Goal: Communication & Community: Answer question/provide support

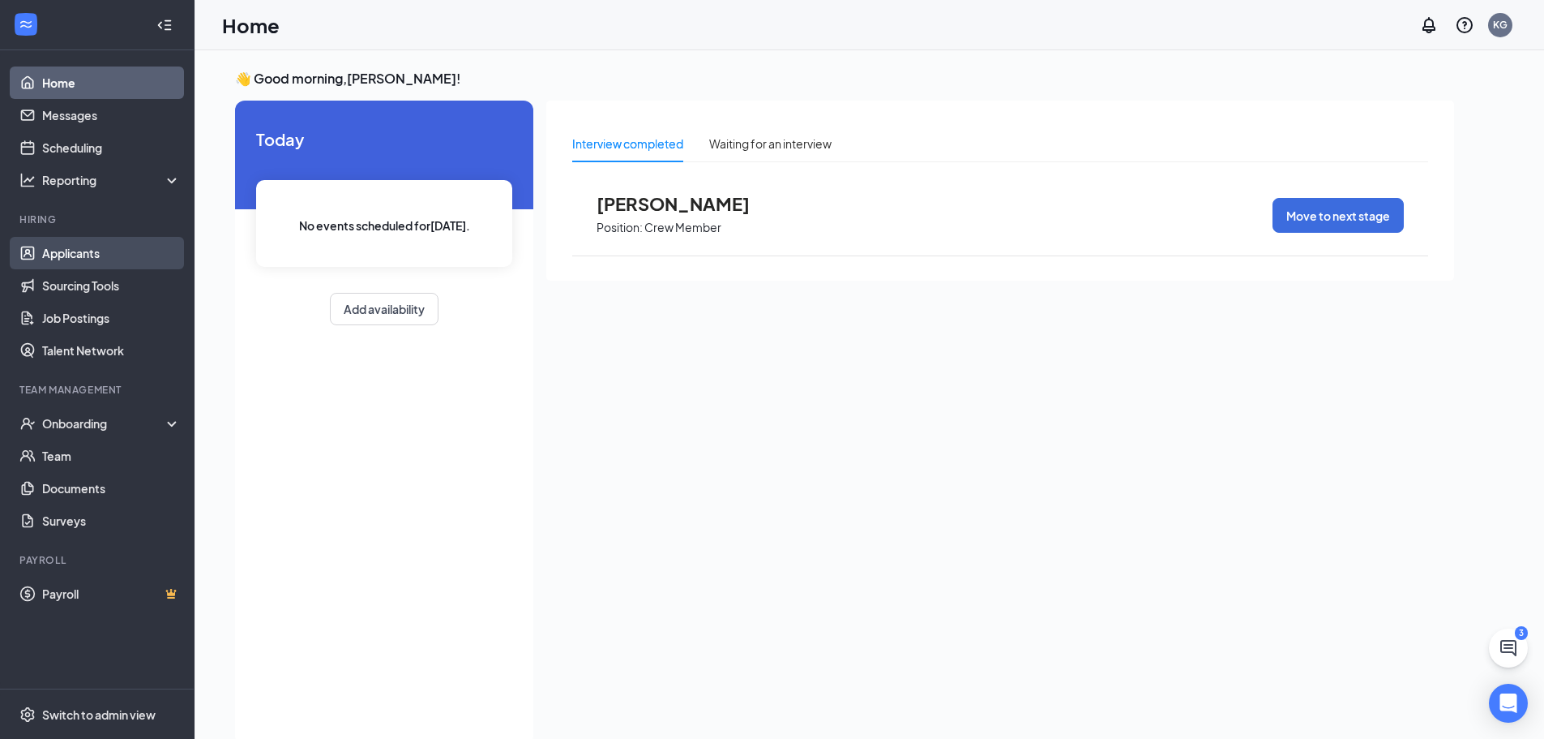
click at [75, 256] on link "Applicants" at bounding box center [111, 253] width 139 height 32
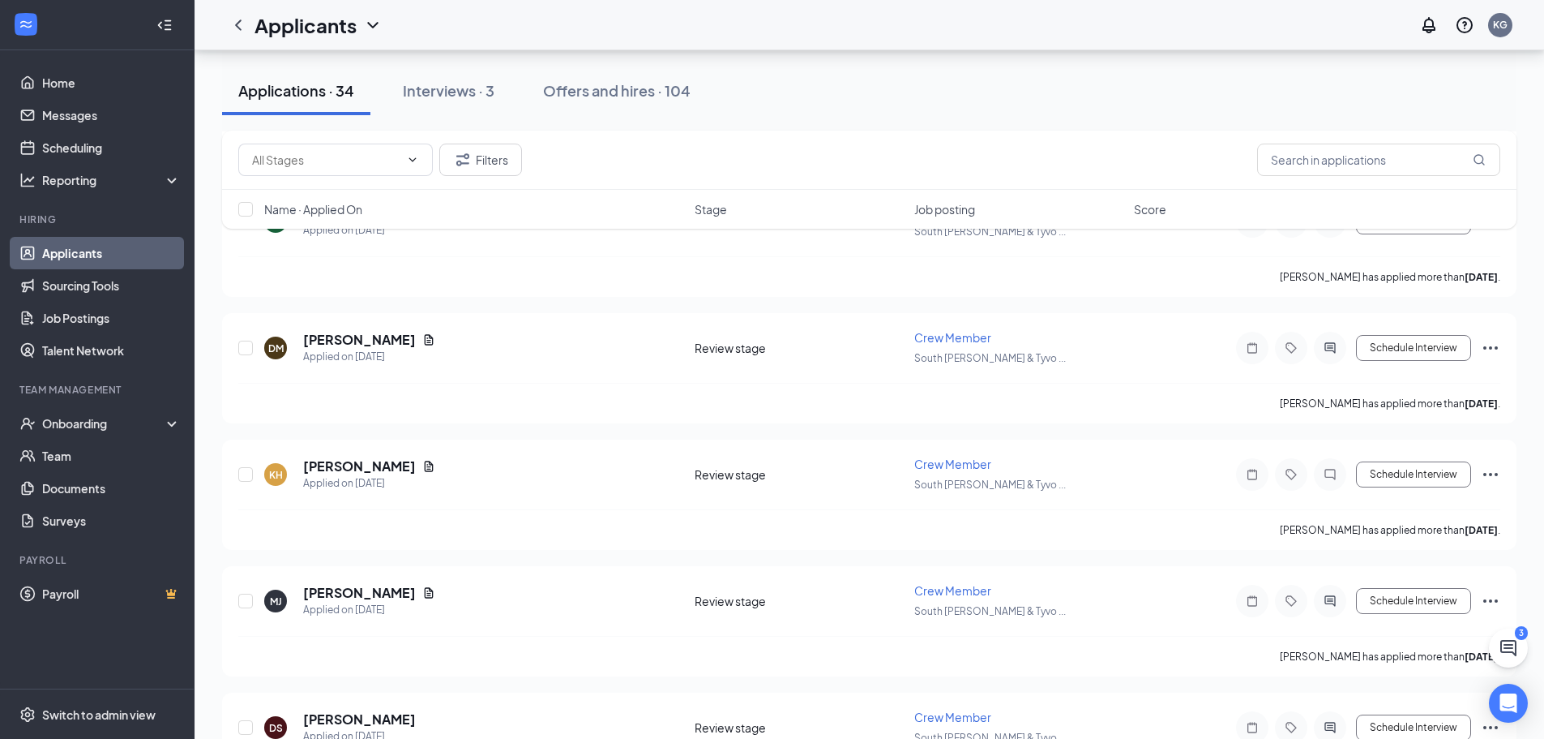
scroll to position [2340, 0]
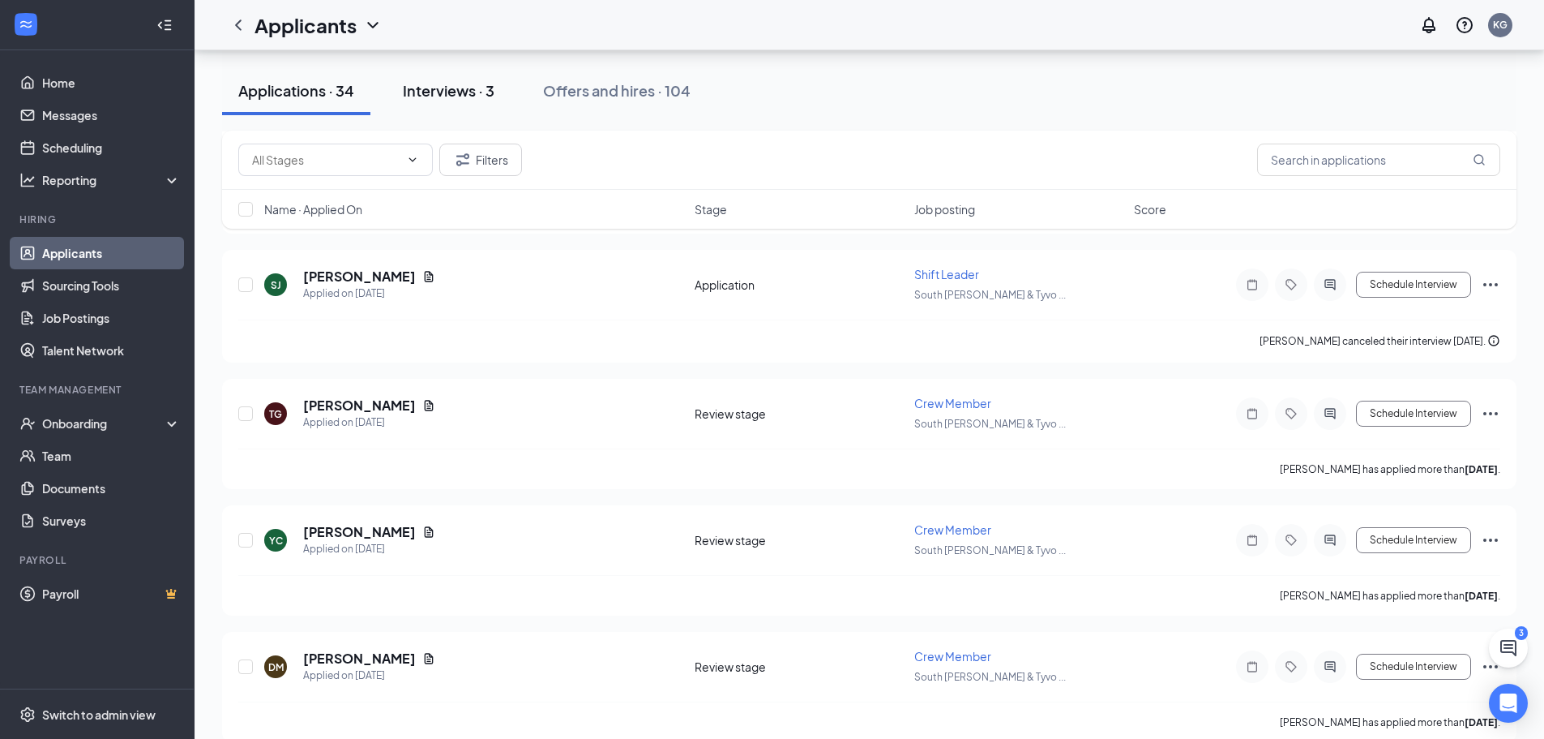
click at [457, 92] on div "Interviews · 3" at bounding box center [449, 90] width 92 height 20
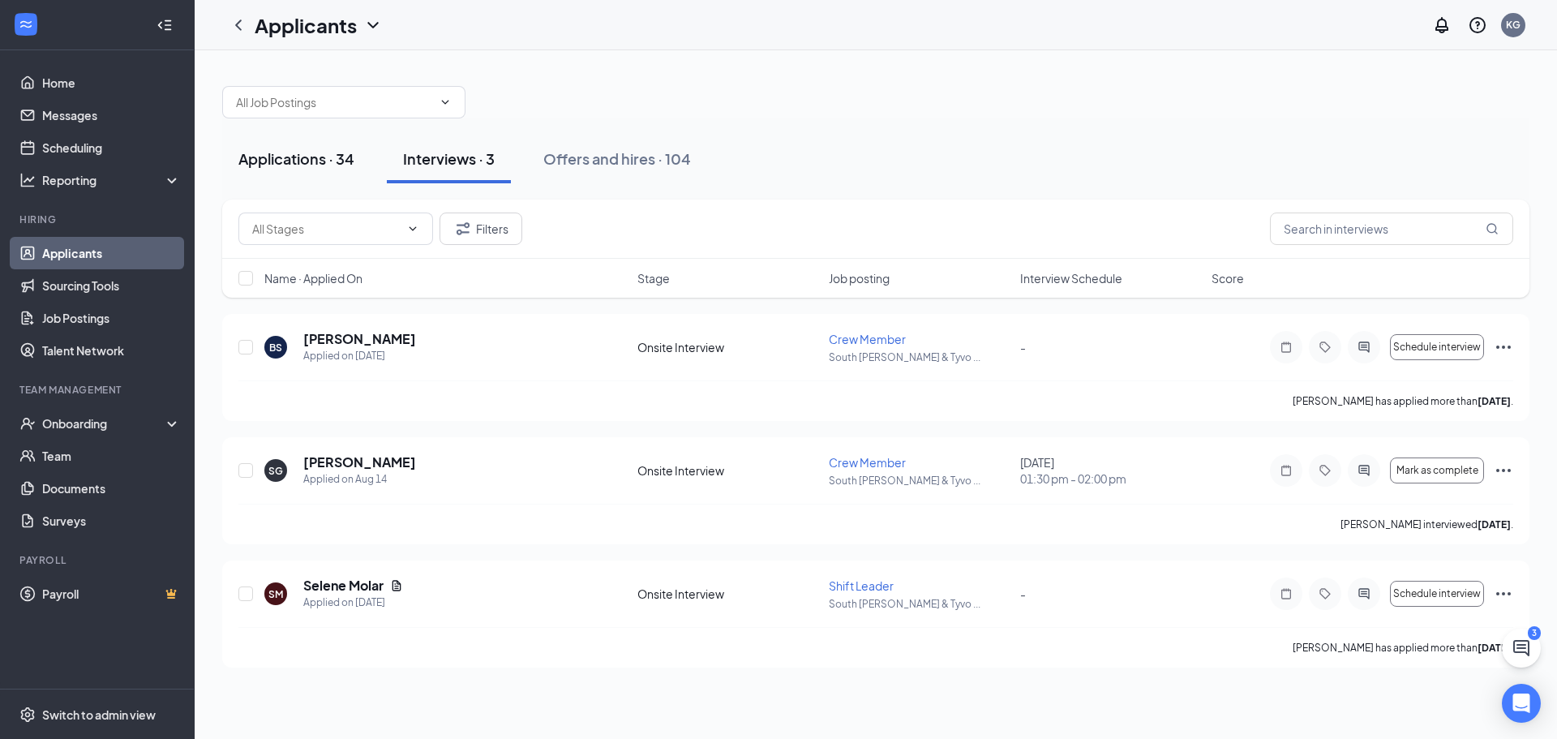
click at [309, 178] on button "Applications · 34" at bounding box center [296, 159] width 148 height 49
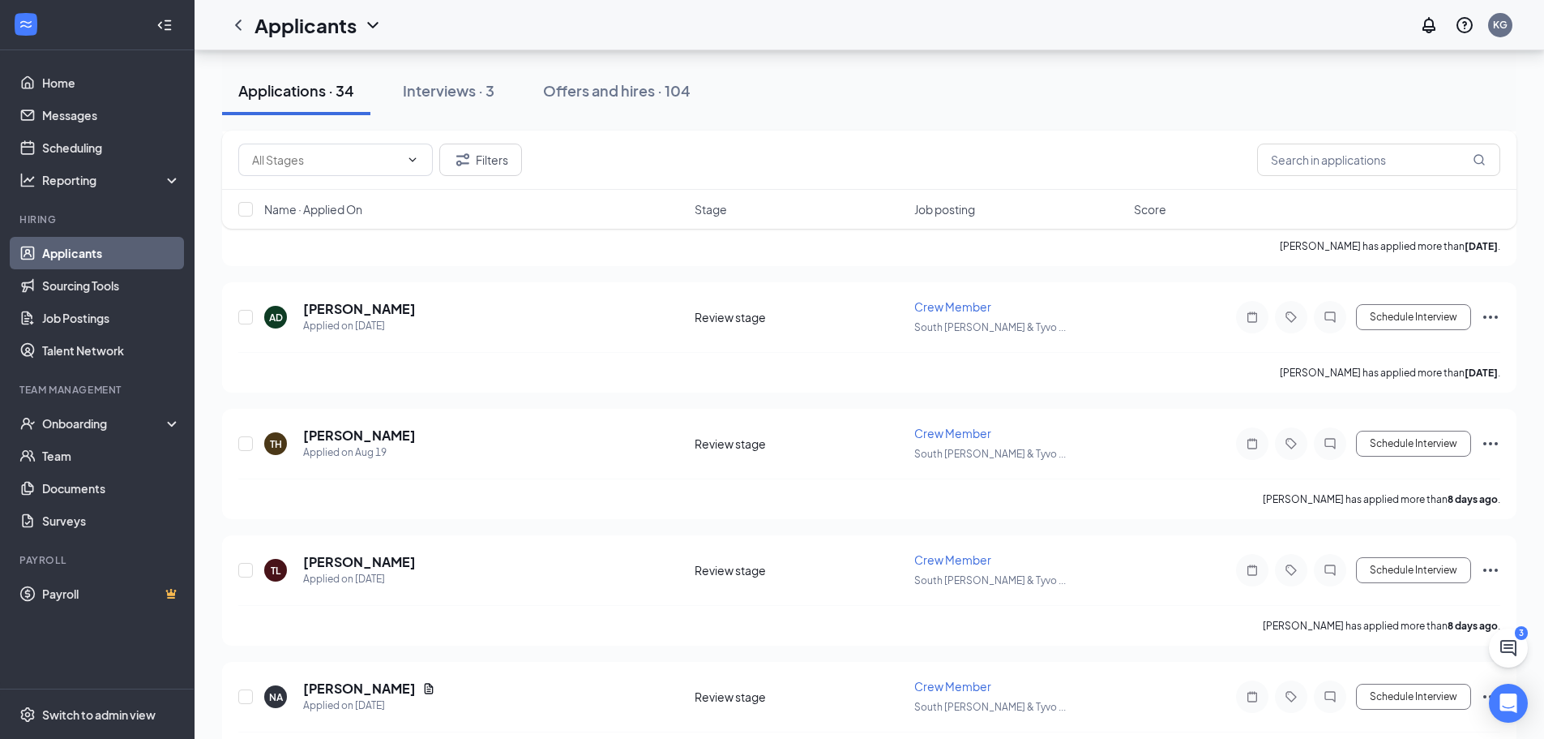
scroll to position [962, 0]
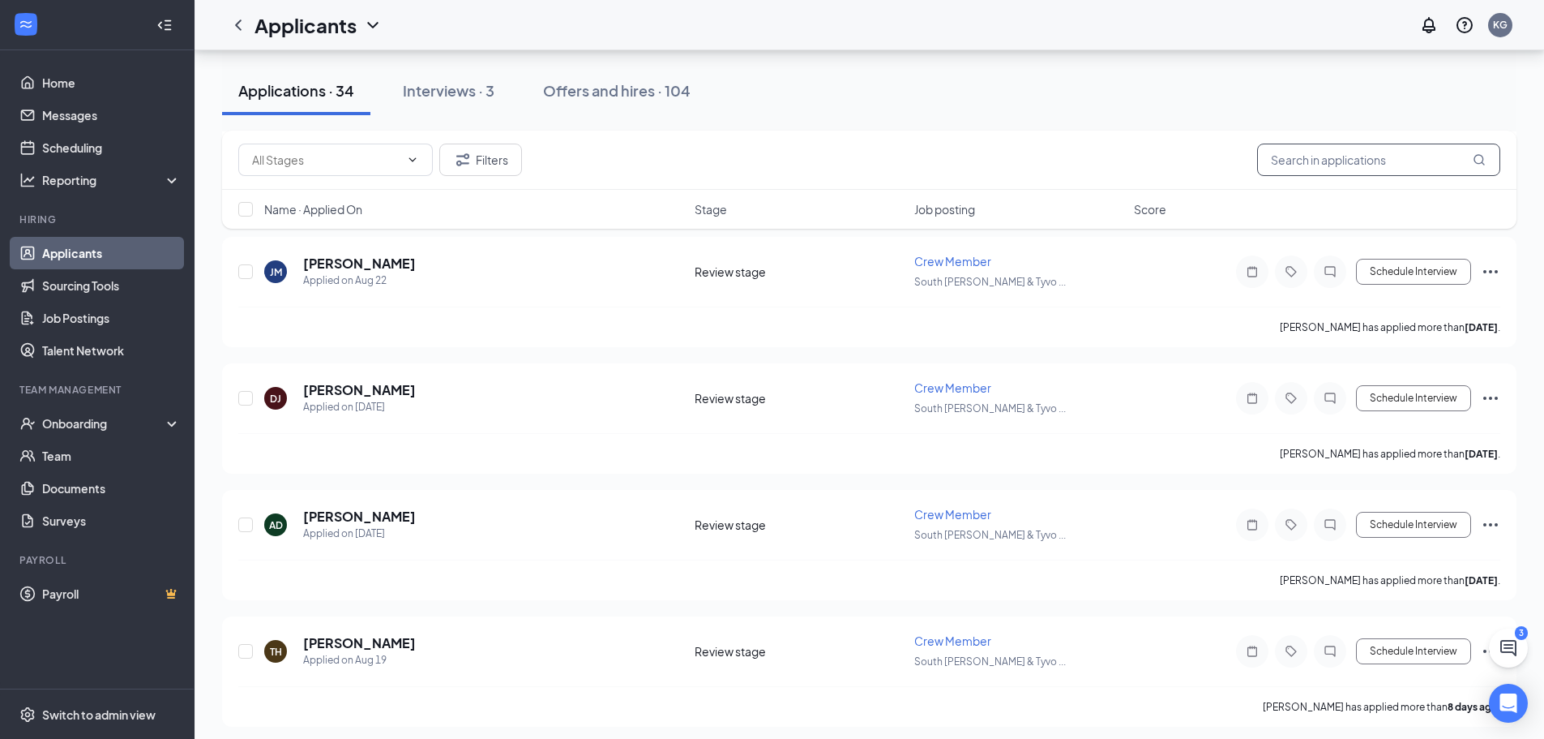
click at [1396, 165] on input "text" at bounding box center [1378, 159] width 243 height 32
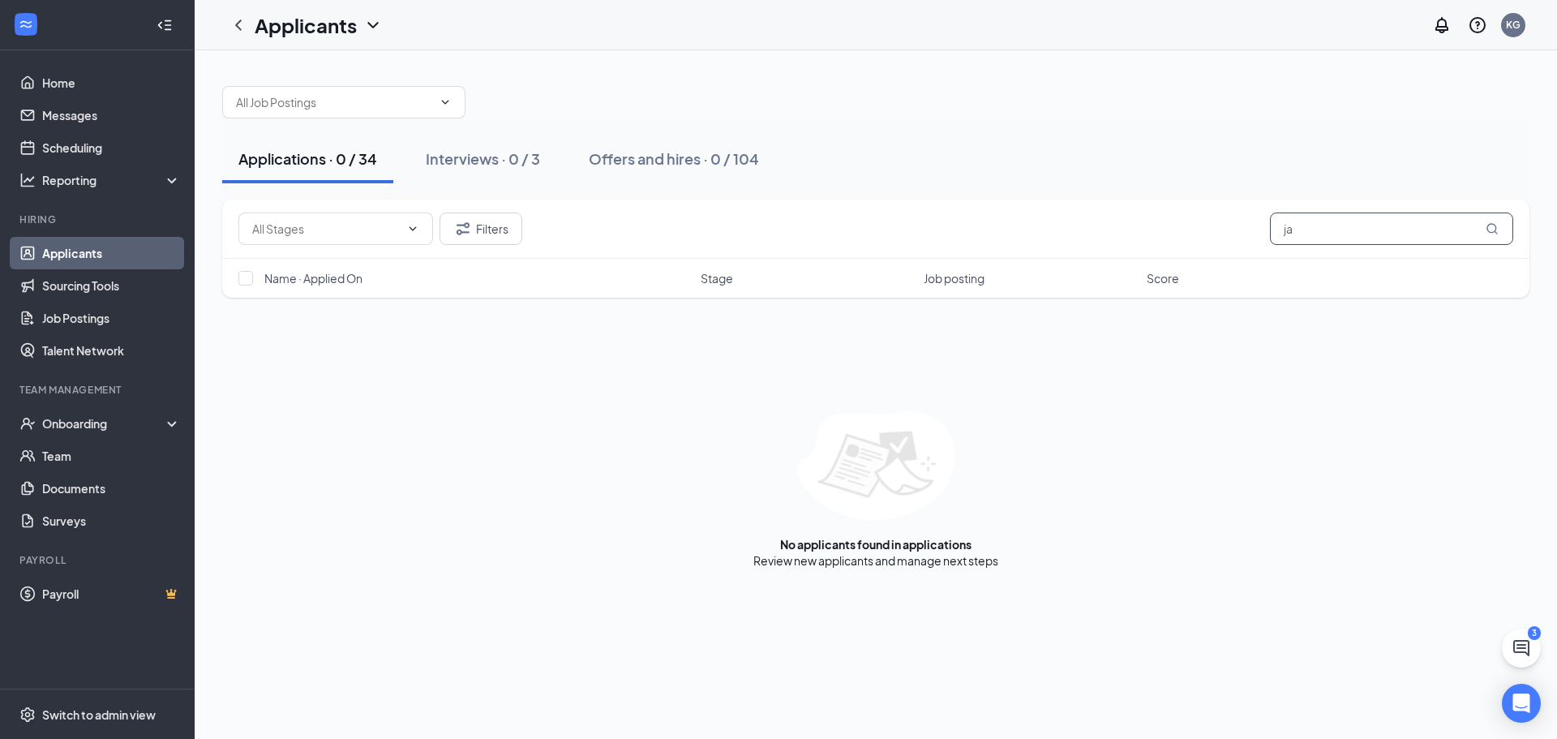
type input "j"
type input "[PERSON_NAME]"
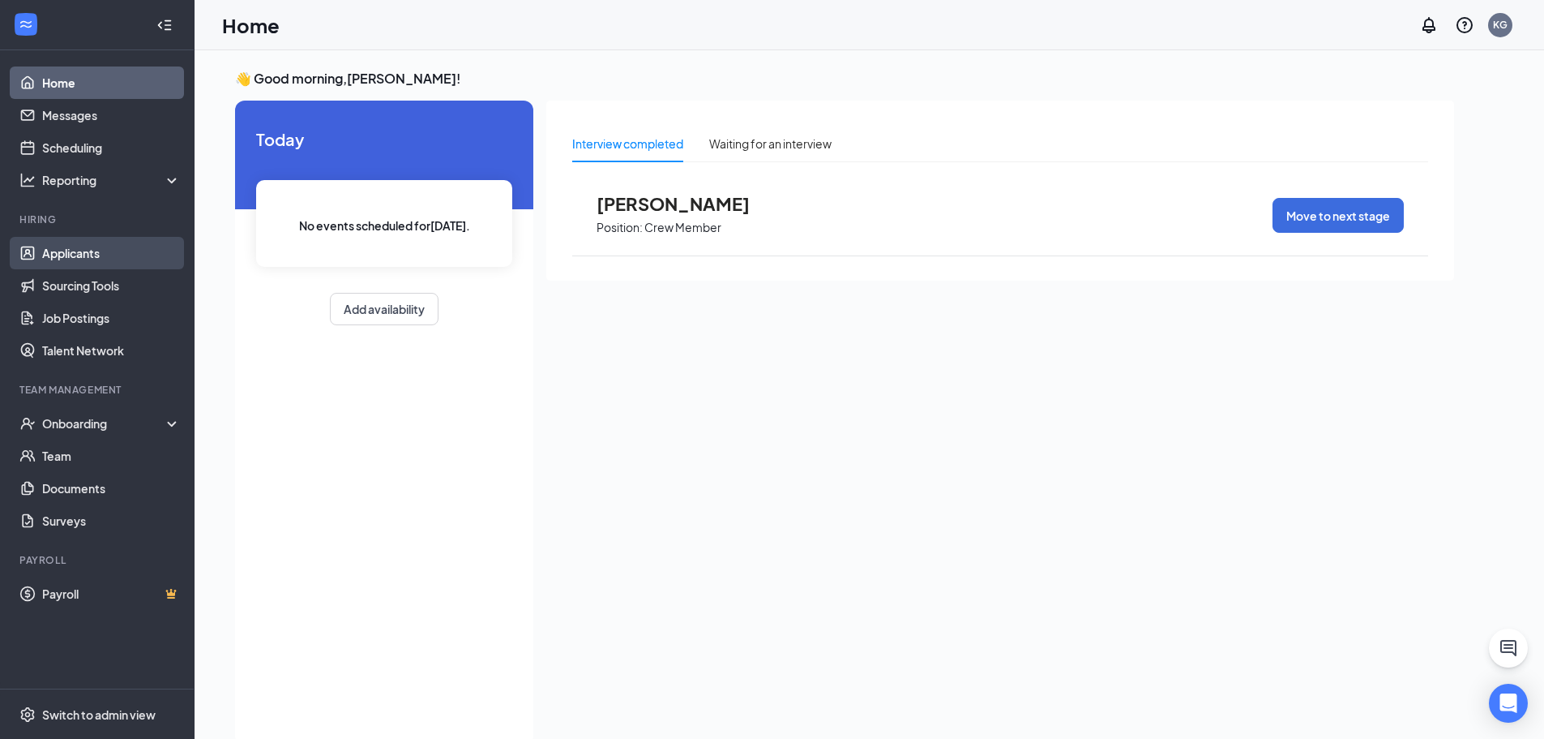
click at [75, 255] on link "Applicants" at bounding box center [111, 253] width 139 height 32
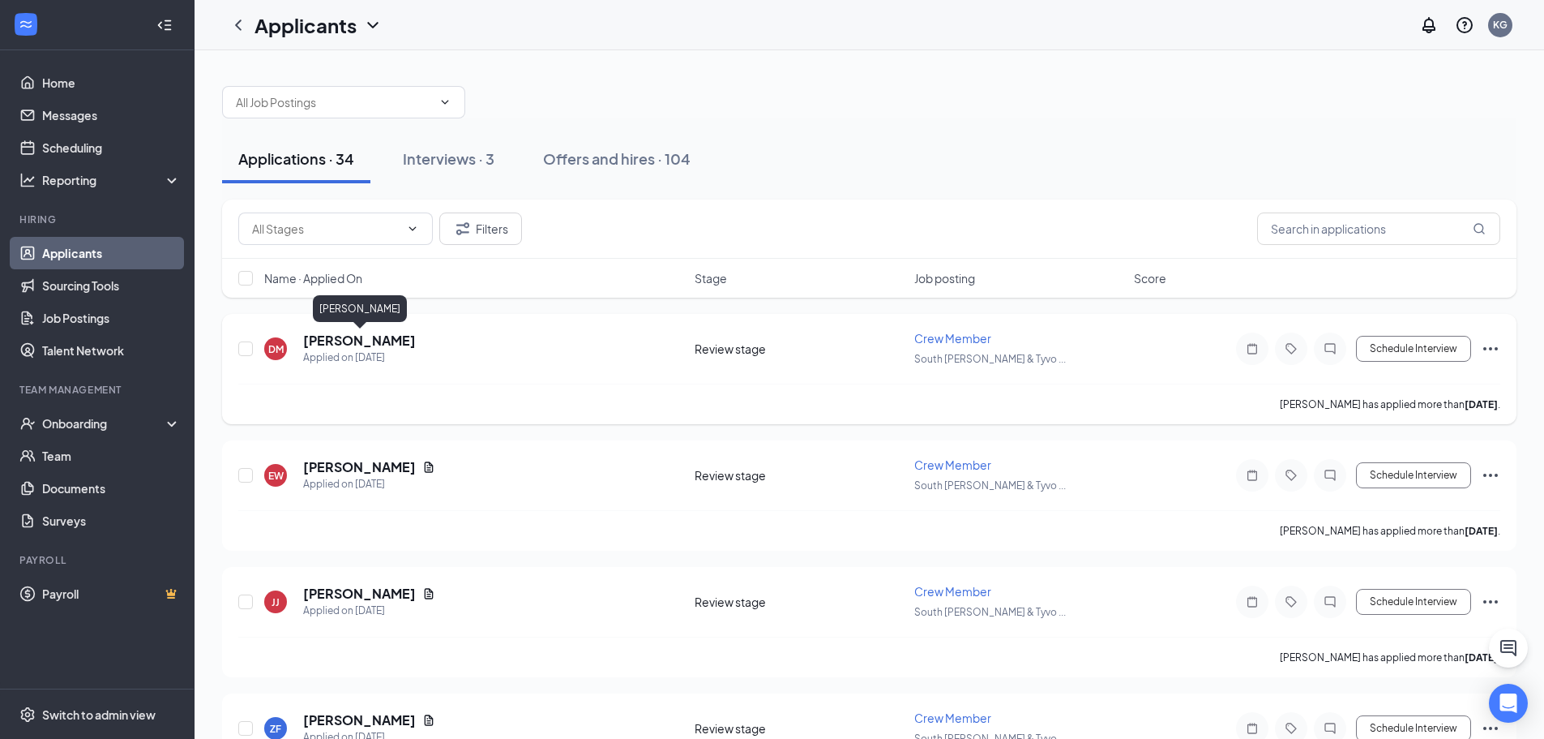
click at [357, 346] on h5 "[PERSON_NAME]" at bounding box center [359, 341] width 113 height 18
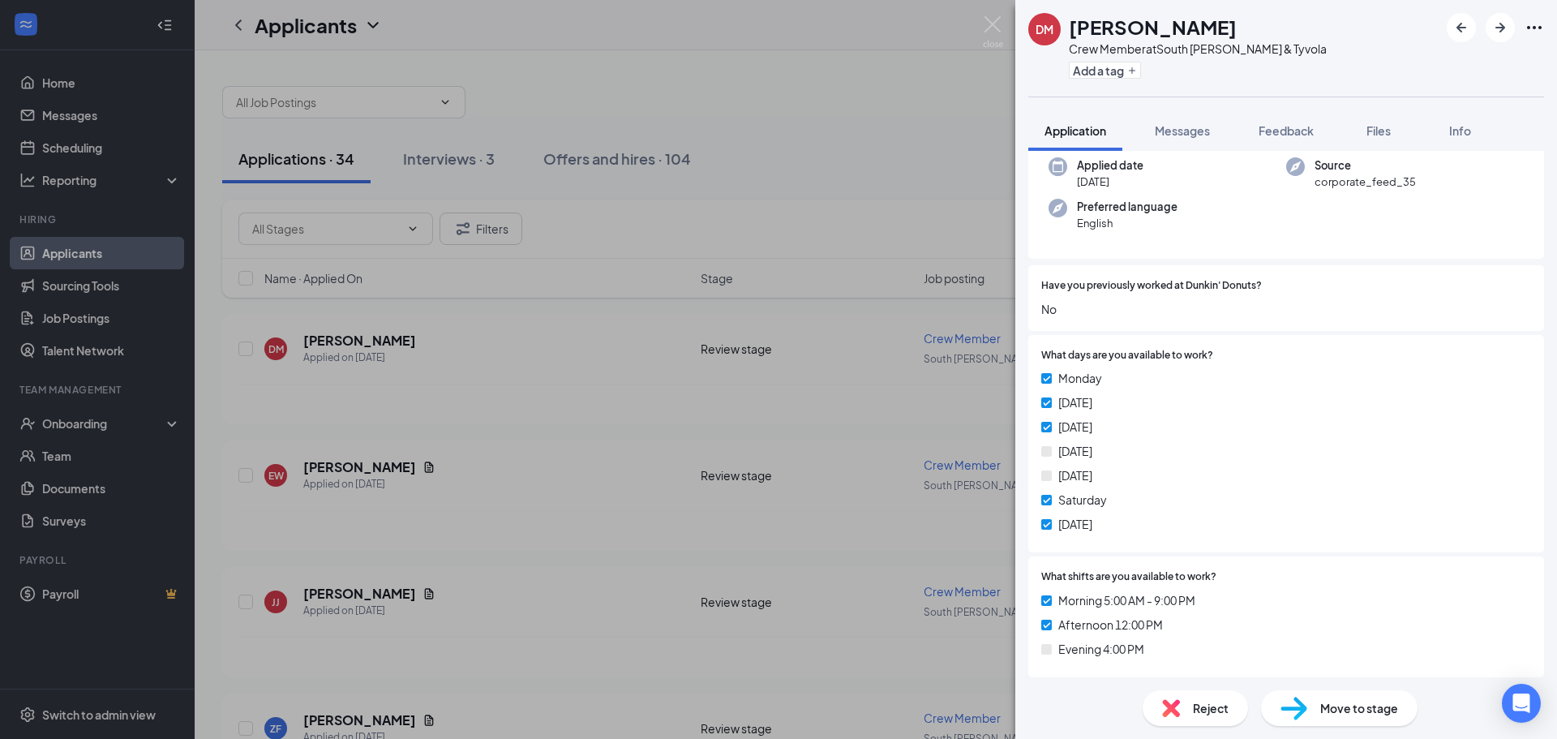
scroll to position [162, 0]
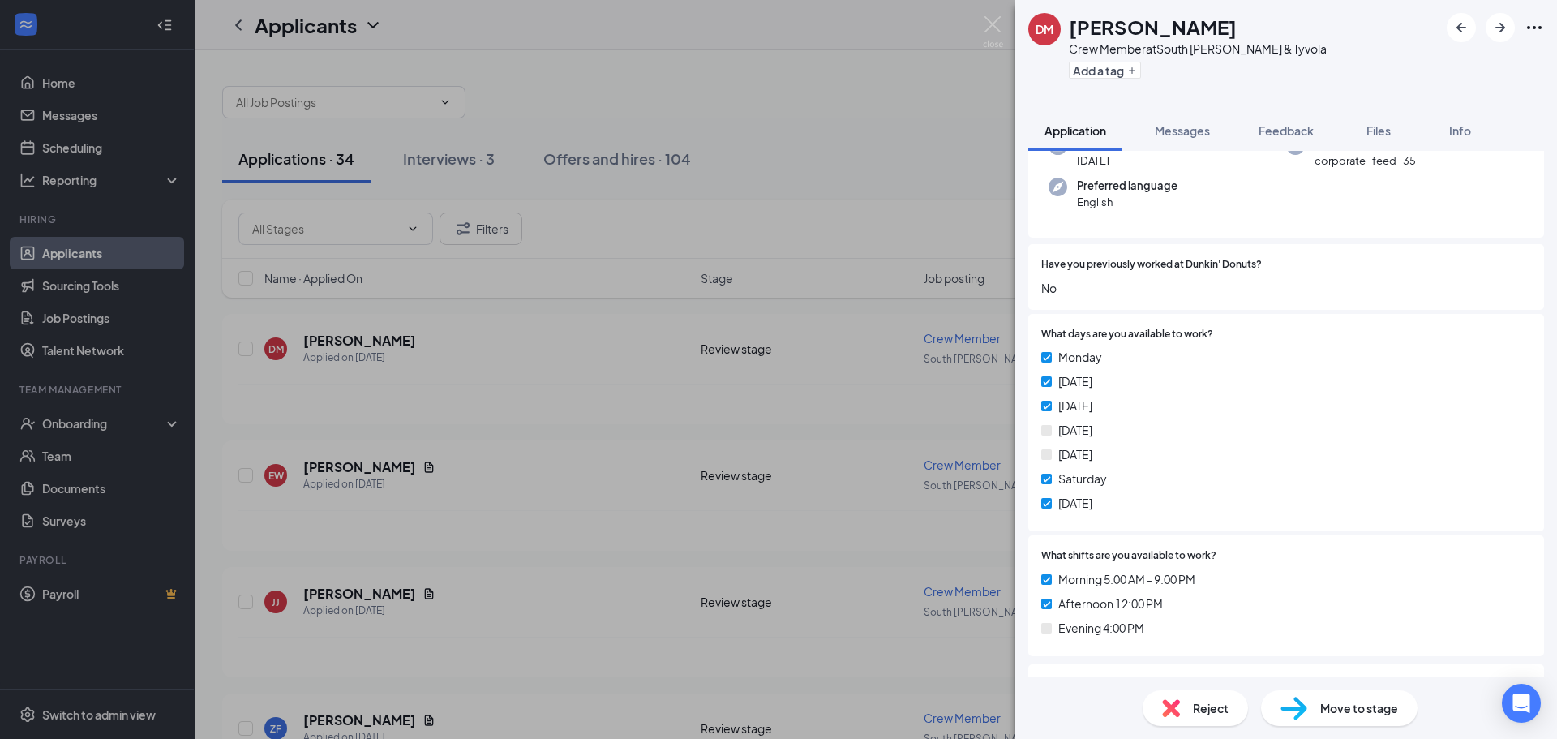
click at [1188, 701] on div "Reject" at bounding box center [1194, 708] width 105 height 36
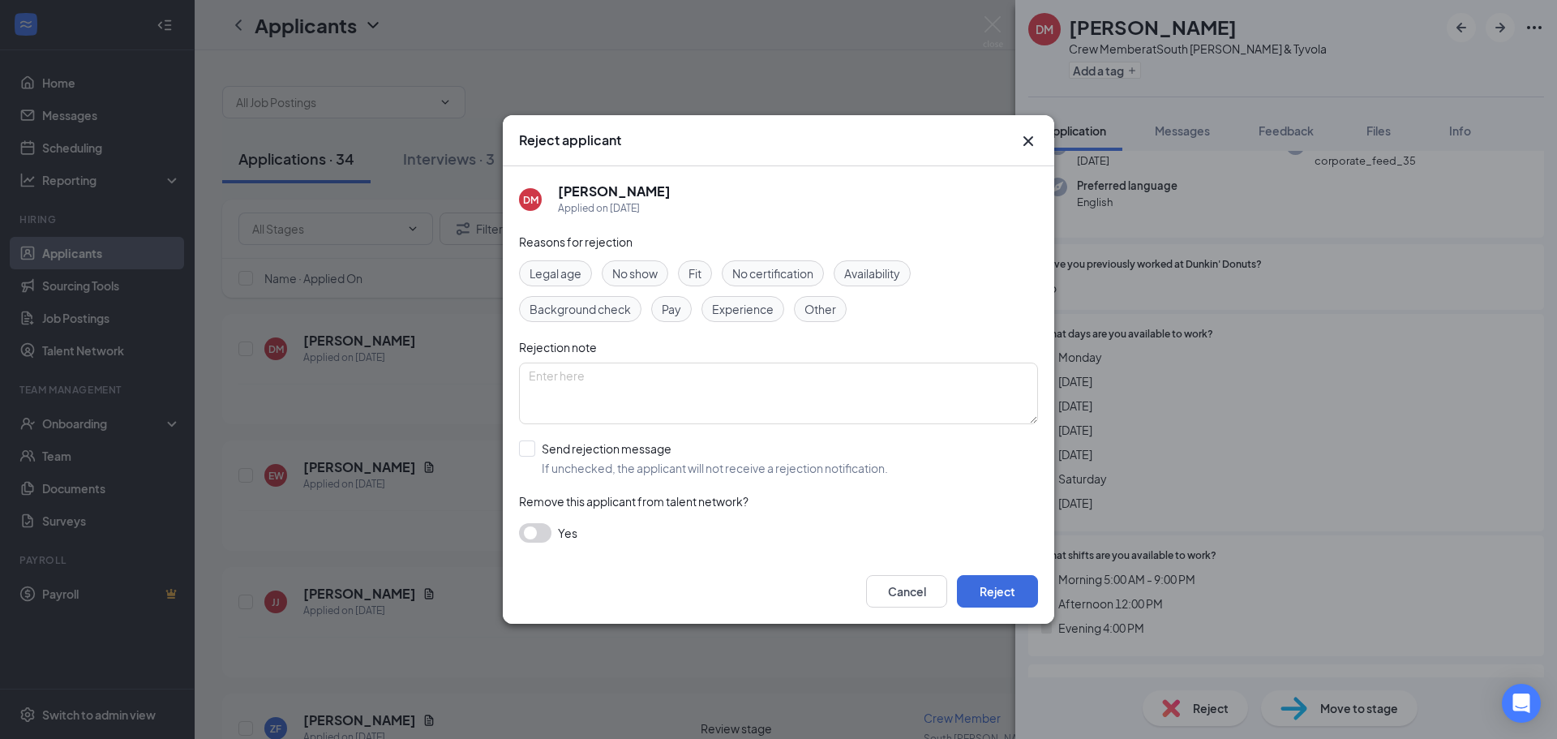
click at [881, 271] on span "Availability" at bounding box center [872, 273] width 56 height 18
click at [994, 600] on button "Reject" at bounding box center [997, 591] width 81 height 32
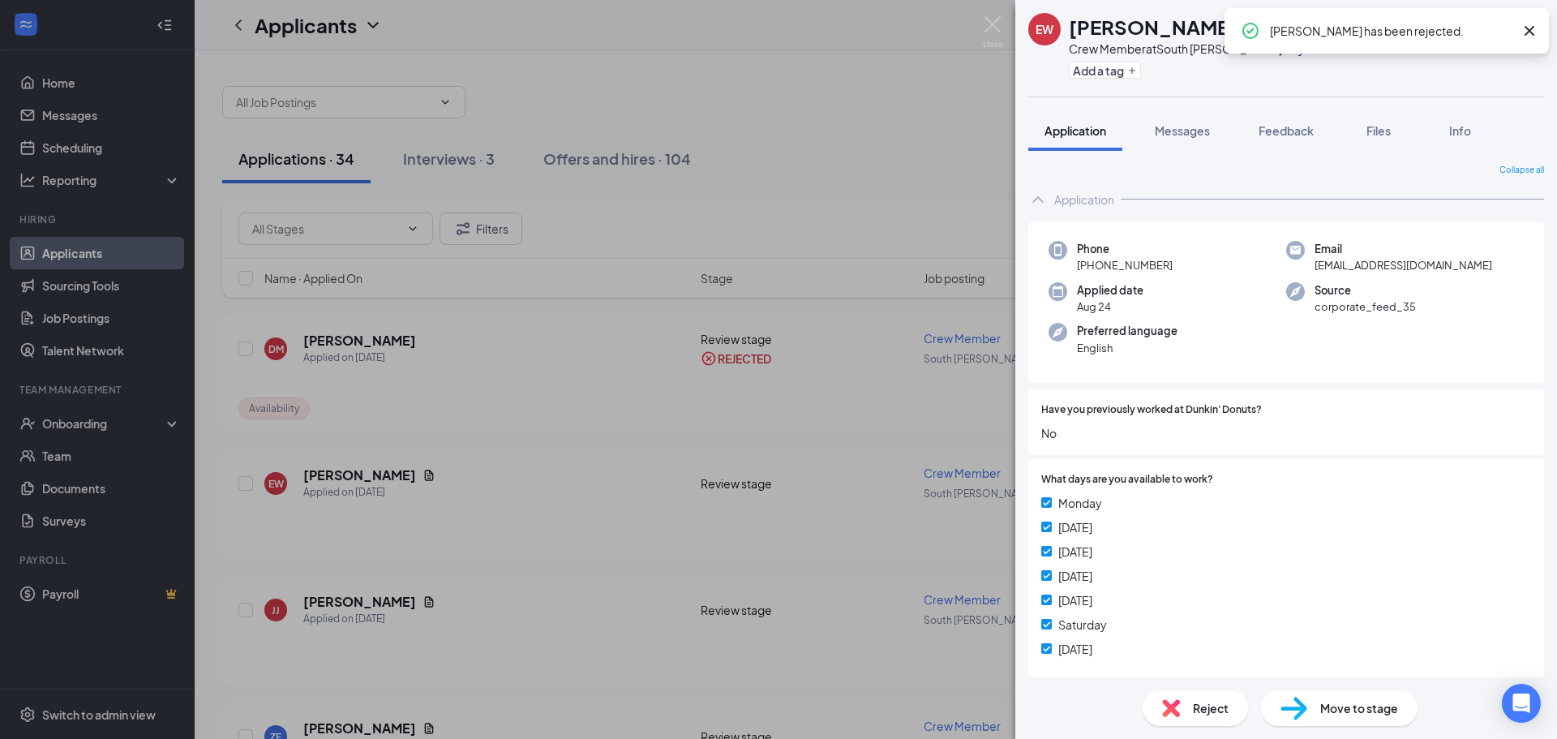
click at [358, 476] on div "EW Ekeema Williams Crew Member at South Tryon & Tyvola Add a tag Application Me…" at bounding box center [778, 369] width 1557 height 739
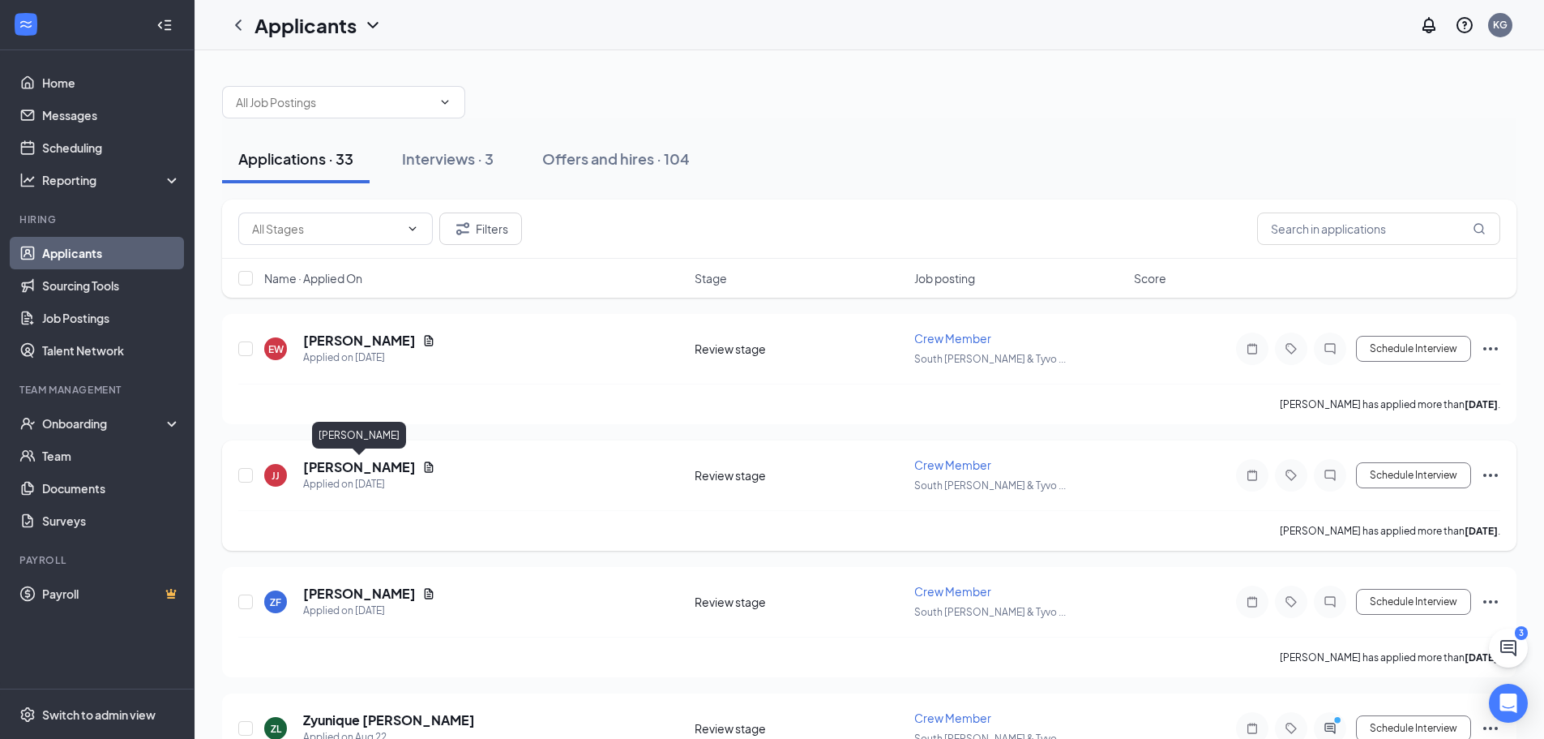
click at [362, 468] on h5 "[PERSON_NAME]" at bounding box center [359, 467] width 113 height 18
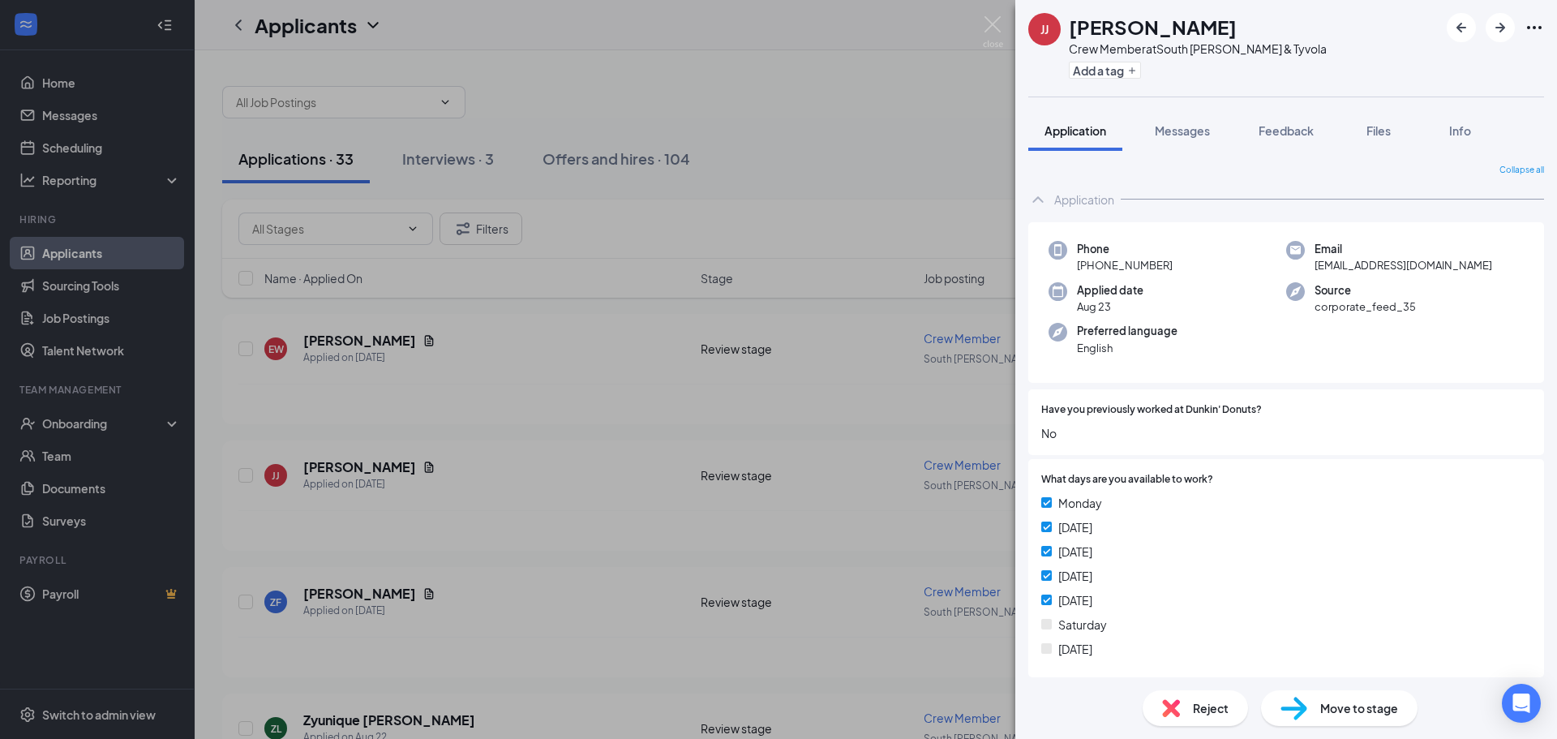
click at [1204, 713] on span "Reject" at bounding box center [1211, 708] width 36 height 18
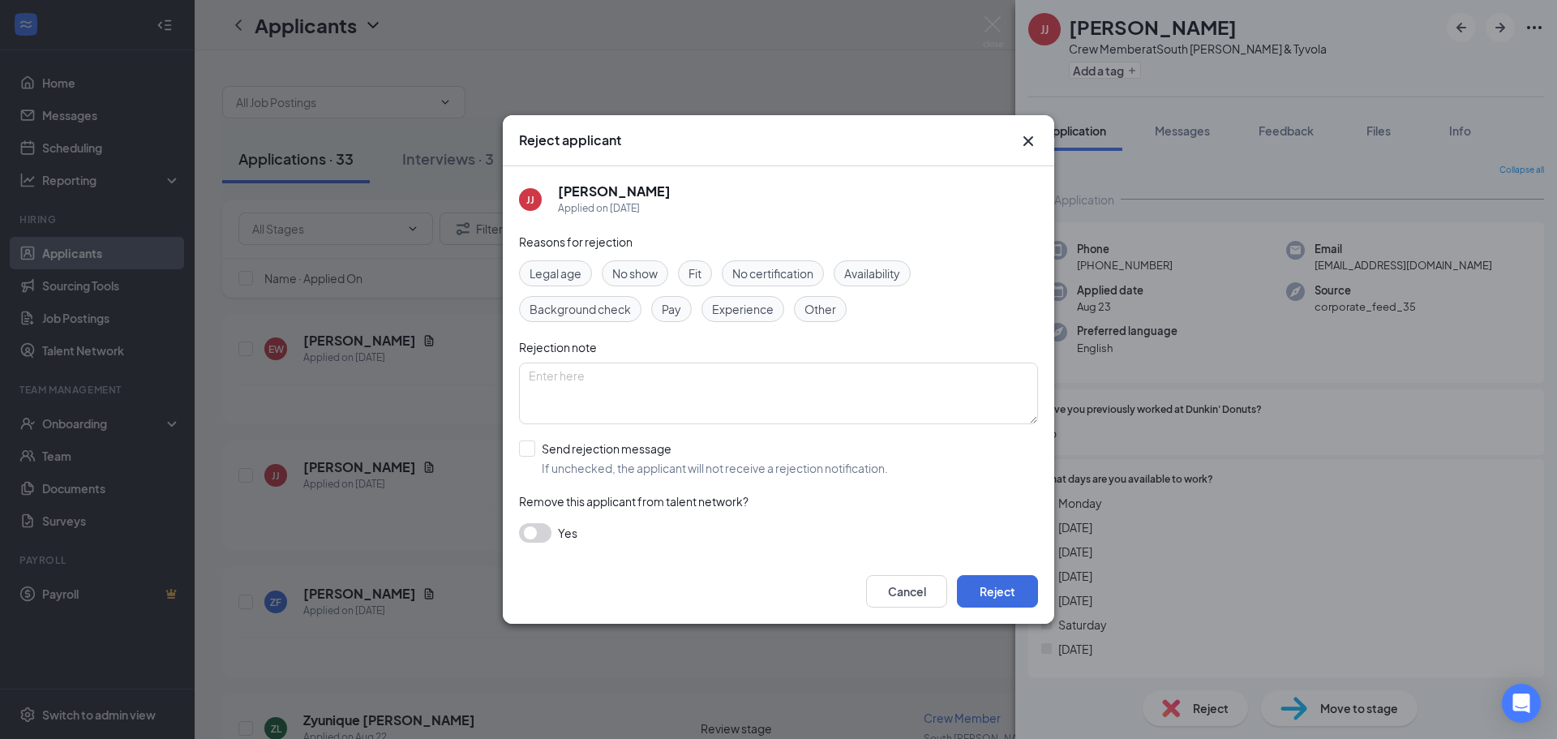
click at [876, 269] on span "Availability" at bounding box center [872, 273] width 56 height 18
drag, startPoint x: 1010, startPoint y: 598, endPoint x: 949, endPoint y: 524, distance: 96.2
click at [1010, 597] on button "Reject" at bounding box center [997, 591] width 81 height 32
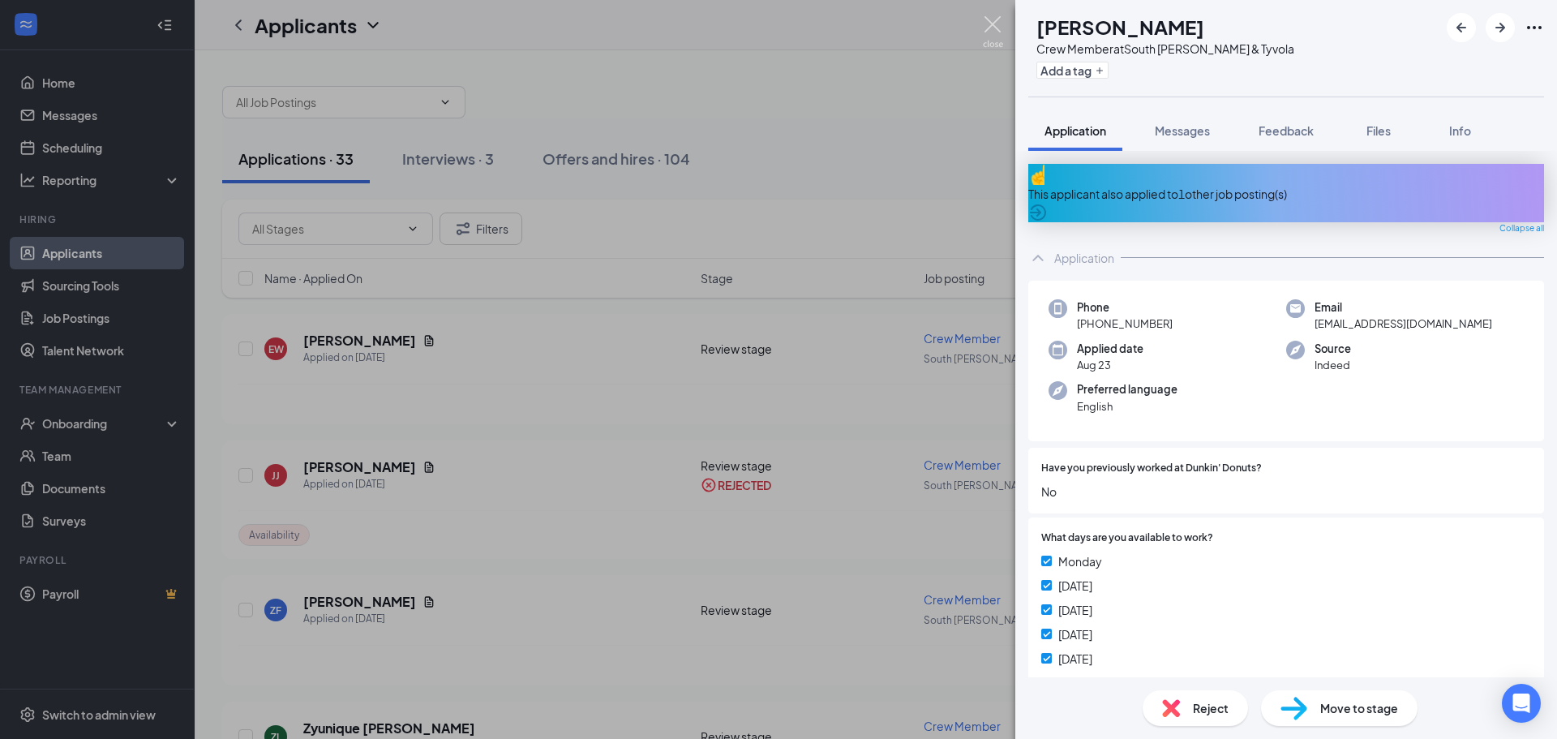
click at [991, 20] on img at bounding box center [993, 32] width 20 height 32
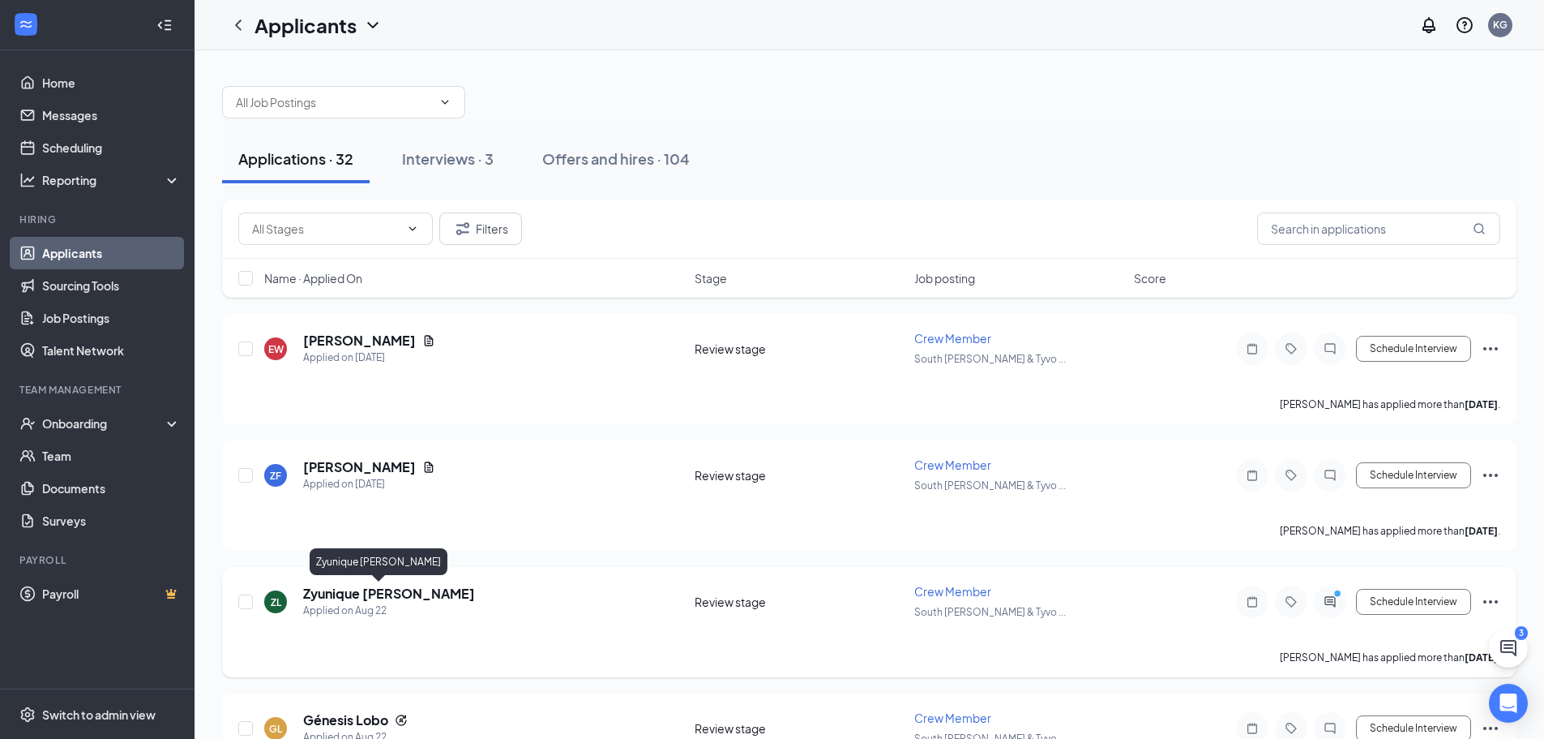
click at [328, 586] on h5 "Zyunique [PERSON_NAME]" at bounding box center [389, 594] width 172 height 18
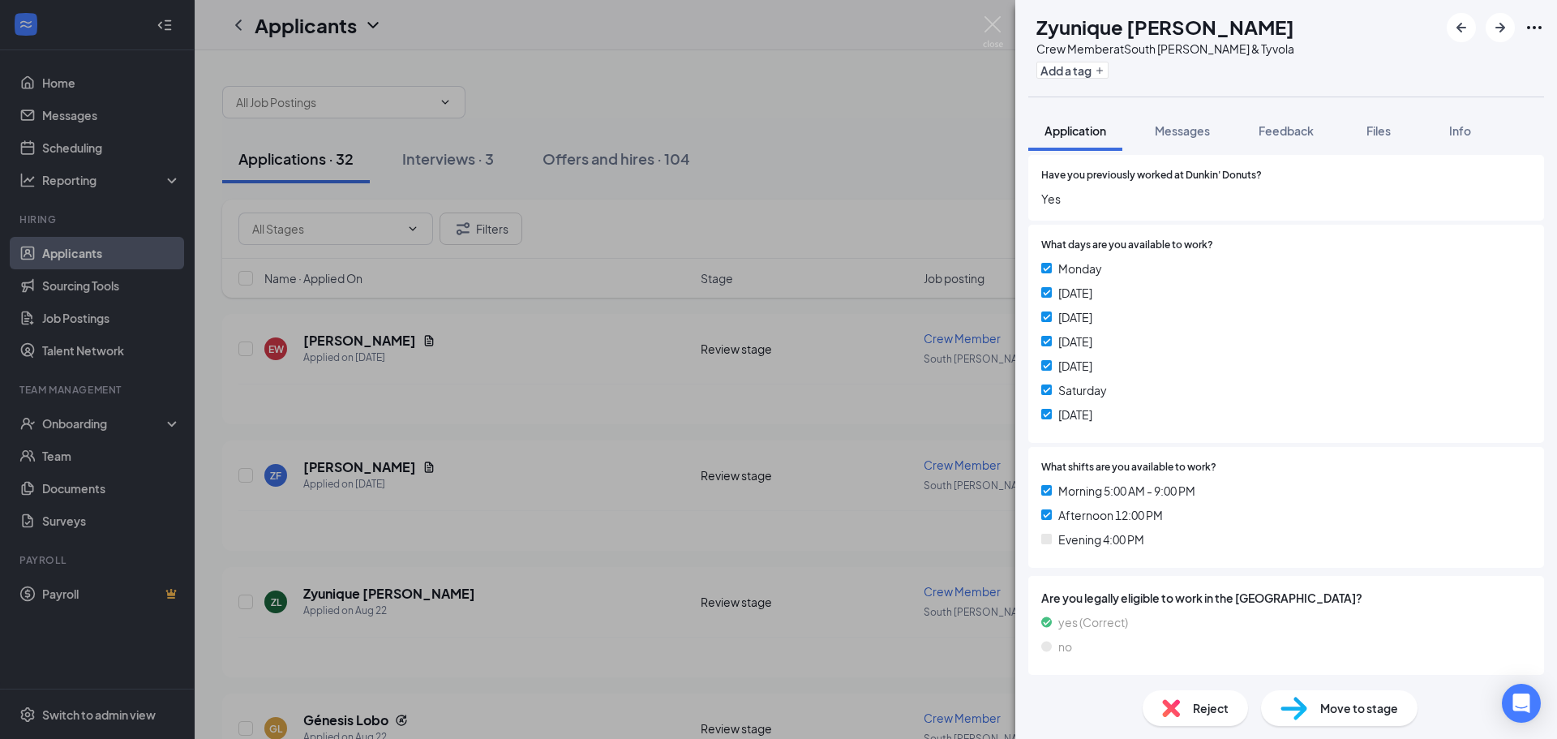
scroll to position [243, 0]
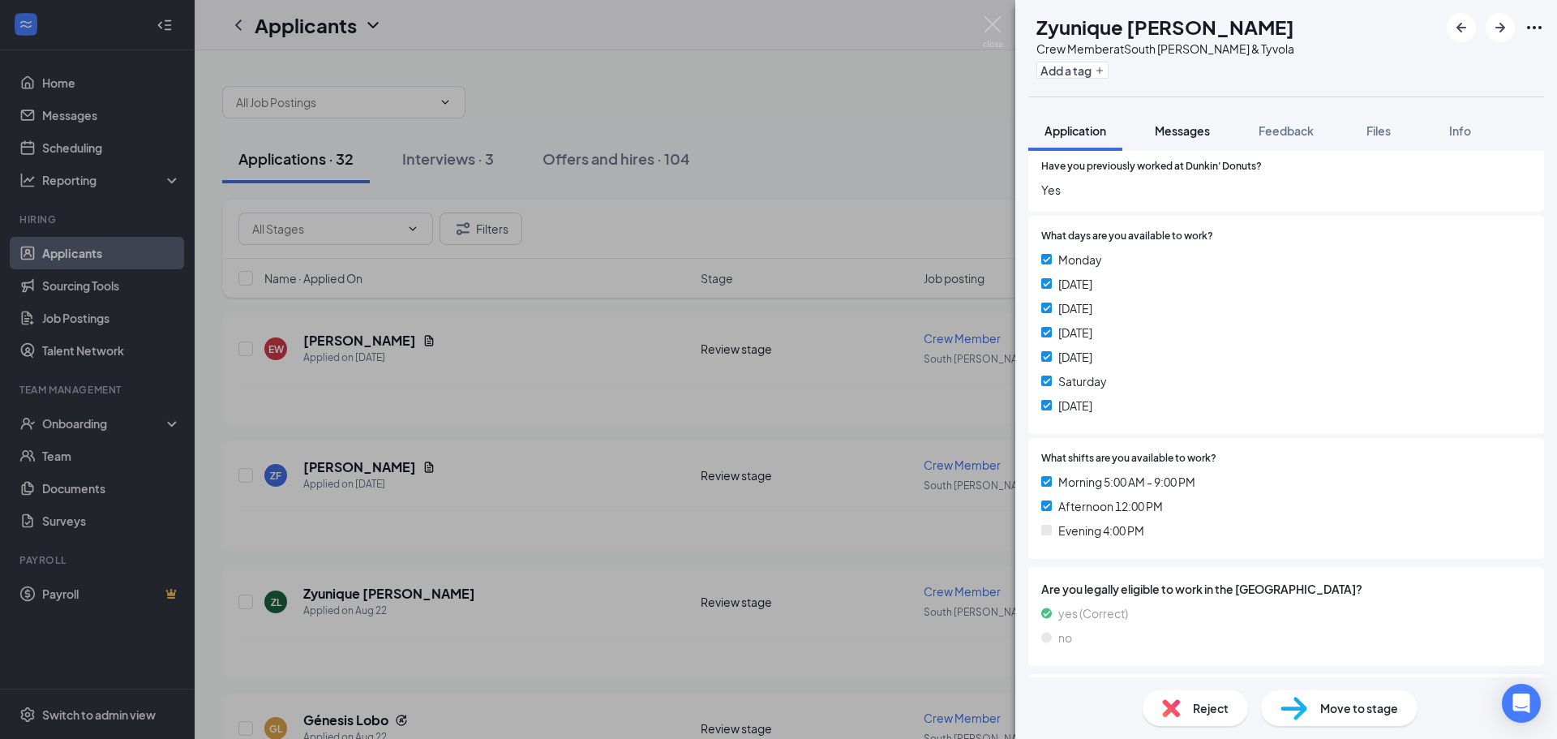
click at [1188, 135] on span "Messages" at bounding box center [1181, 130] width 55 height 15
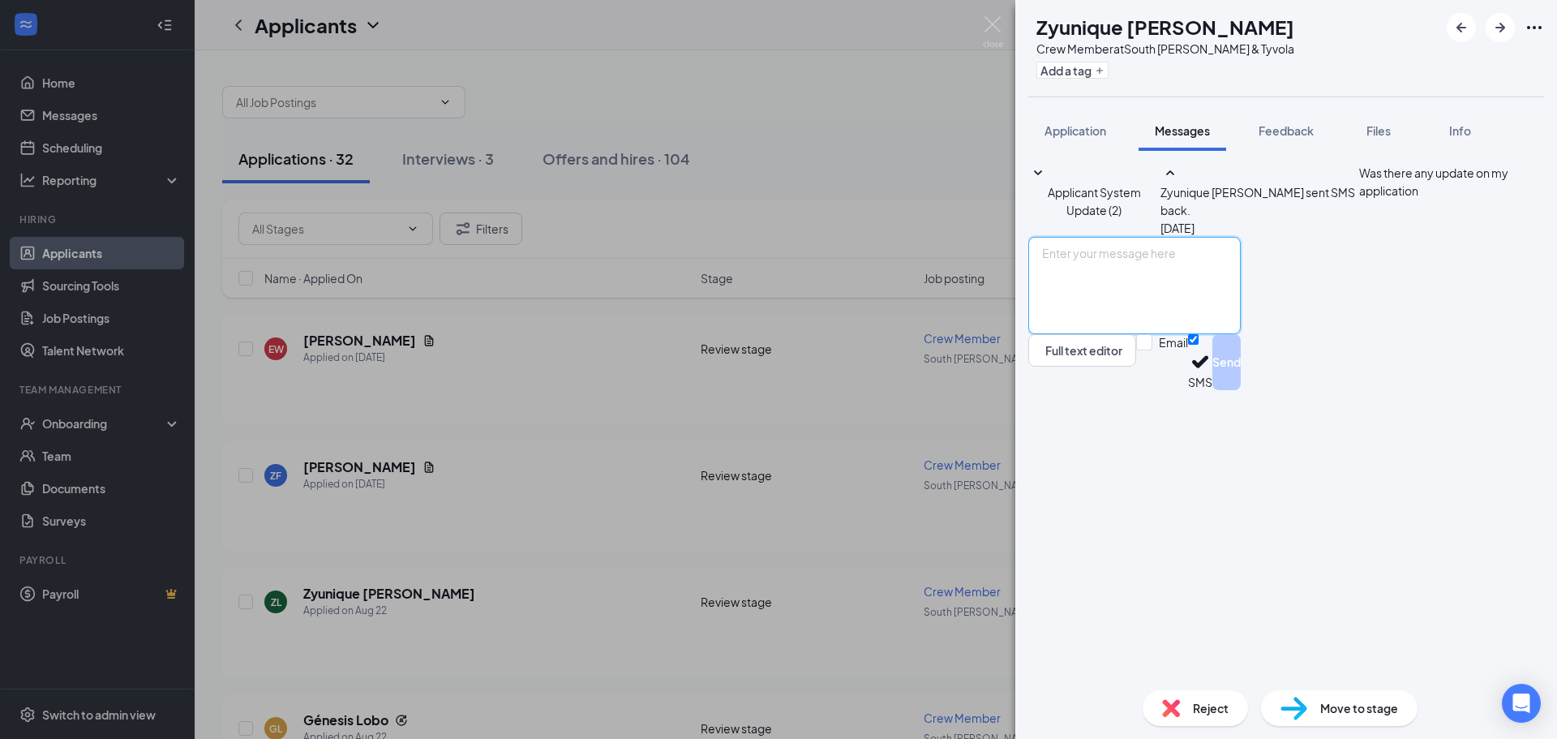
click at [1128, 334] on textarea at bounding box center [1134, 285] width 212 height 97
click at [975, 22] on div "ZL Zyunique Logan Crew Member at South Tryon & Tyvola Add a tag Application Mes…" at bounding box center [778, 369] width 1557 height 739
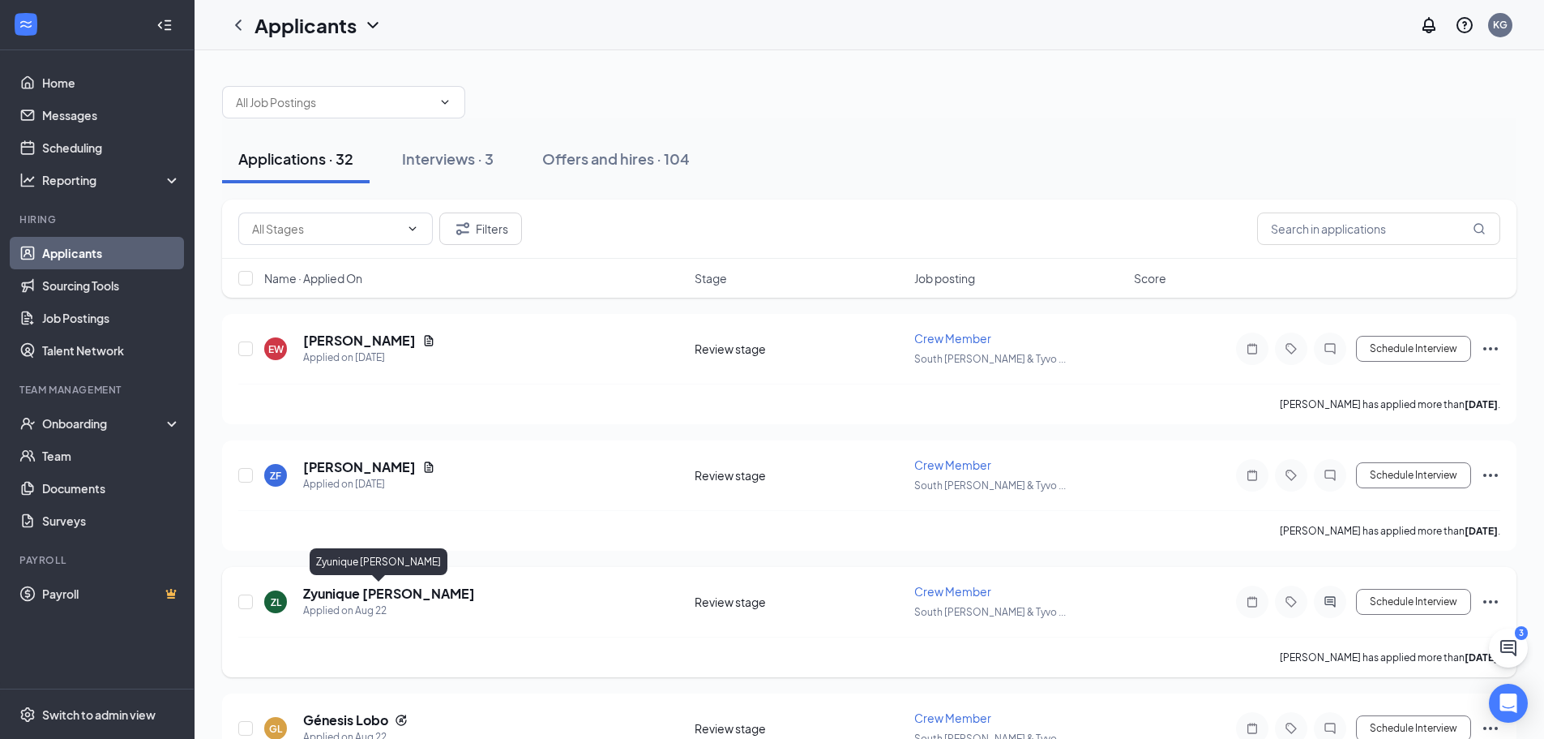
click at [359, 593] on h5 "Zyunique [PERSON_NAME]" at bounding box center [389, 594] width 172 height 18
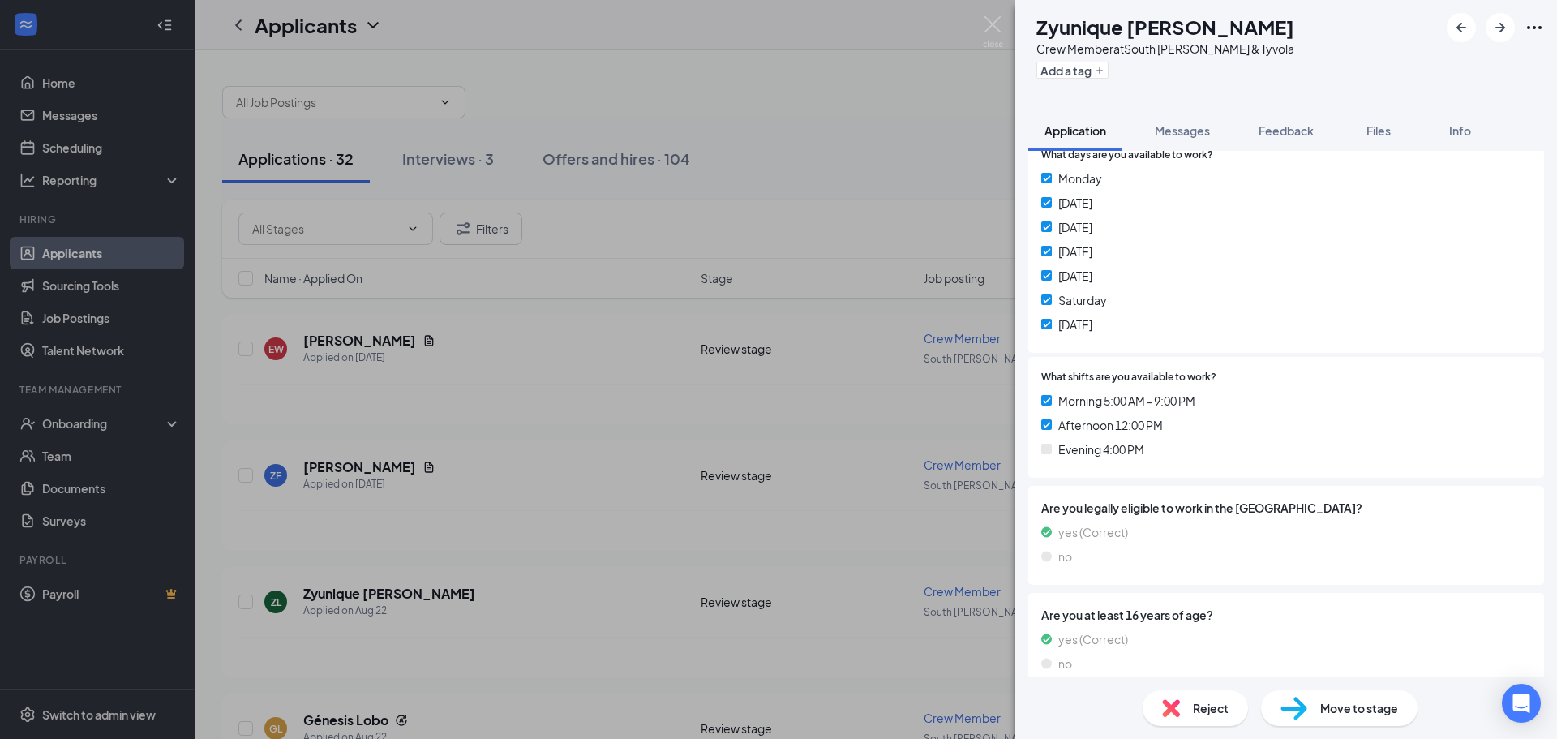
scroll to position [81, 0]
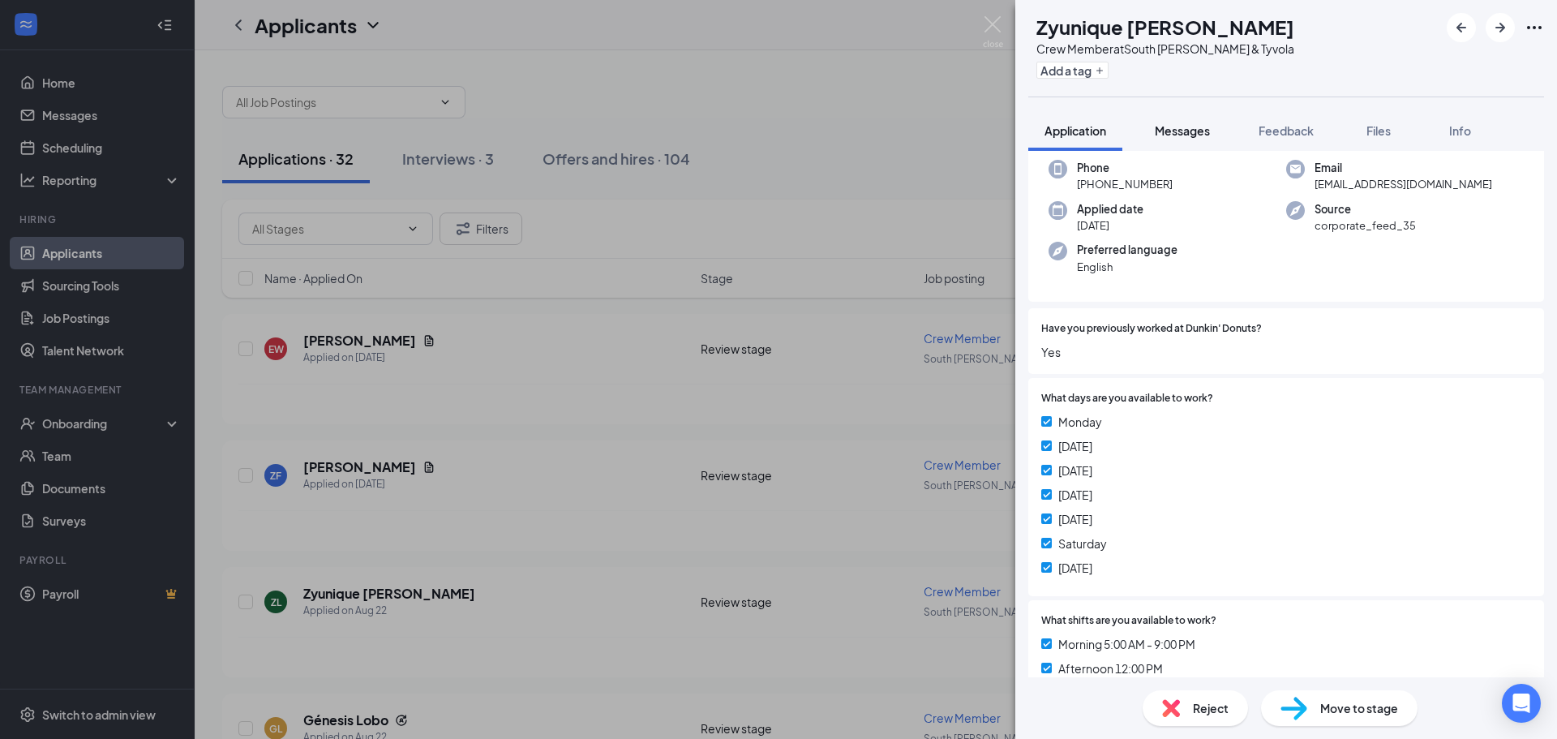
click at [1188, 135] on span "Messages" at bounding box center [1181, 130] width 55 height 15
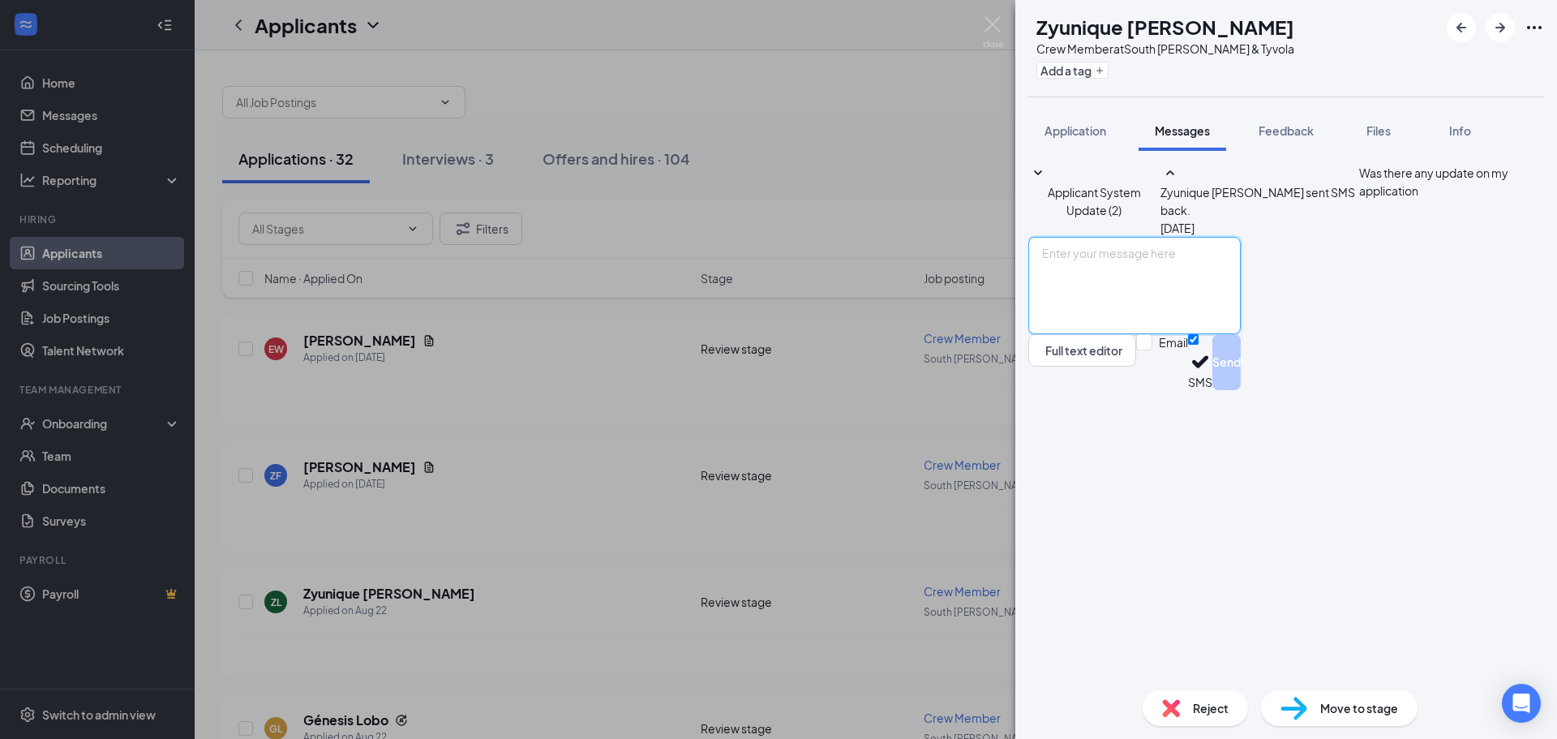
click at [1167, 334] on textarea at bounding box center [1134, 285] width 212 height 97
click at [1232, 334] on textarea "good morning whats your av" at bounding box center [1134, 285] width 212 height 97
type textarea "good morning whats your av"
click at [1070, 128] on span "Application" at bounding box center [1075, 130] width 62 height 15
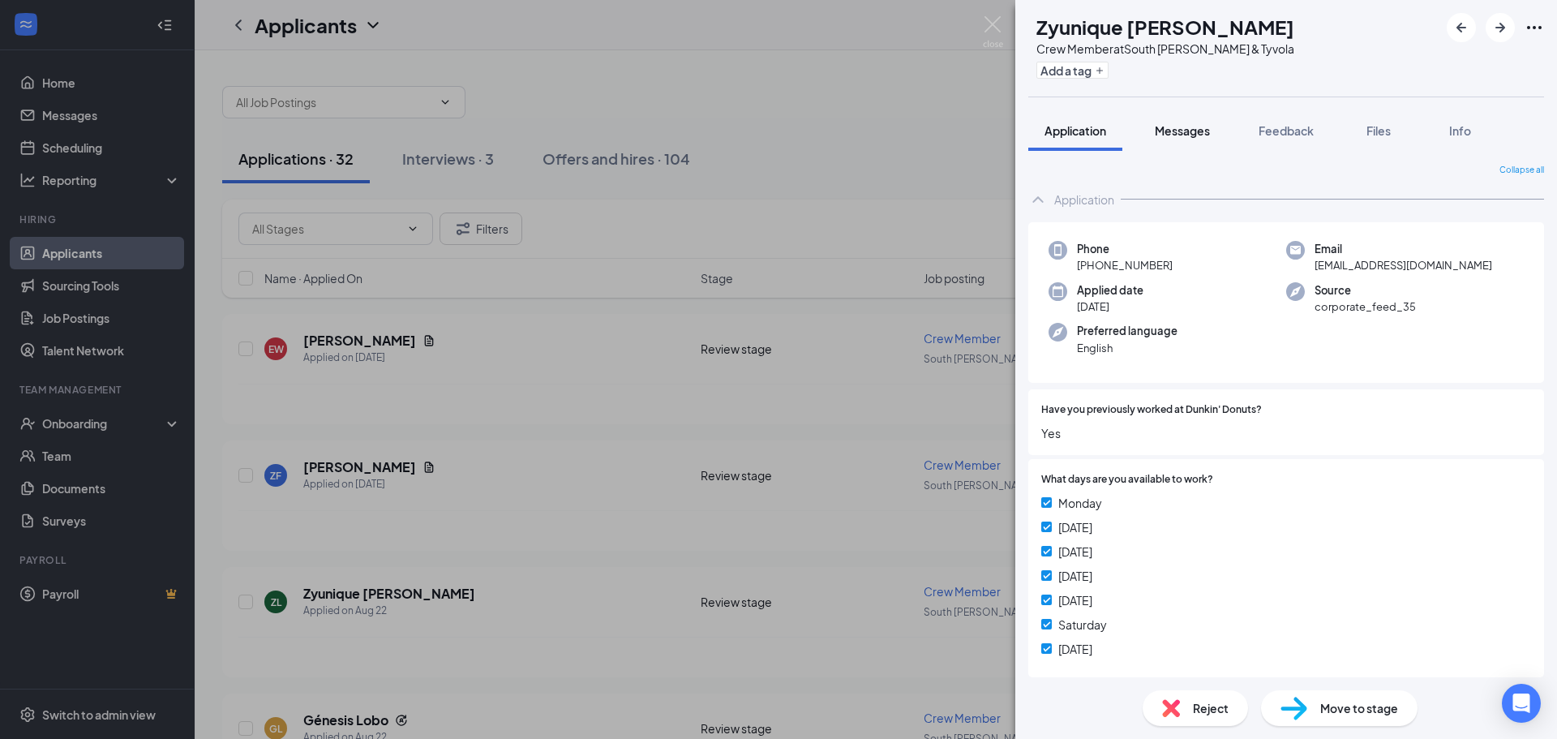
click at [1177, 133] on span "Messages" at bounding box center [1181, 130] width 55 height 15
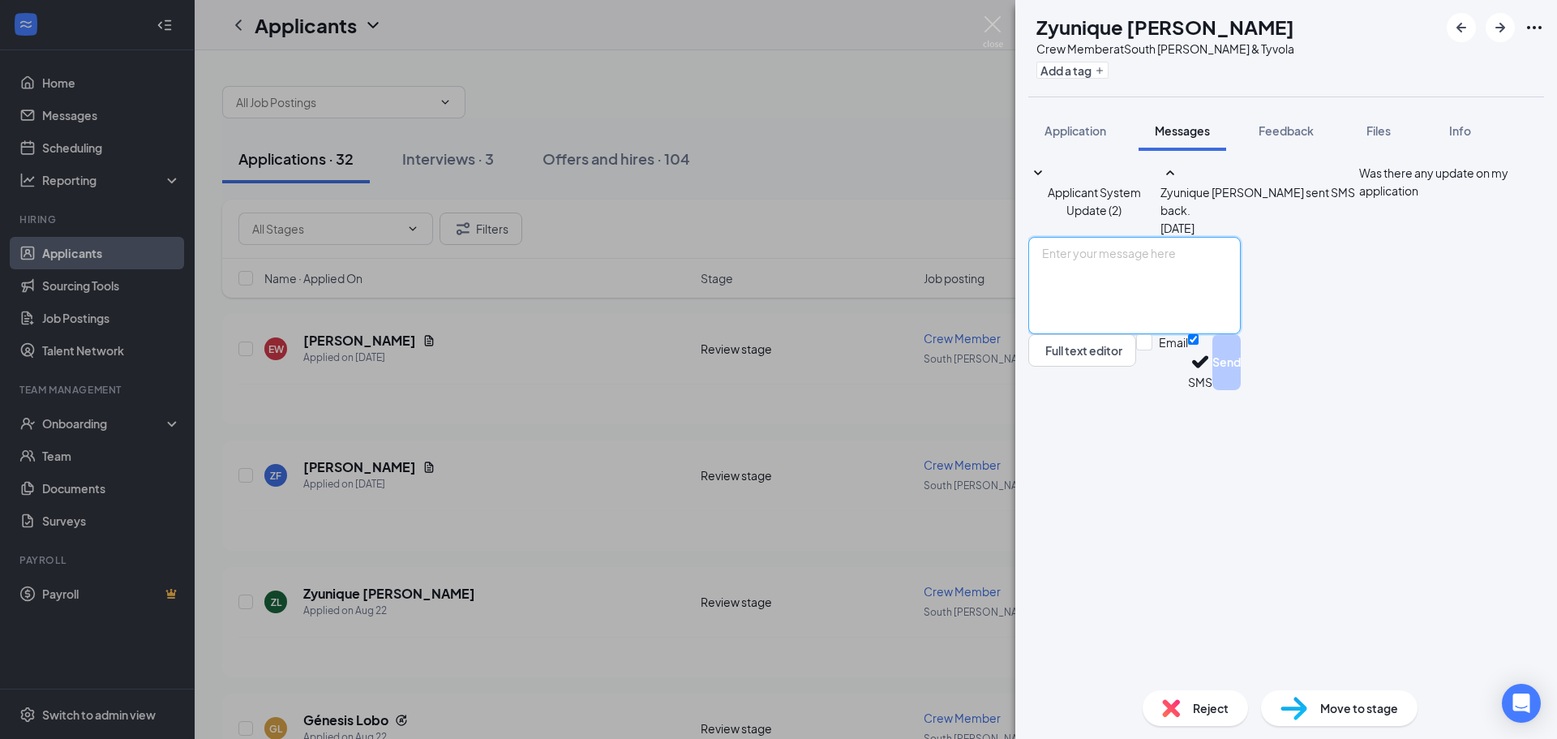
click at [1137, 334] on textarea at bounding box center [1134, 285] width 212 height 97
click at [1150, 334] on textarea "whats your hour available" at bounding box center [1134, 285] width 212 height 97
click at [1097, 334] on textarea "whats your hours for available" at bounding box center [1134, 285] width 212 height 97
click at [1078, 334] on textarea "whats your hours for available" at bounding box center [1134, 285] width 212 height 97
click at [1230, 334] on textarea "Whats your hours for available" at bounding box center [1134, 285] width 212 height 97
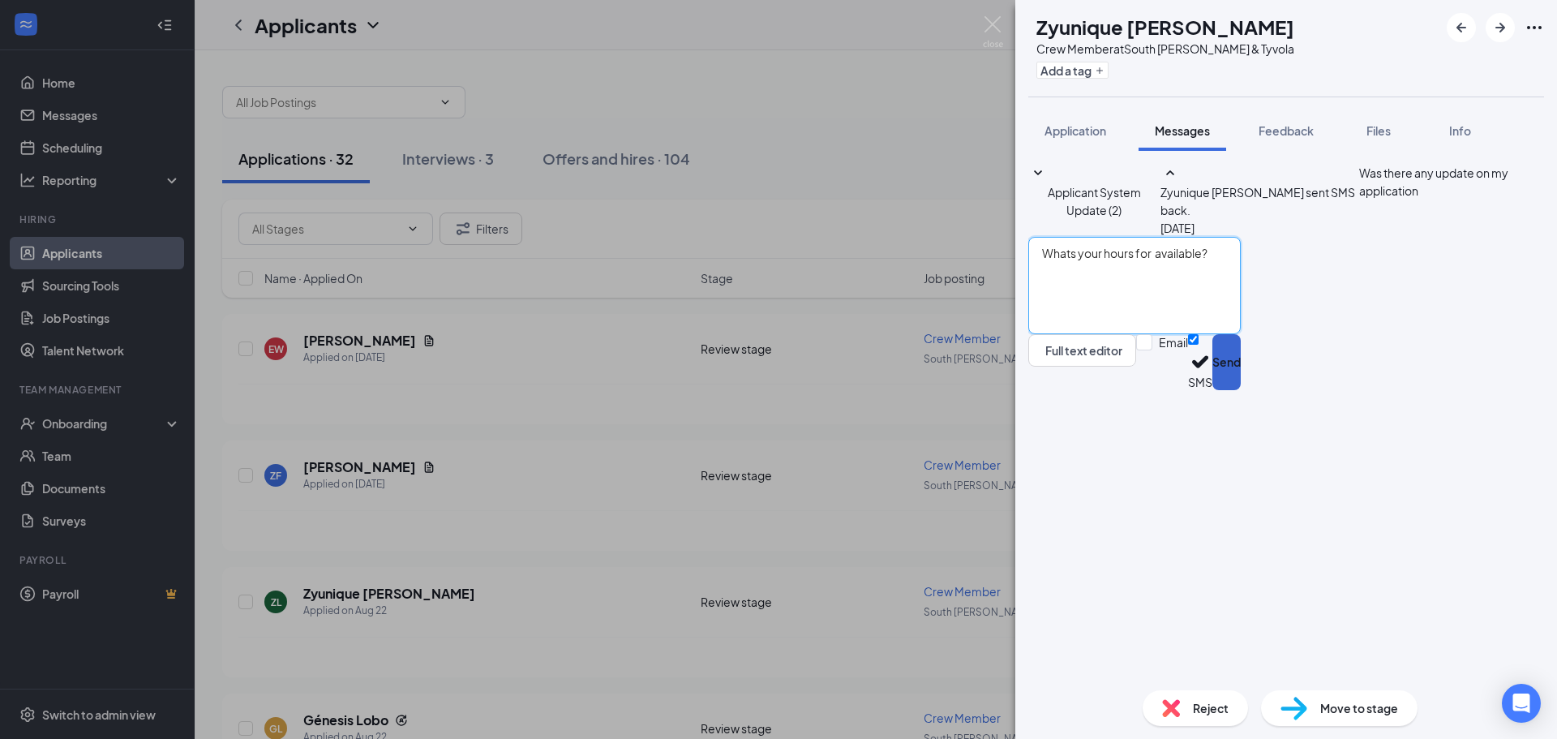
type textarea "Whats your hours for available?"
click at [1240, 390] on button "Send" at bounding box center [1226, 362] width 28 height 56
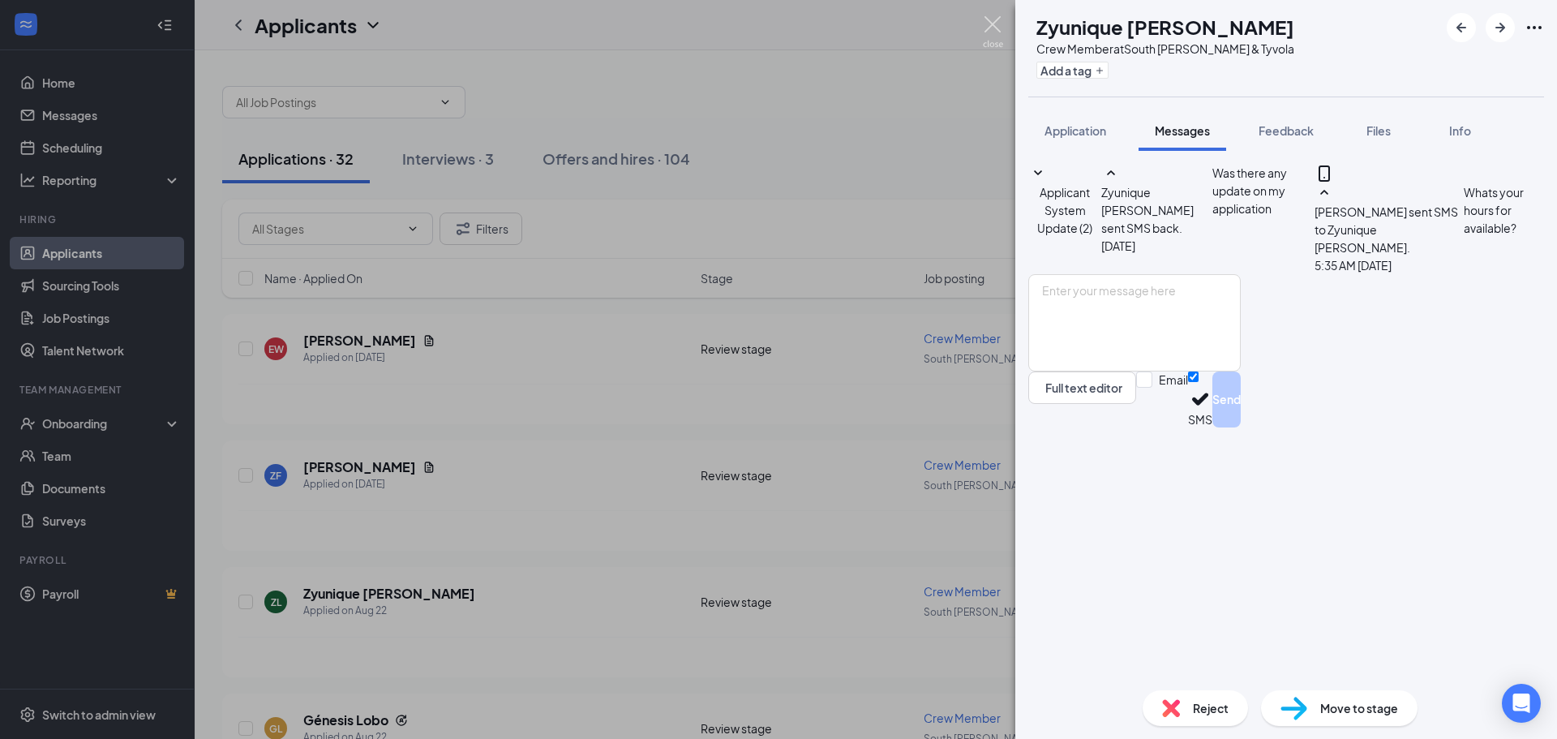
click at [990, 17] on img at bounding box center [993, 32] width 20 height 32
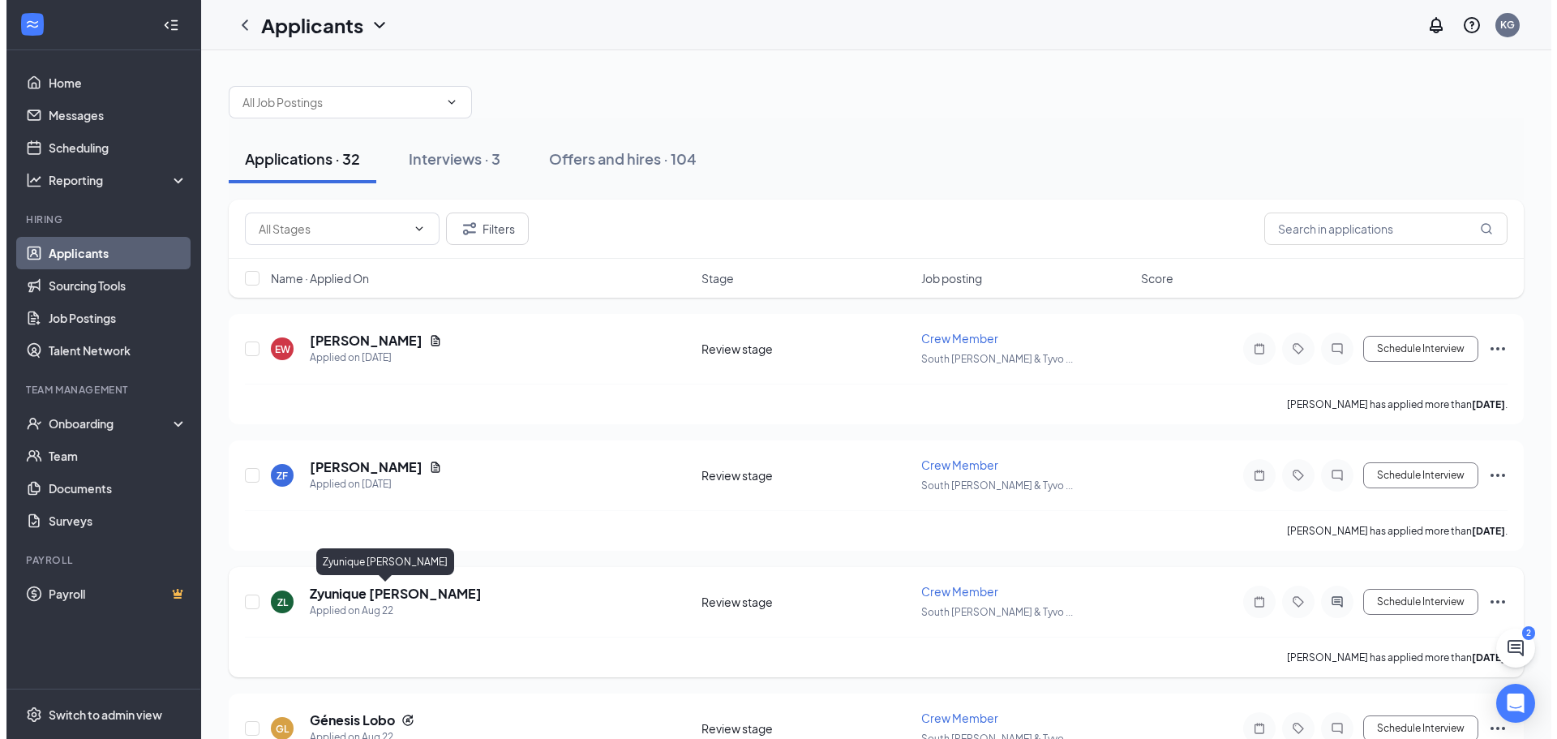
scroll to position [81, 0]
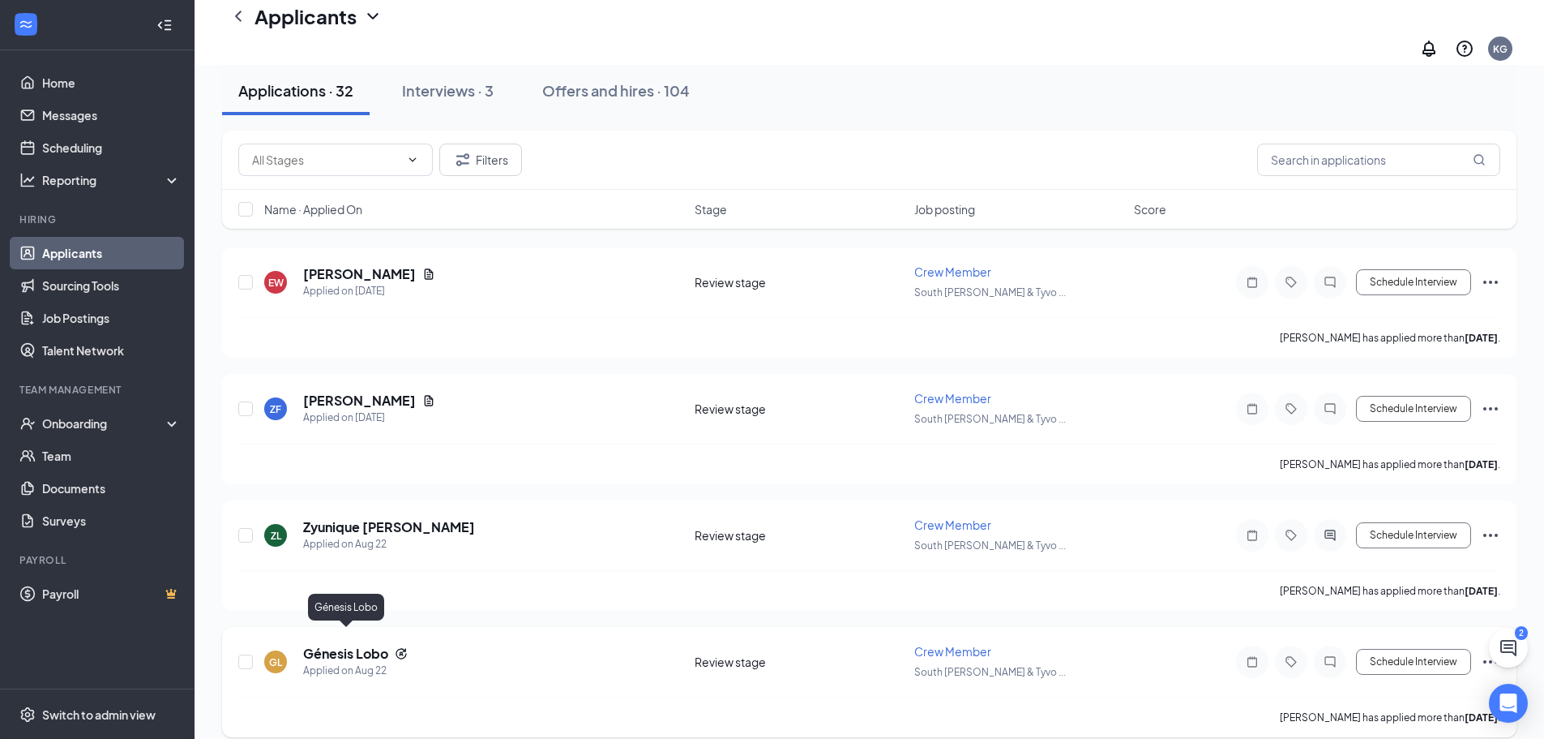
click at [359, 644] on h5 "Génesis Lobo" at bounding box center [345, 653] width 85 height 18
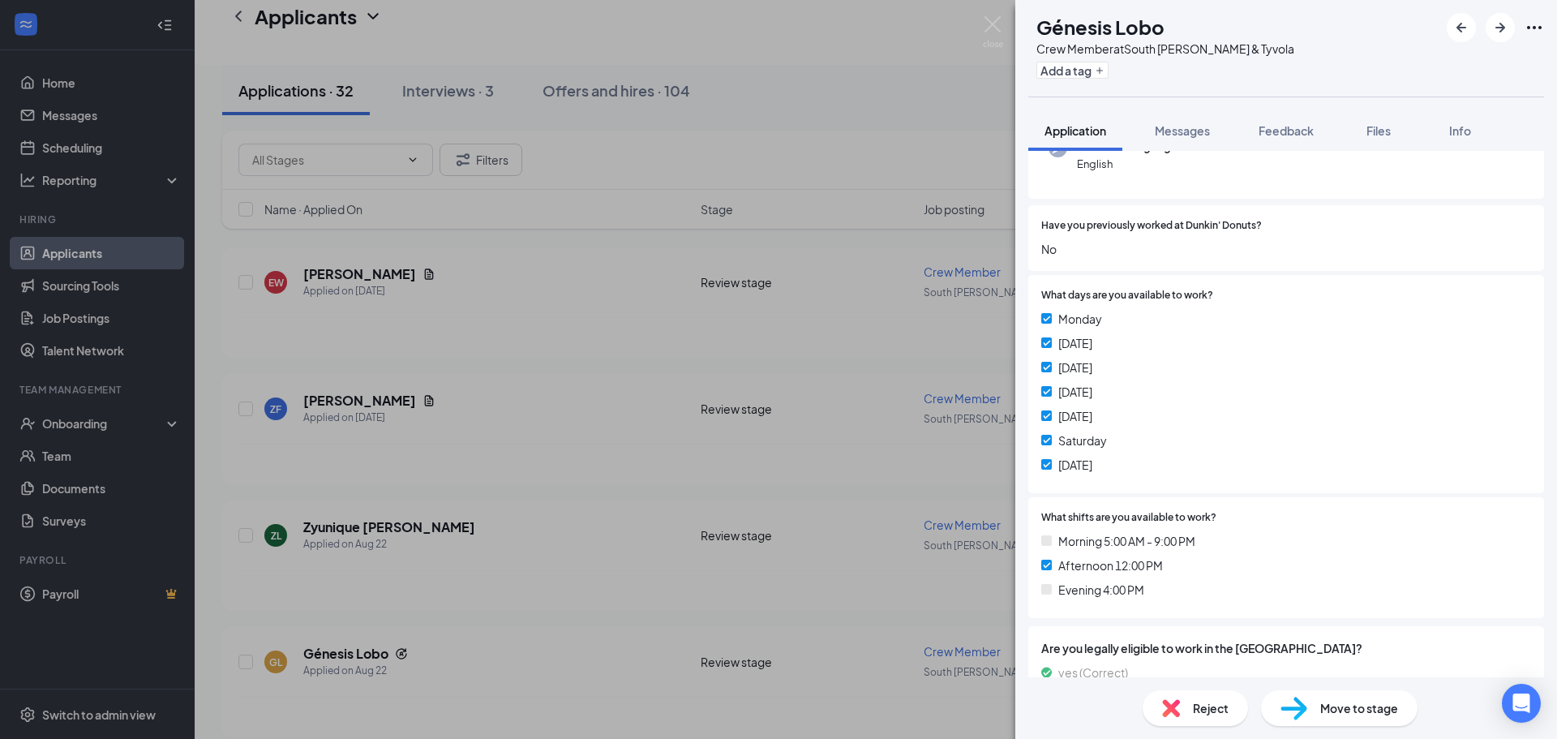
scroll to position [243, 0]
click at [1192, 133] on span "Messages" at bounding box center [1181, 130] width 55 height 15
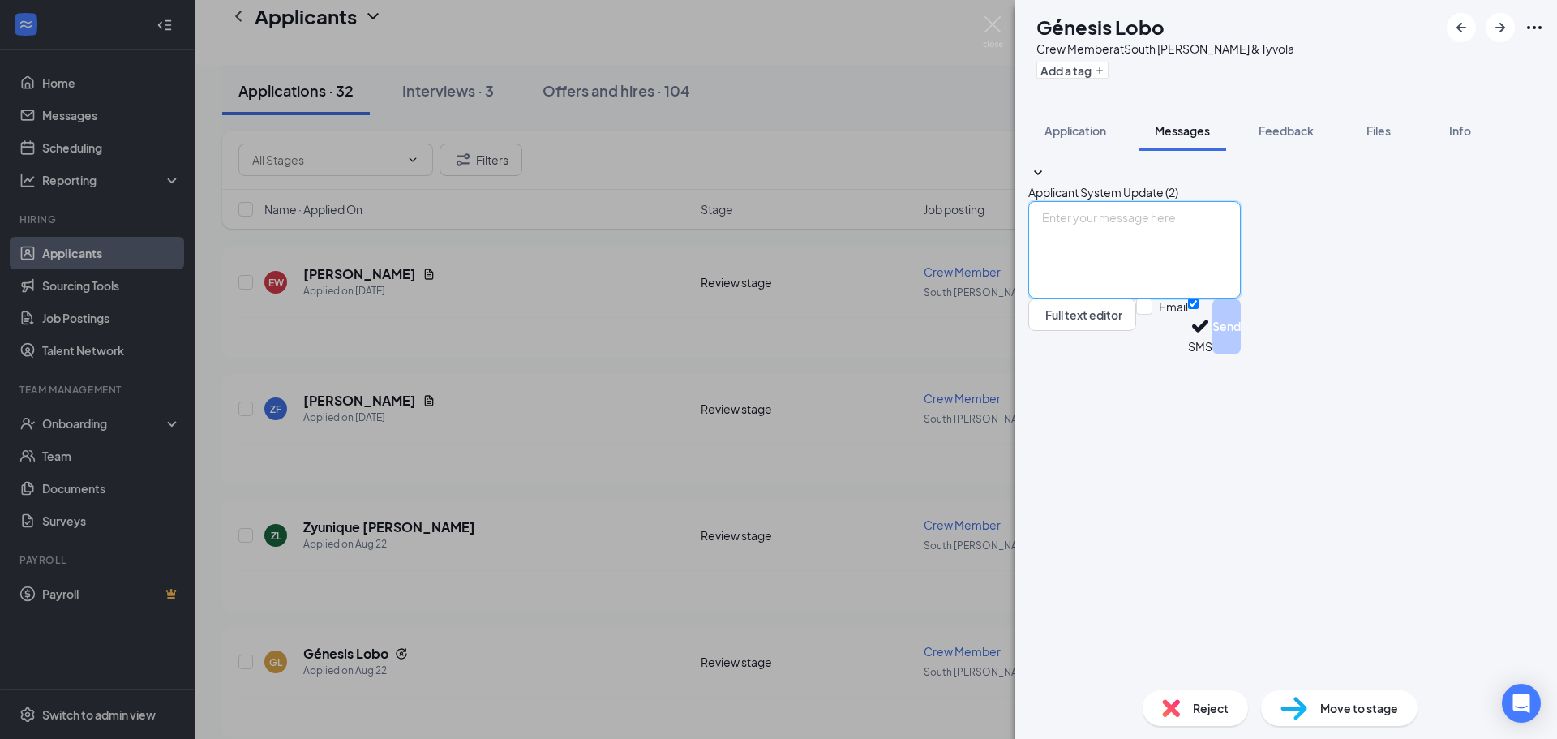
drag, startPoint x: 1080, startPoint y: 549, endPoint x: 1054, endPoint y: 517, distance: 40.9
click at [1079, 298] on textarea at bounding box center [1134, 249] width 212 height 97
click at [1163, 298] on textarea "good morning would you like to set up an interview I'll be available Sunday at …" at bounding box center [1134, 249] width 212 height 97
click at [1157, 298] on textarea "good morning would you like to set up an interview I'll be available Sunday at …" at bounding box center [1134, 249] width 212 height 97
type textarea "good morning would you like to set up an interview I'll be available Sunday at …"
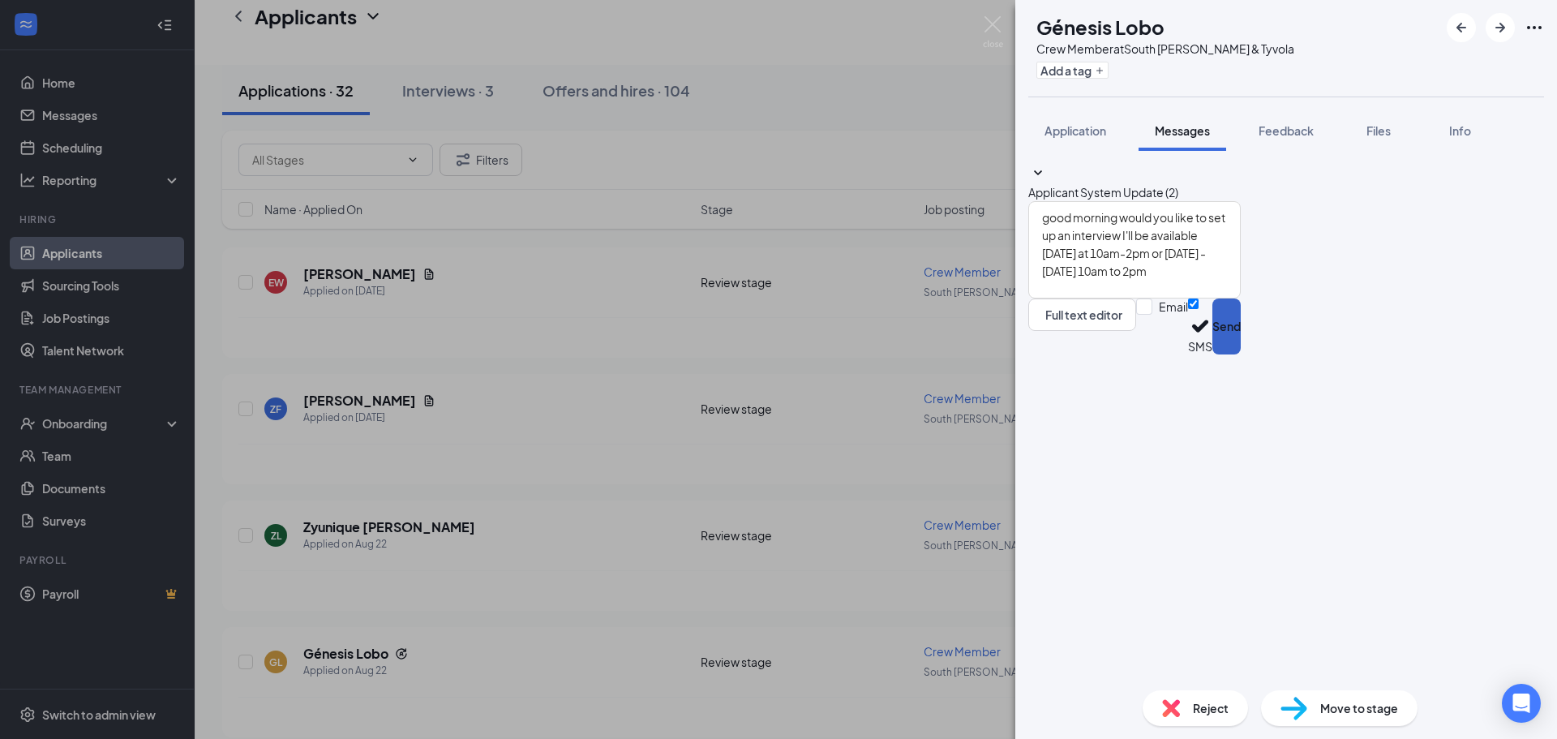
click at [1240, 354] on button "Send" at bounding box center [1226, 326] width 28 height 56
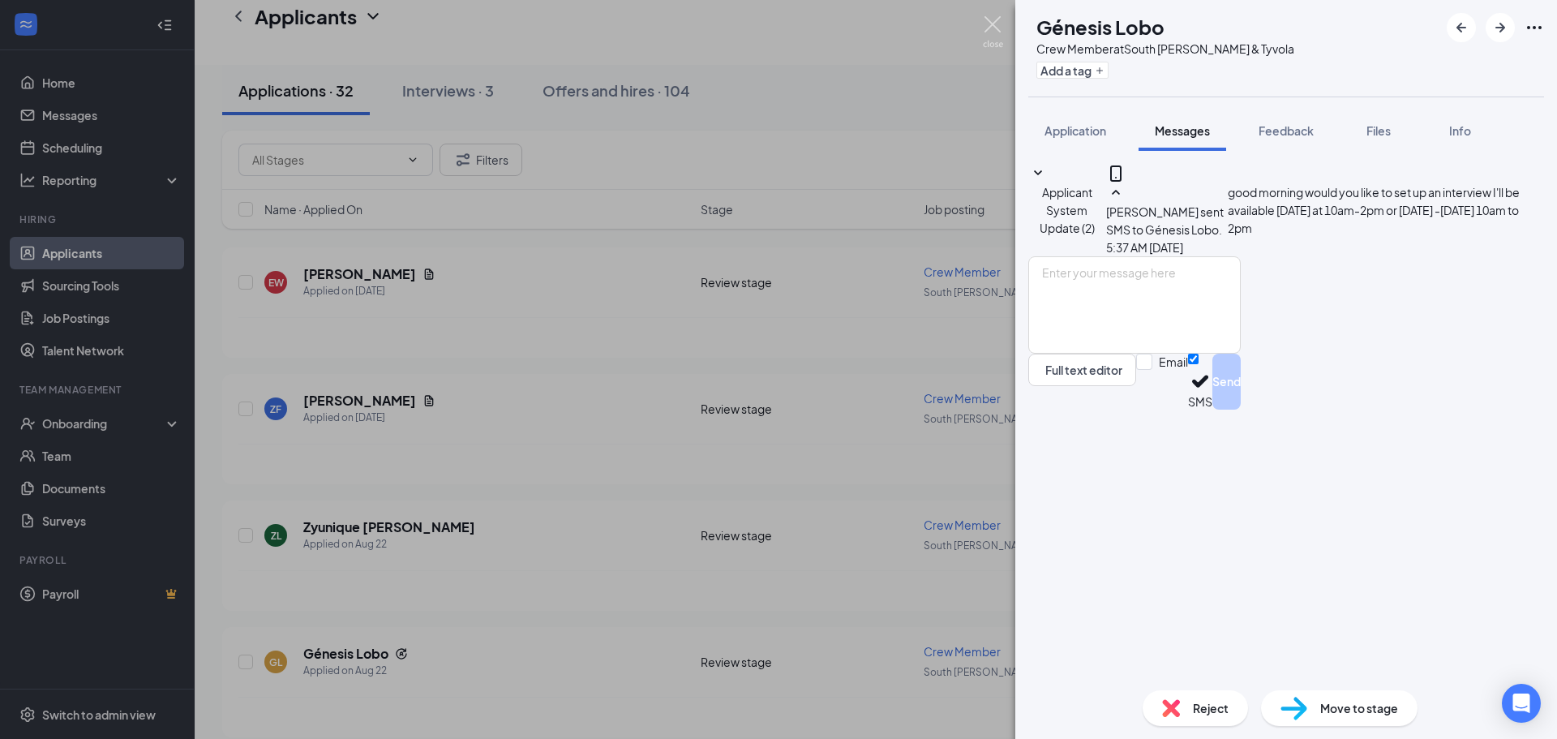
click at [997, 25] on img at bounding box center [993, 32] width 20 height 32
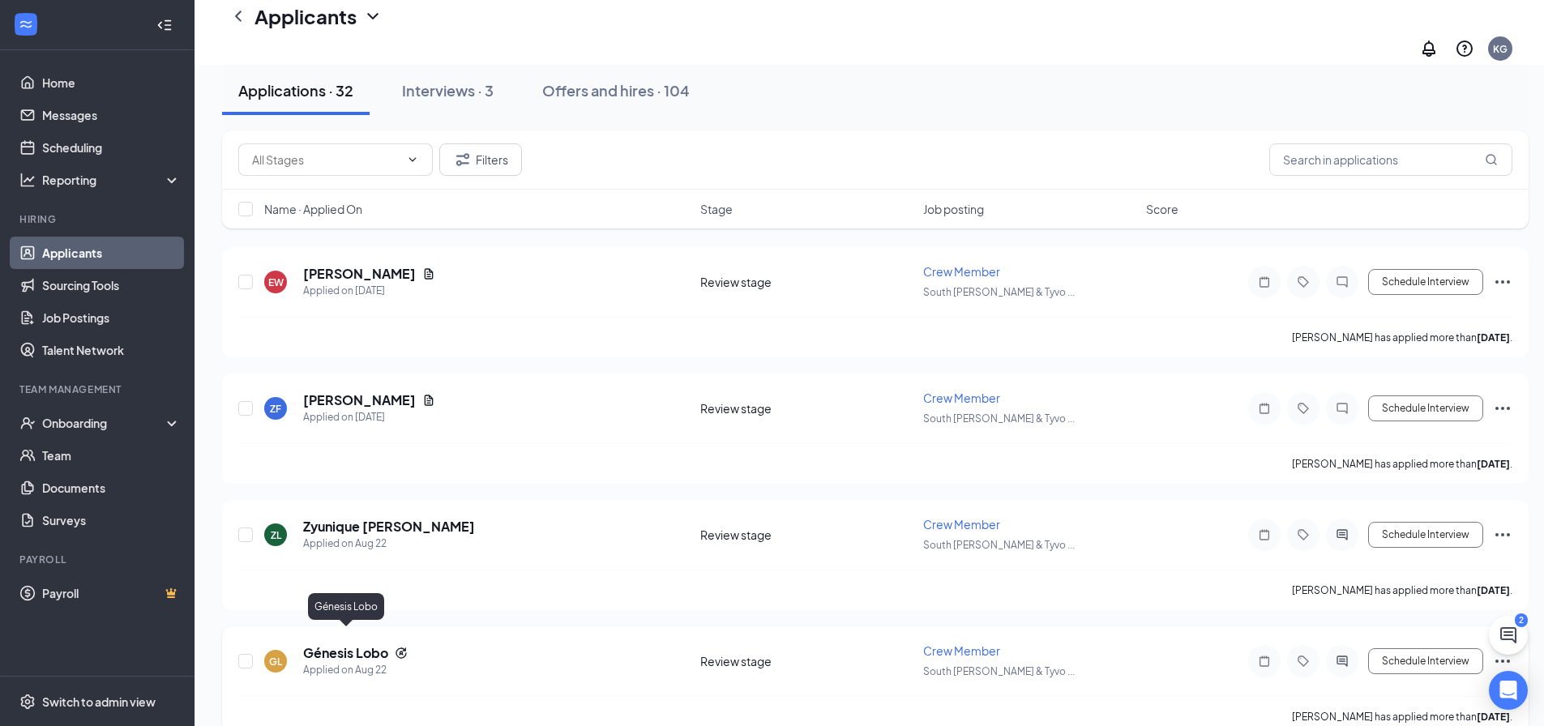
click at [375, 644] on h5 "Génesis Lobo" at bounding box center [345, 653] width 85 height 18
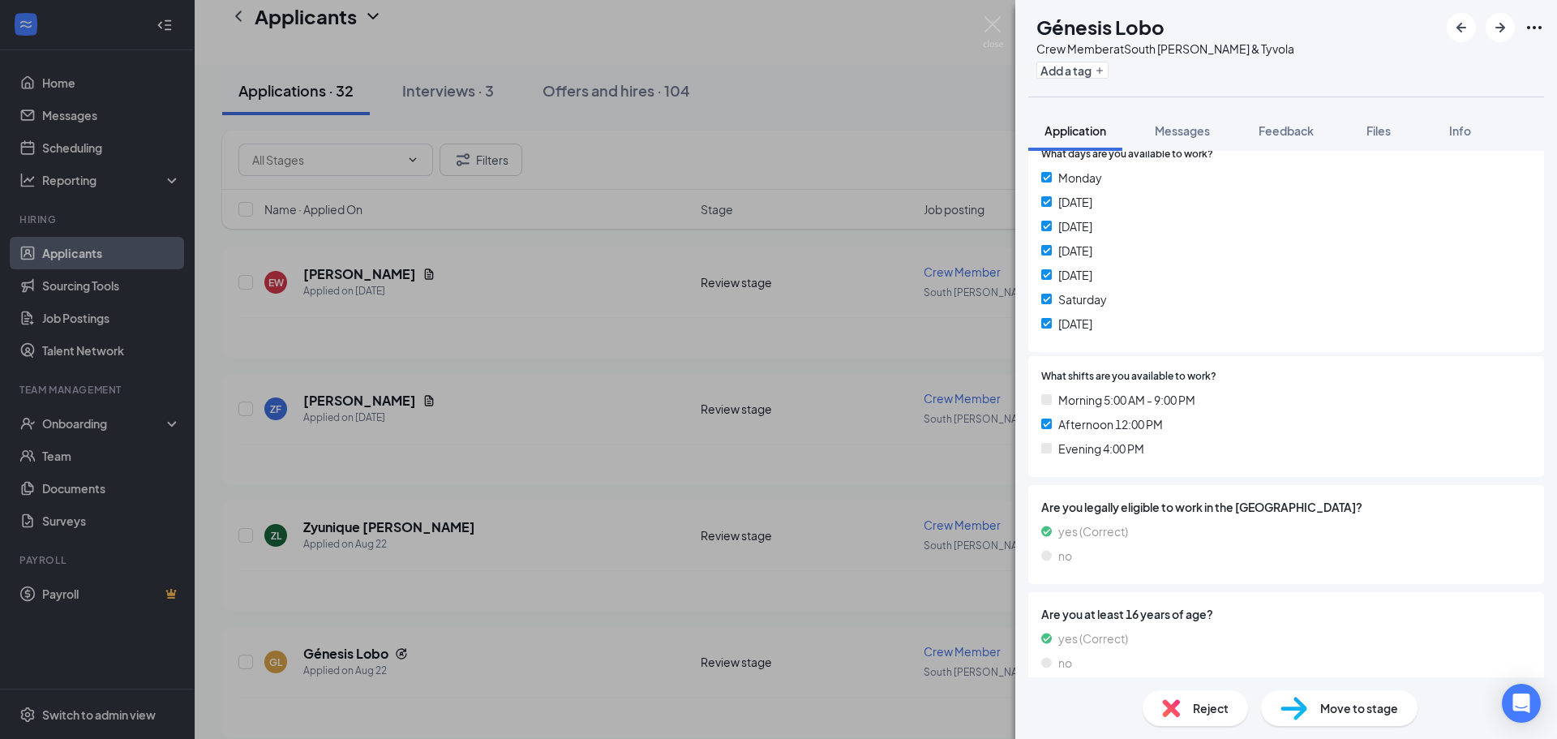
scroll to position [388, 0]
click at [1162, 127] on span "Messages" at bounding box center [1181, 130] width 55 height 15
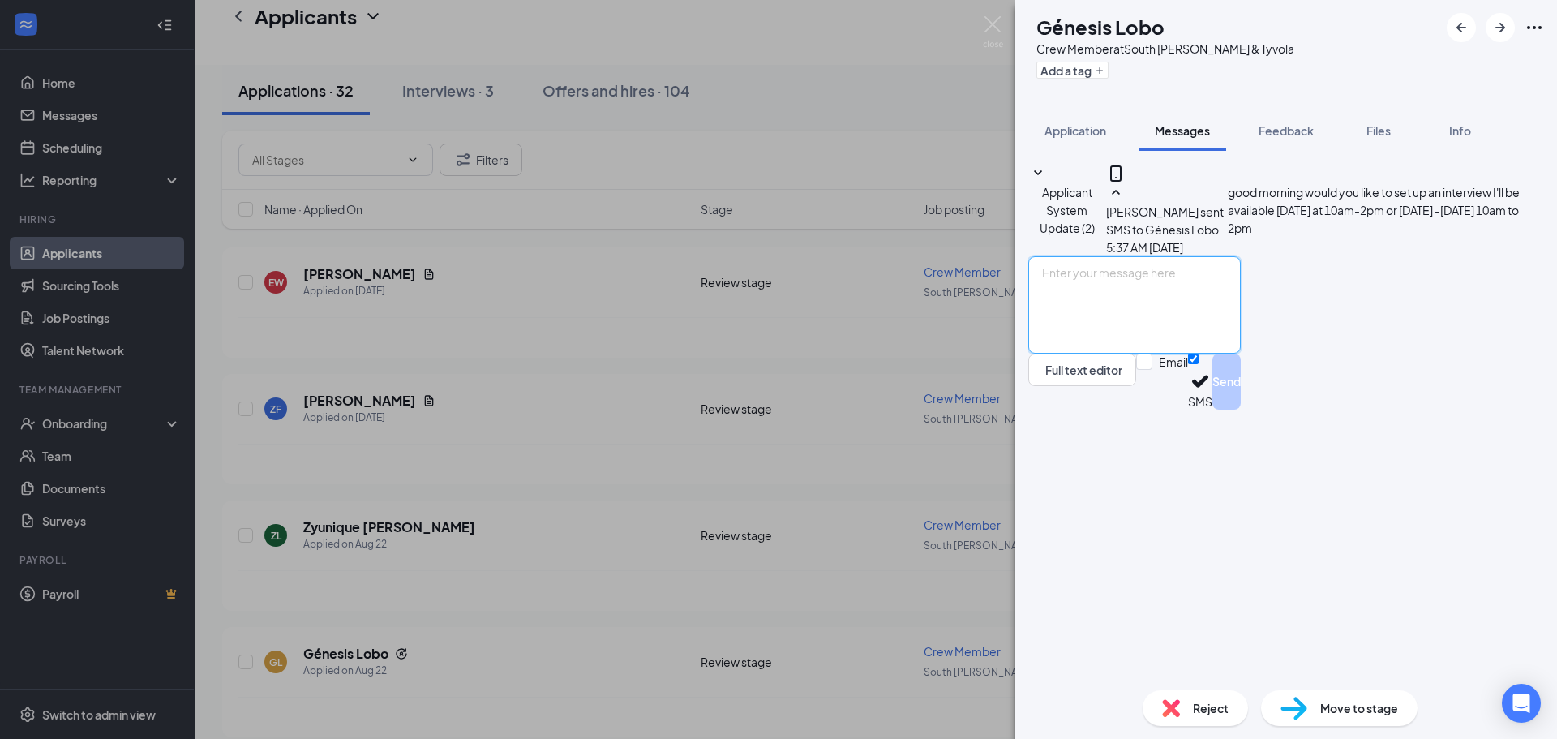
click at [1120, 353] on textarea at bounding box center [1134, 304] width 212 height 97
click at [995, 28] on img at bounding box center [993, 32] width 20 height 32
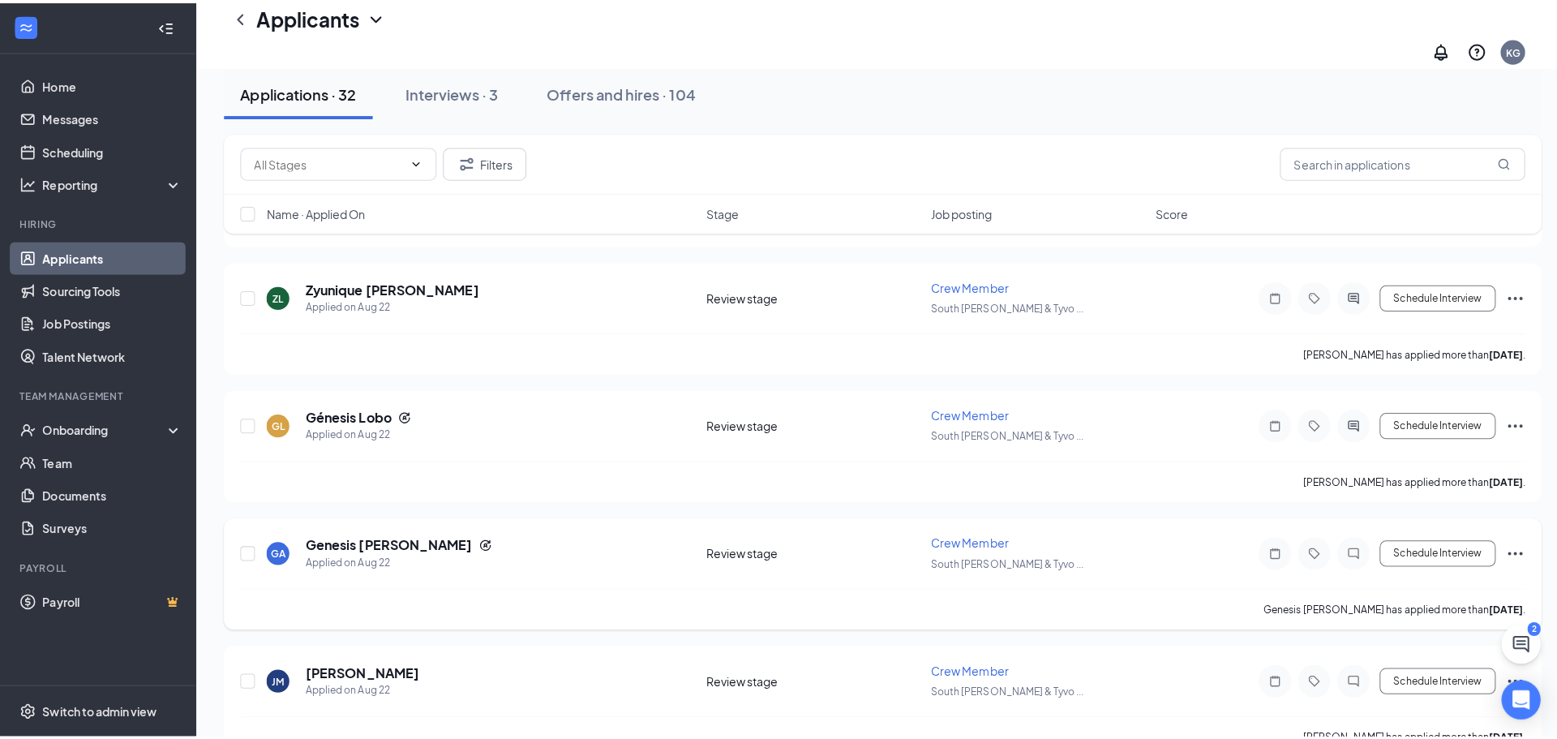
scroll to position [324, 0]
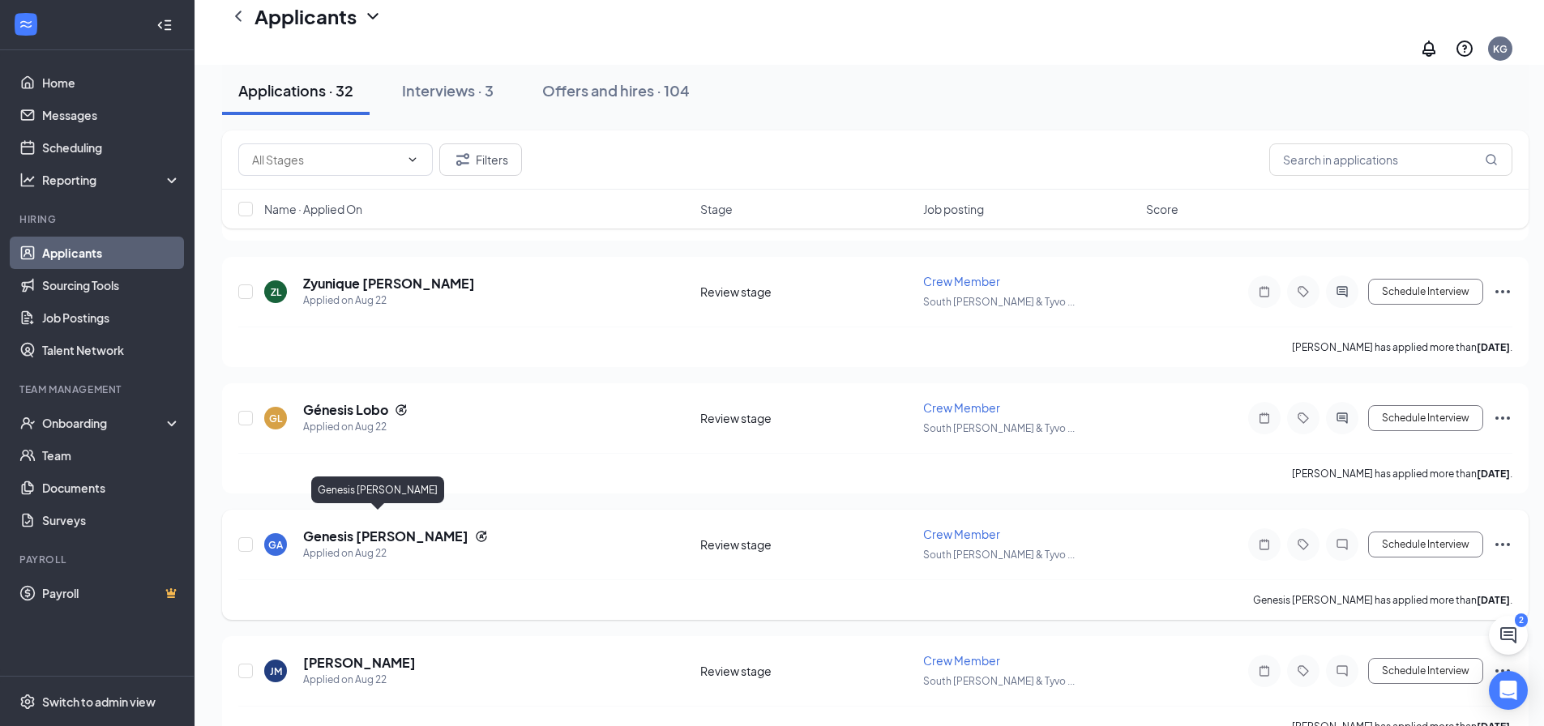
click at [376, 528] on h5 "Genesis [PERSON_NAME]" at bounding box center [385, 537] width 165 height 18
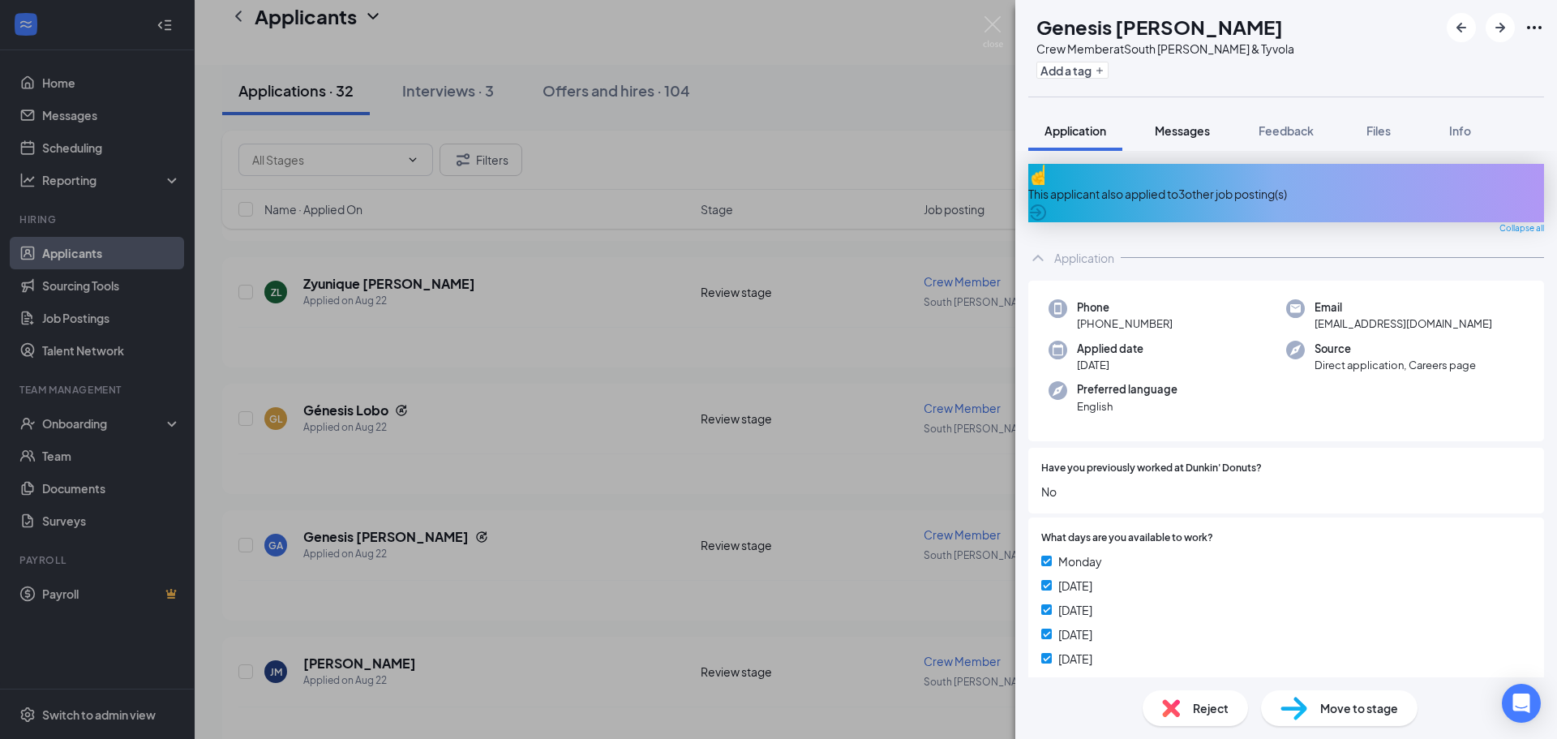
click at [1164, 128] on span "Messages" at bounding box center [1181, 130] width 55 height 15
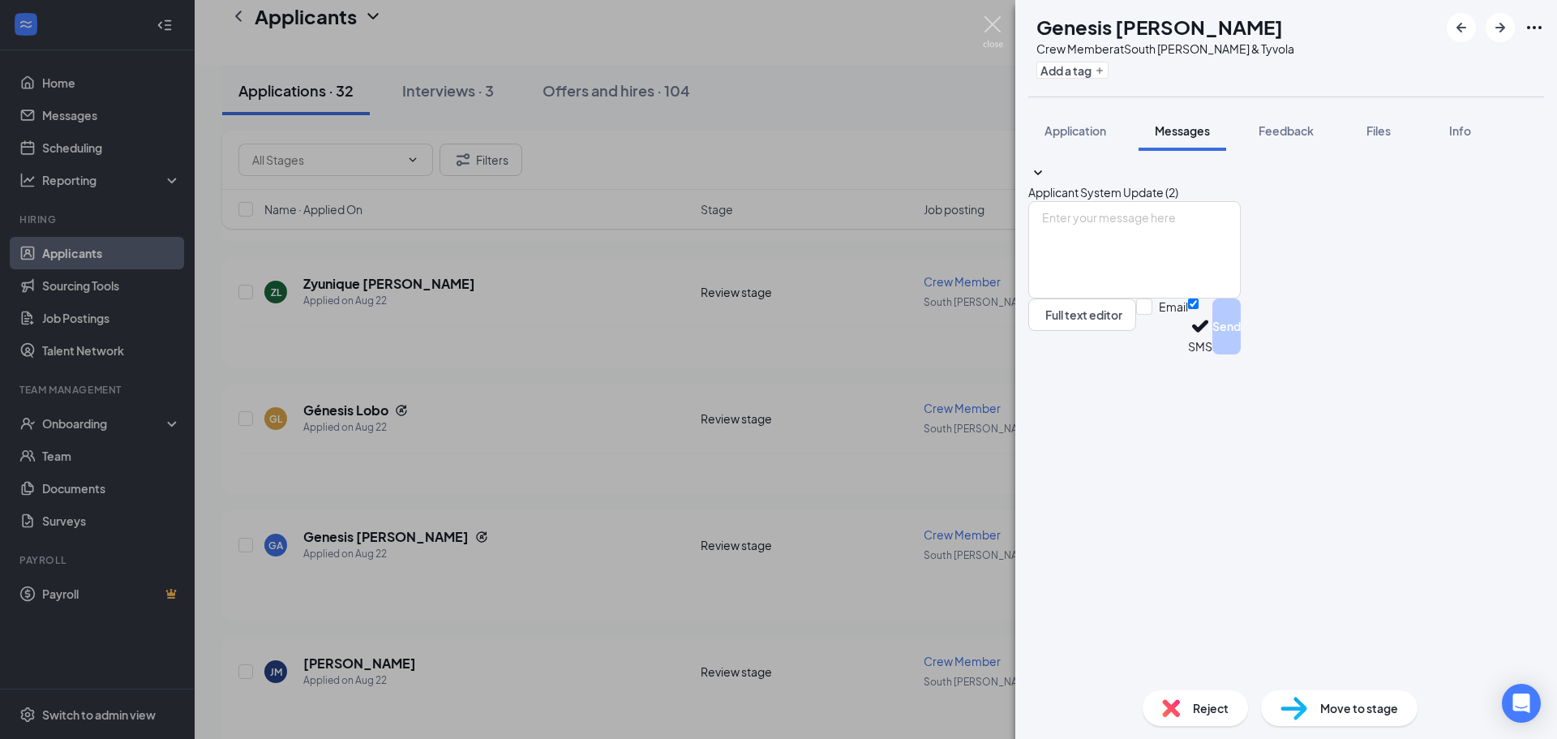
click at [988, 22] on img at bounding box center [993, 32] width 20 height 32
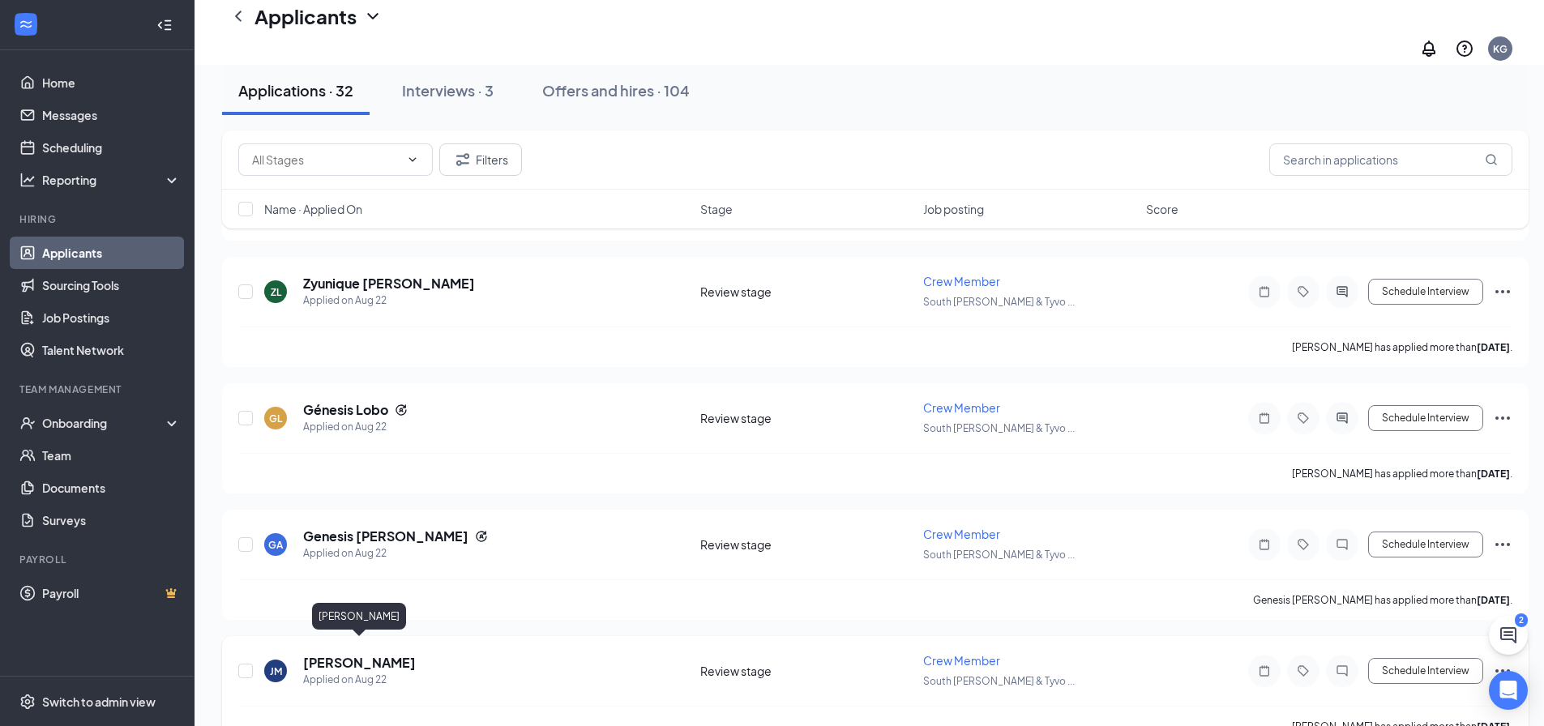
click at [345, 654] on h5 "[PERSON_NAME]" at bounding box center [359, 663] width 113 height 18
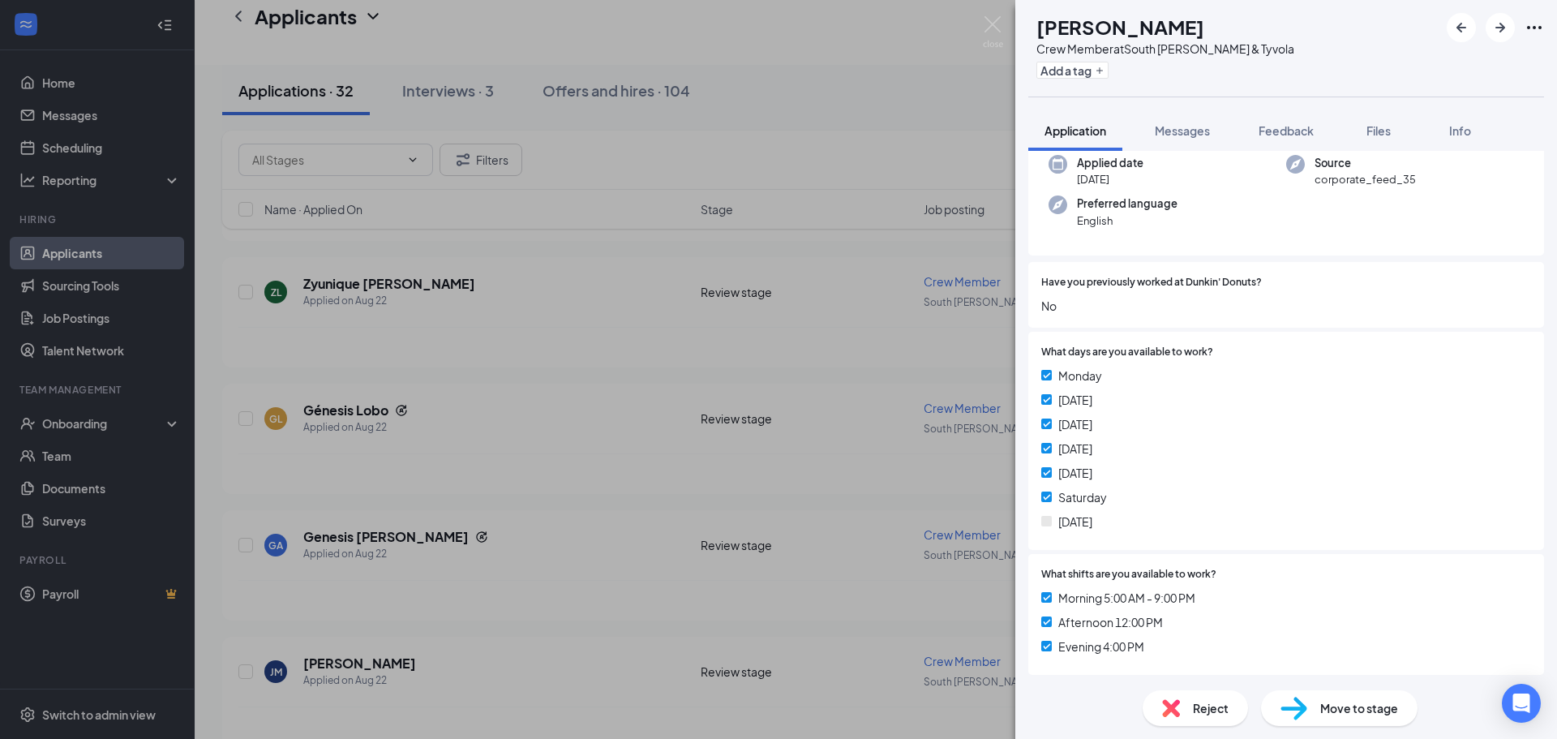
scroll to position [145, 0]
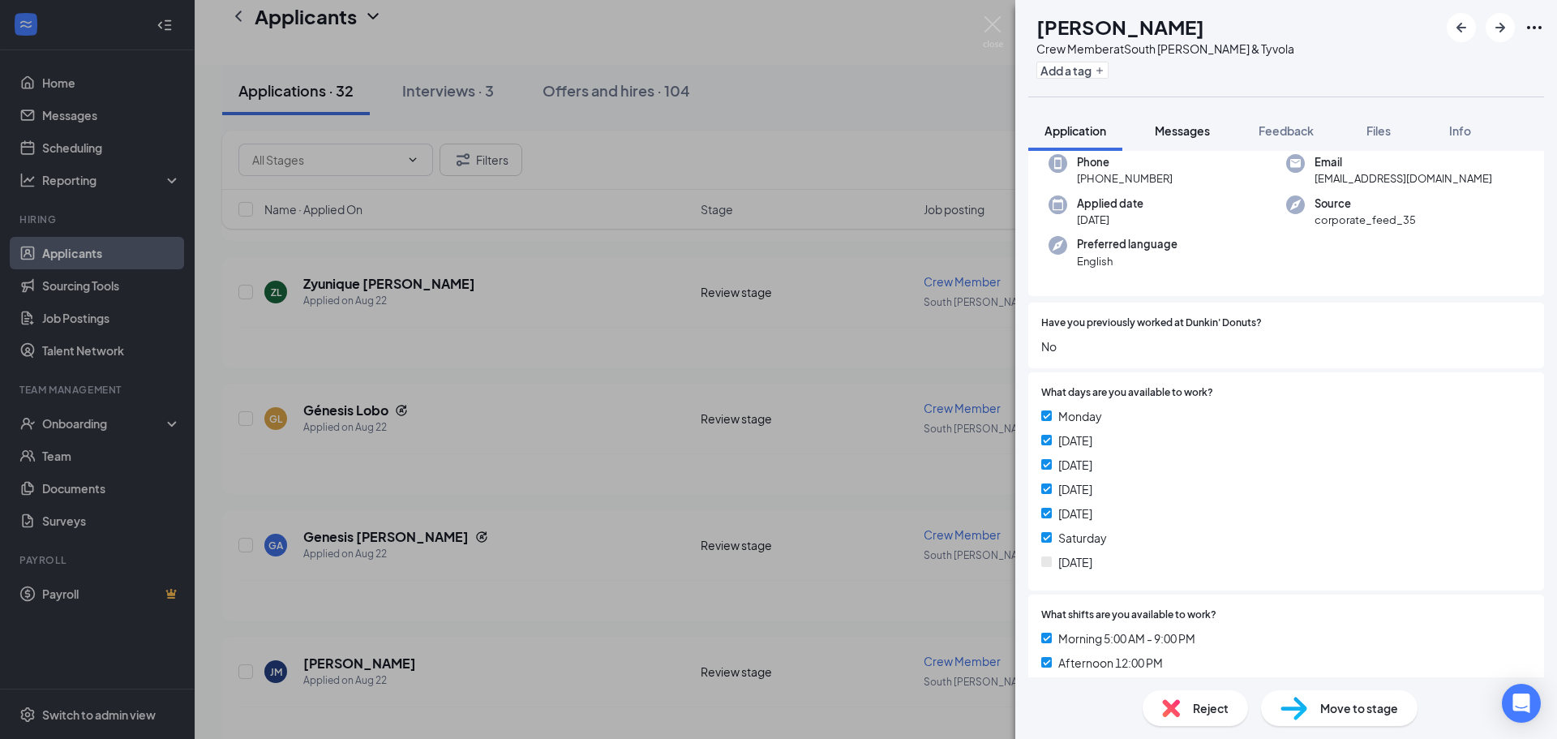
click at [1178, 133] on span "Messages" at bounding box center [1181, 130] width 55 height 15
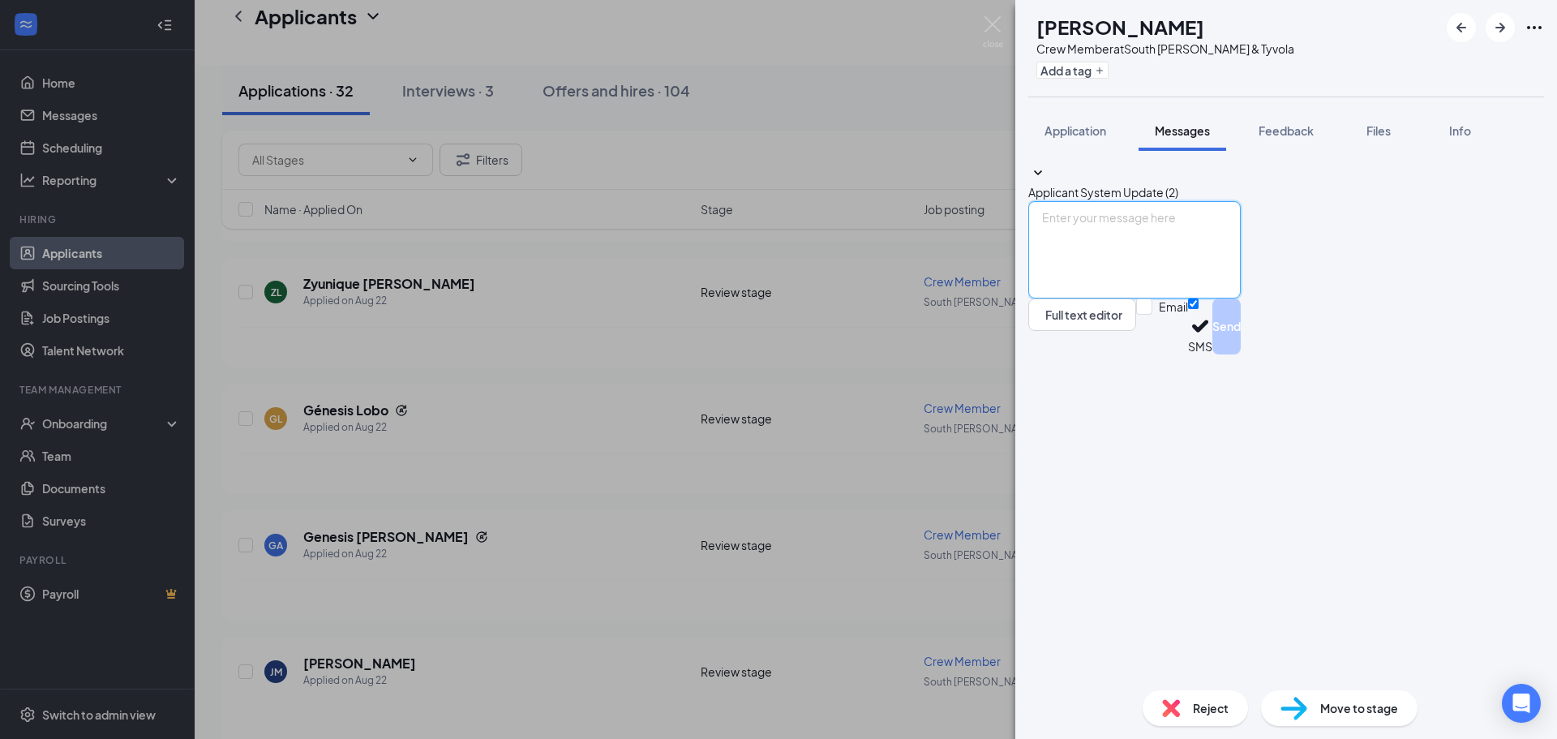
click at [1140, 298] on textarea at bounding box center [1134, 249] width 212 height 97
click at [1078, 298] on textarea "good morning would you like to set up an interview." at bounding box center [1134, 249] width 212 height 97
click at [1240, 298] on textarea "Good morning would you like to set up an interview." at bounding box center [1134, 249] width 212 height 97
type textarea "Good morning would you like to set up an interview. If so I am available Monday…"
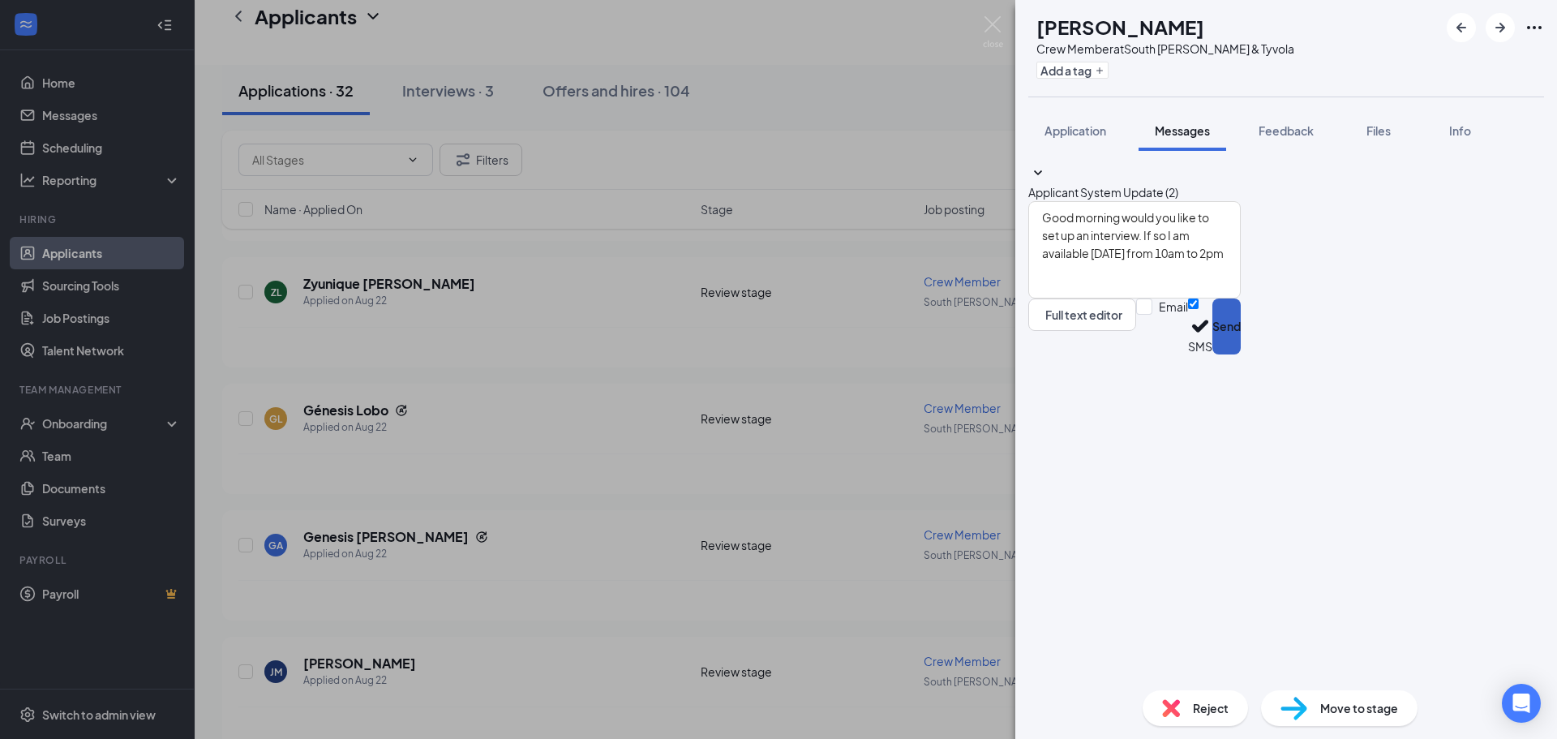
click at [1240, 354] on button "Send" at bounding box center [1226, 326] width 28 height 56
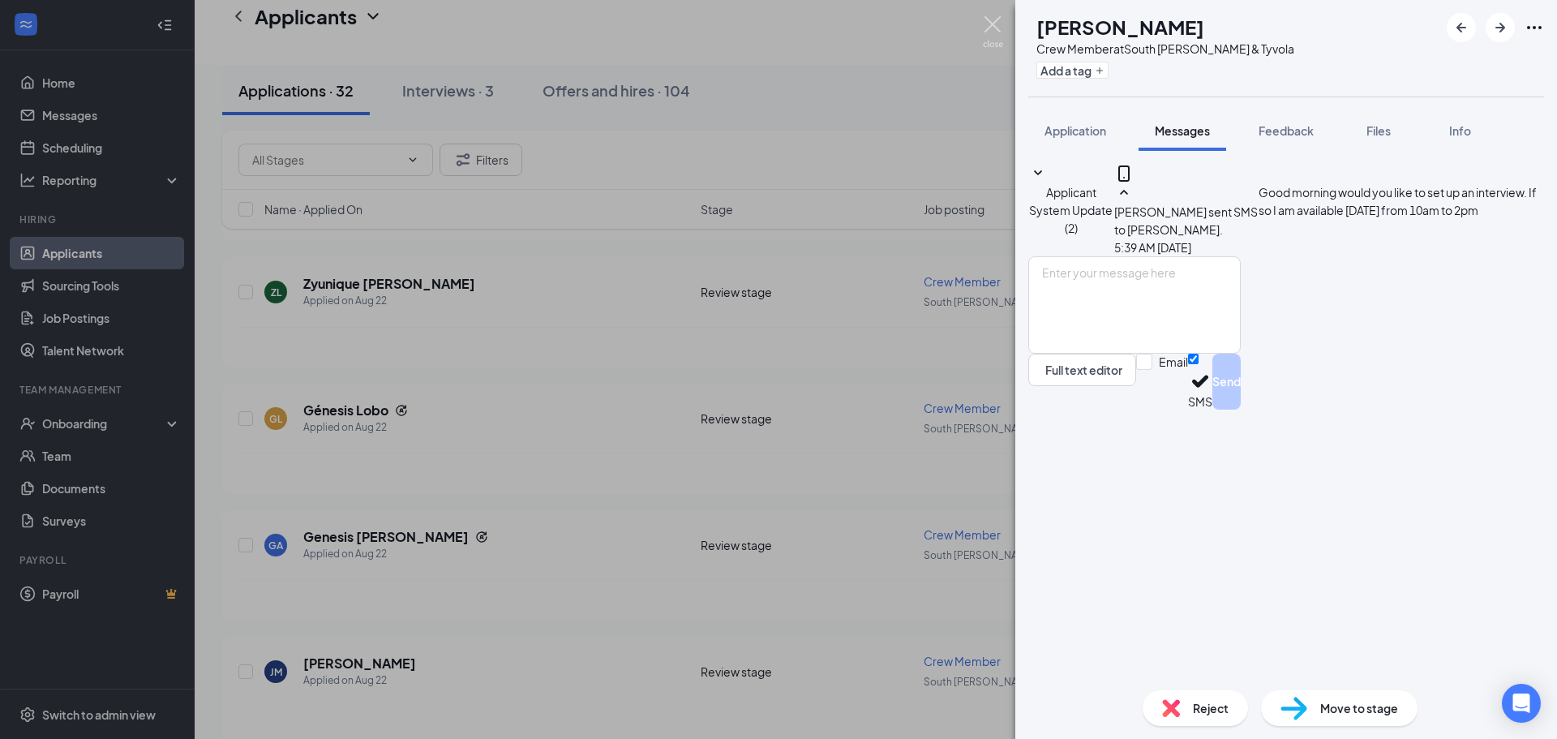
click at [987, 19] on img at bounding box center [993, 32] width 20 height 32
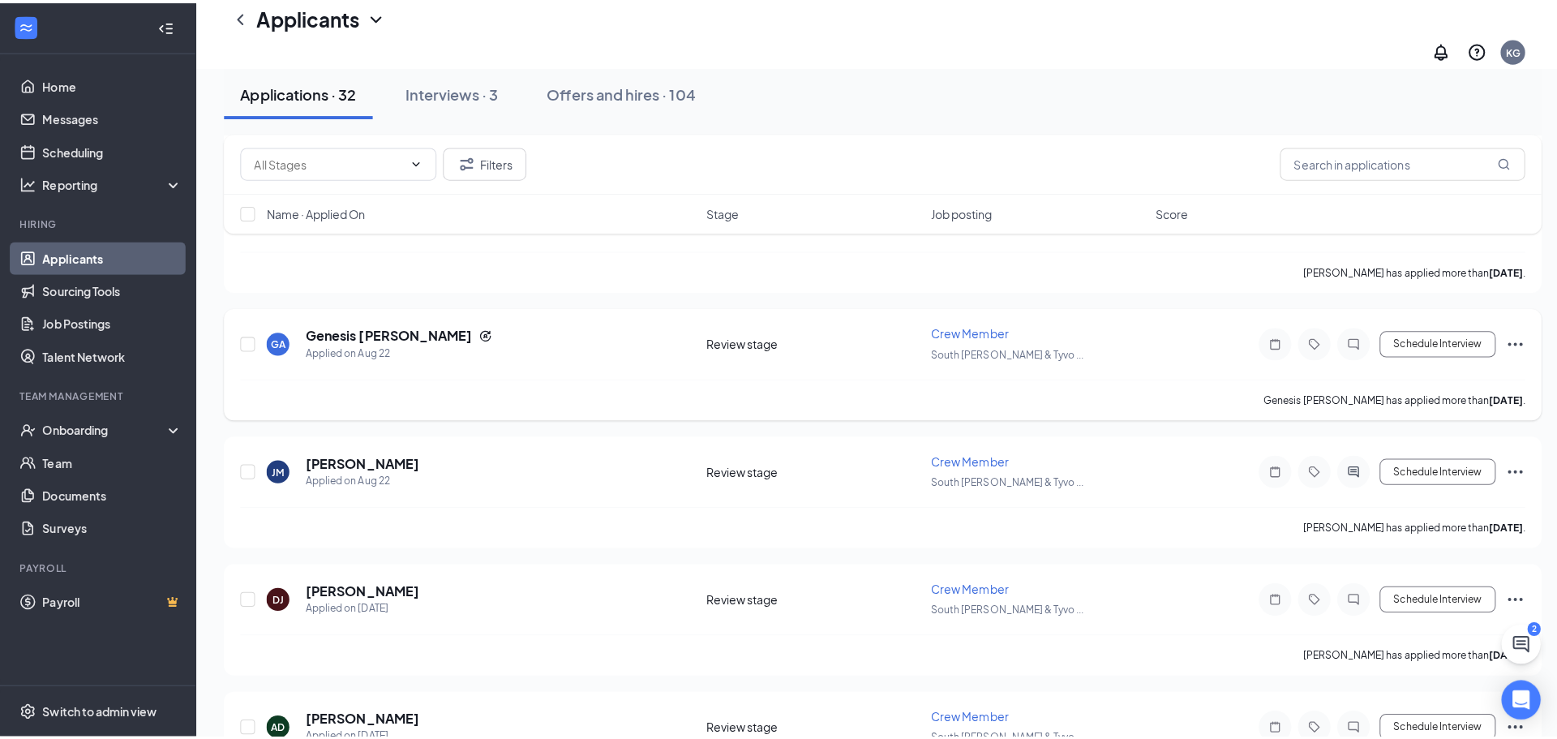
scroll to position [567, 0]
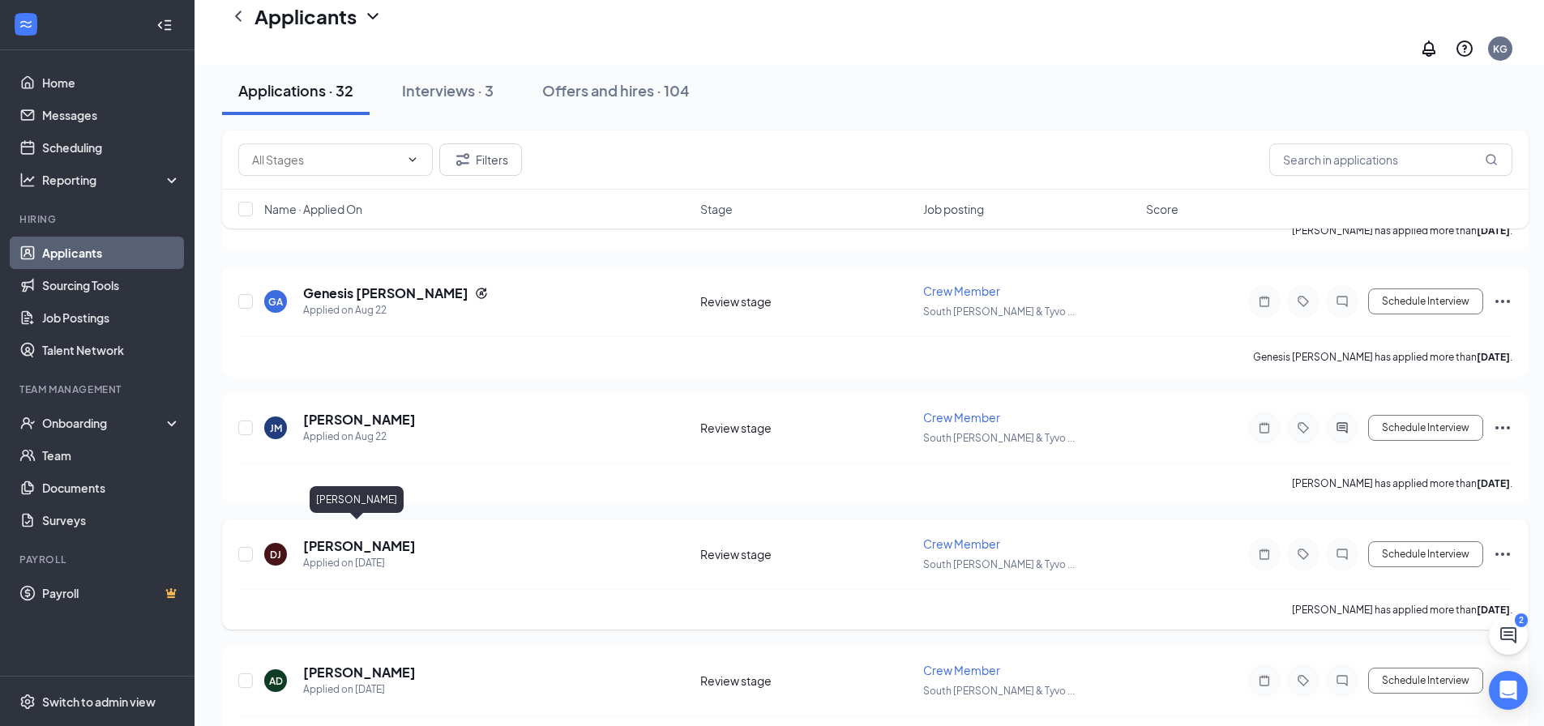
click at [379, 537] on h5 "[PERSON_NAME]" at bounding box center [359, 546] width 113 height 18
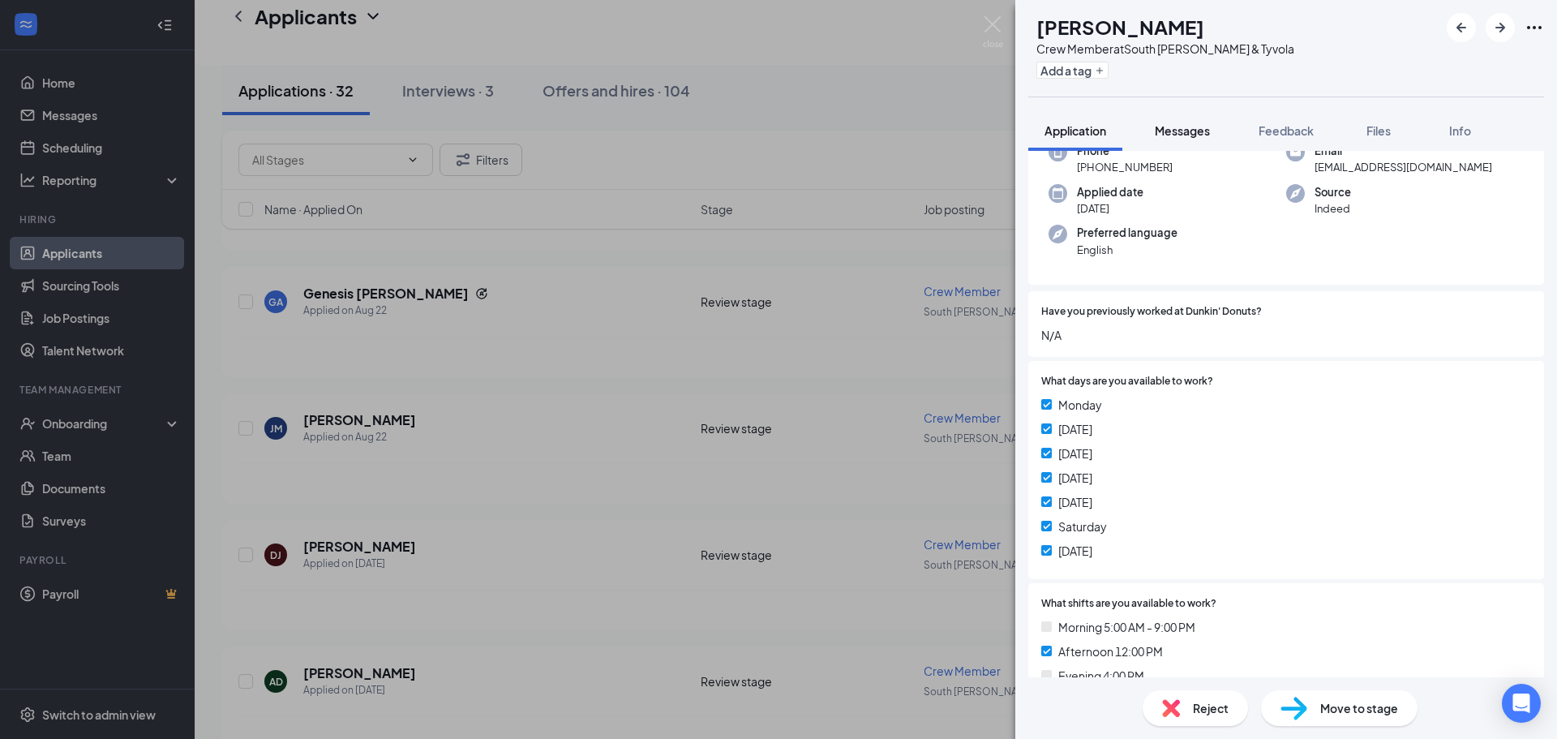
scroll to position [81, 0]
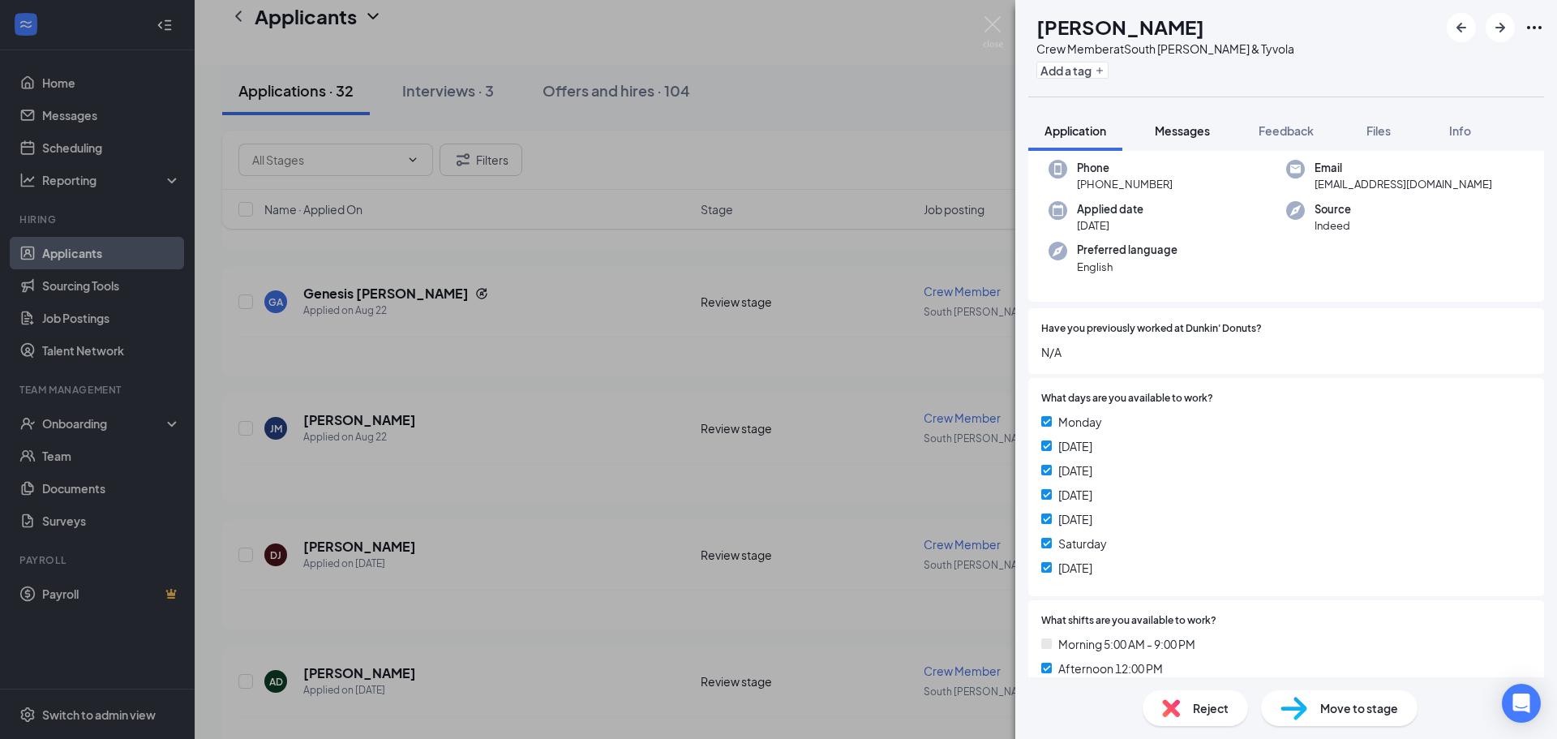
click at [1205, 134] on span "Messages" at bounding box center [1181, 130] width 55 height 15
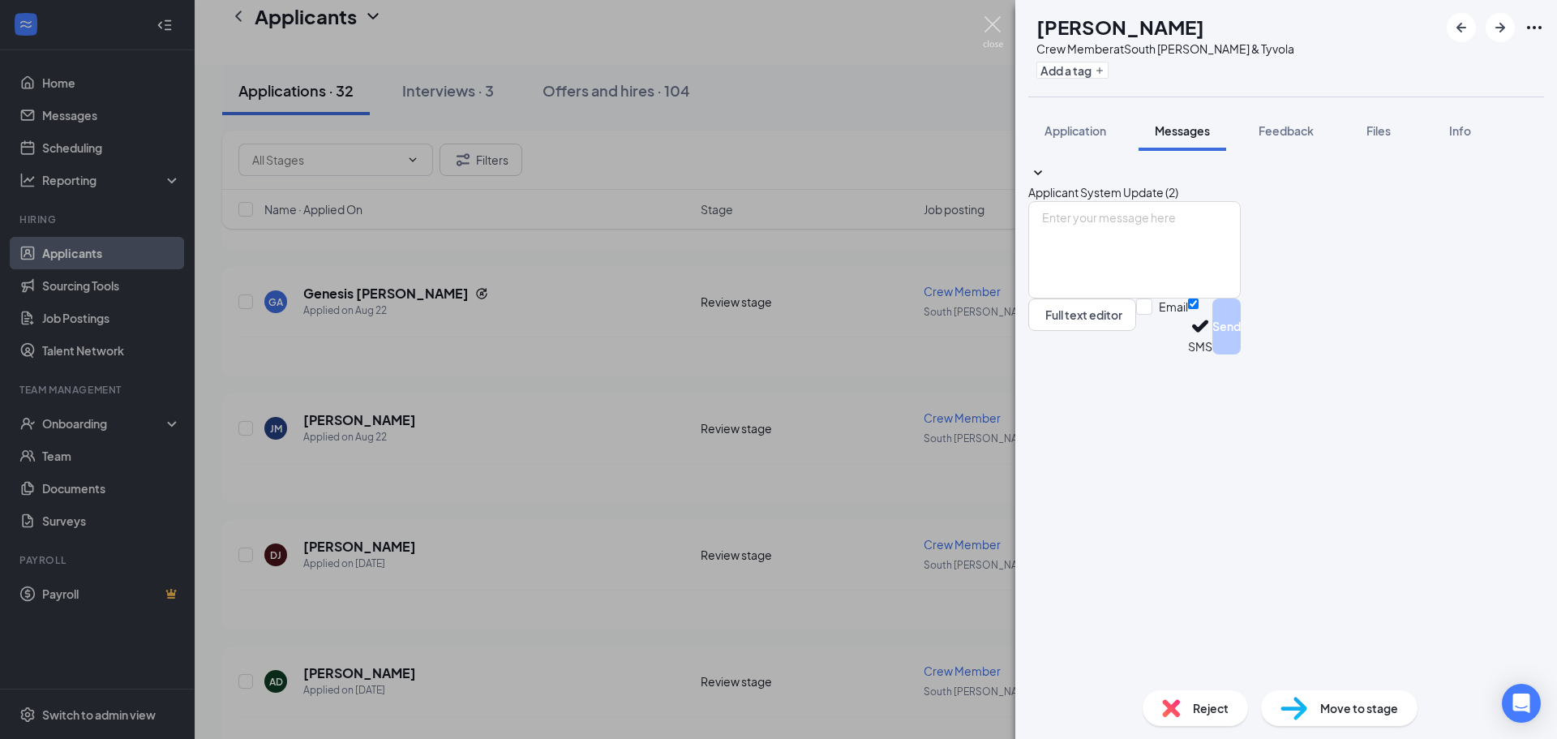
click at [989, 18] on img at bounding box center [993, 32] width 20 height 32
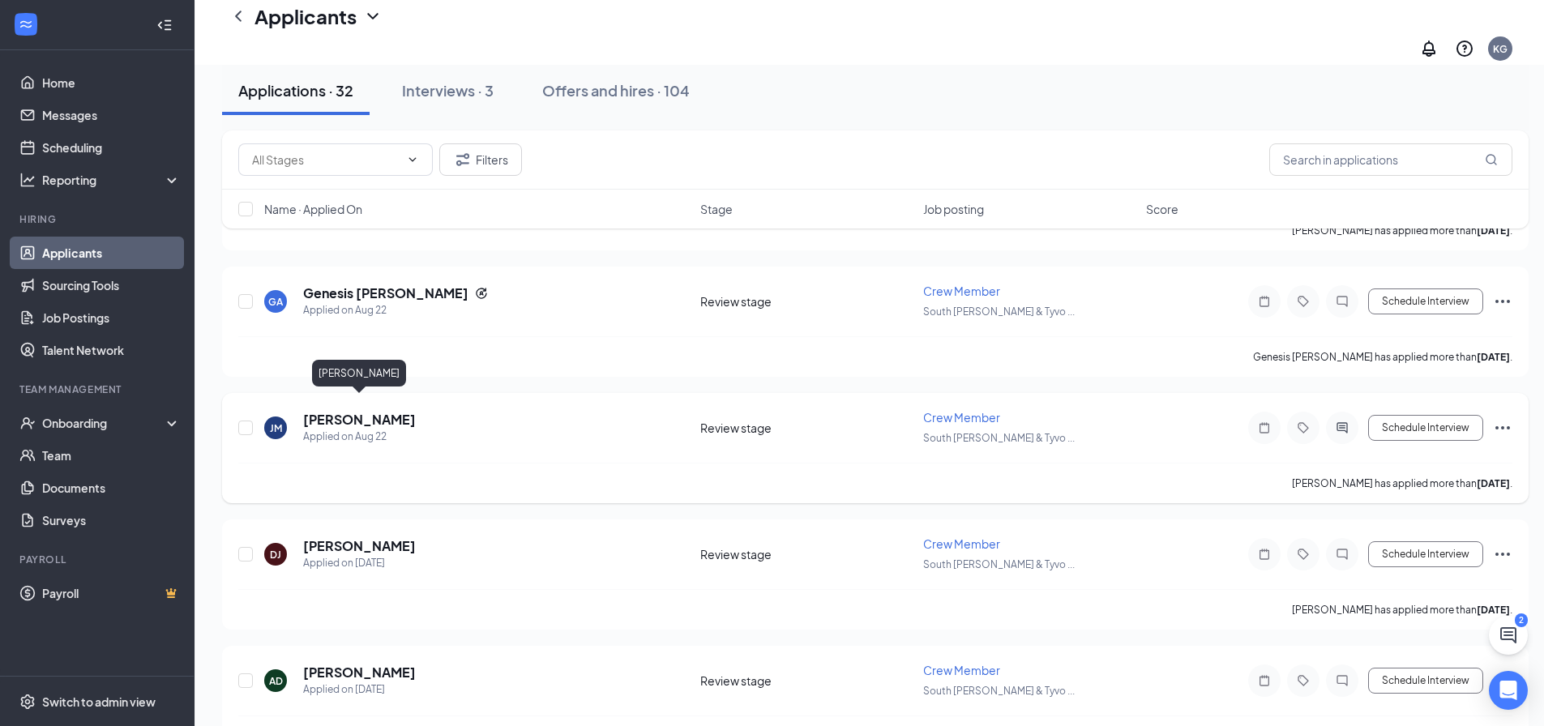
click at [331, 411] on h5 "[PERSON_NAME]" at bounding box center [359, 420] width 113 height 18
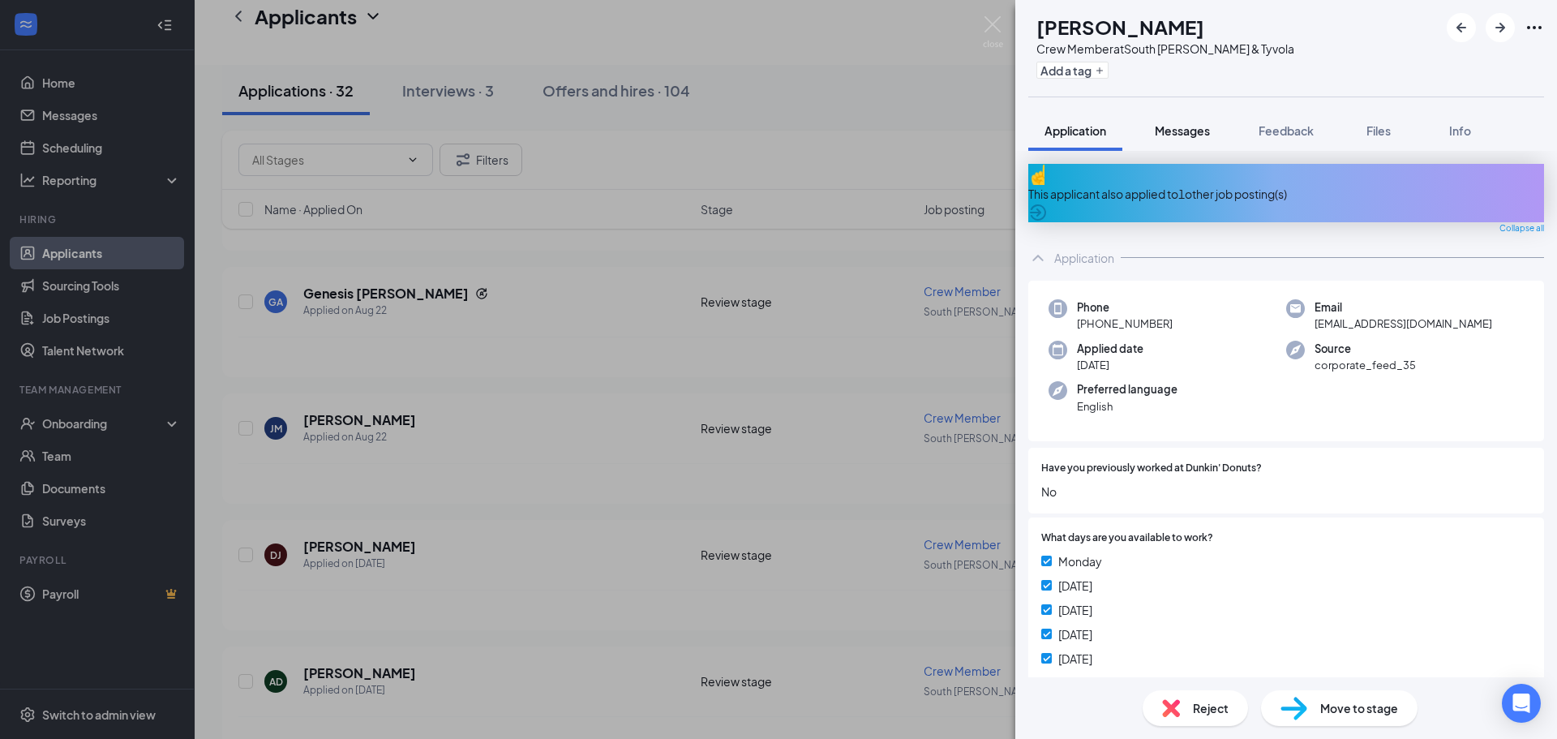
drag, startPoint x: 1172, startPoint y: 111, endPoint x: 1172, endPoint y: 126, distance: 15.4
click at [1172, 116] on button "Messages" at bounding box center [1182, 130] width 88 height 41
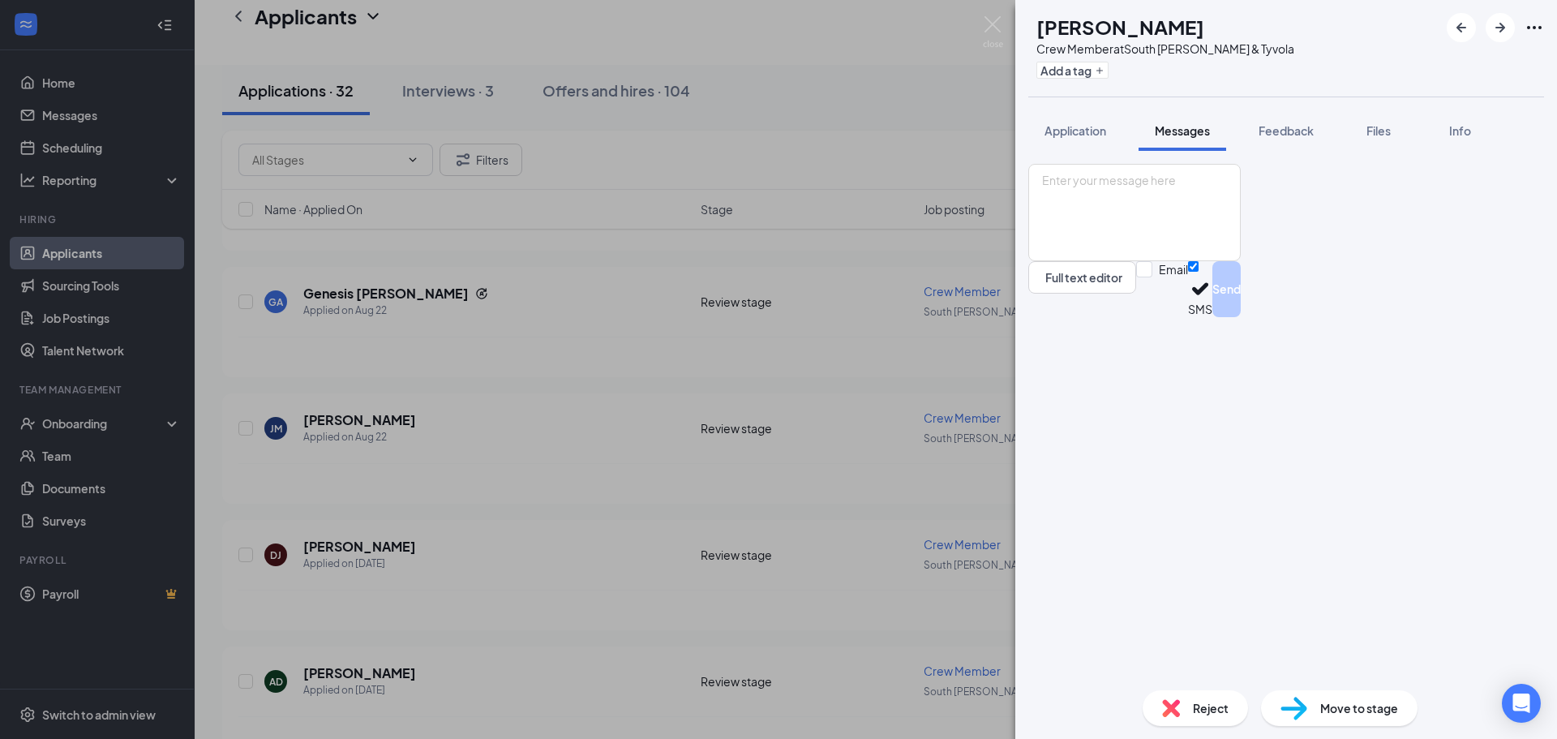
click at [1172, 126] on span "Messages" at bounding box center [1181, 130] width 55 height 15
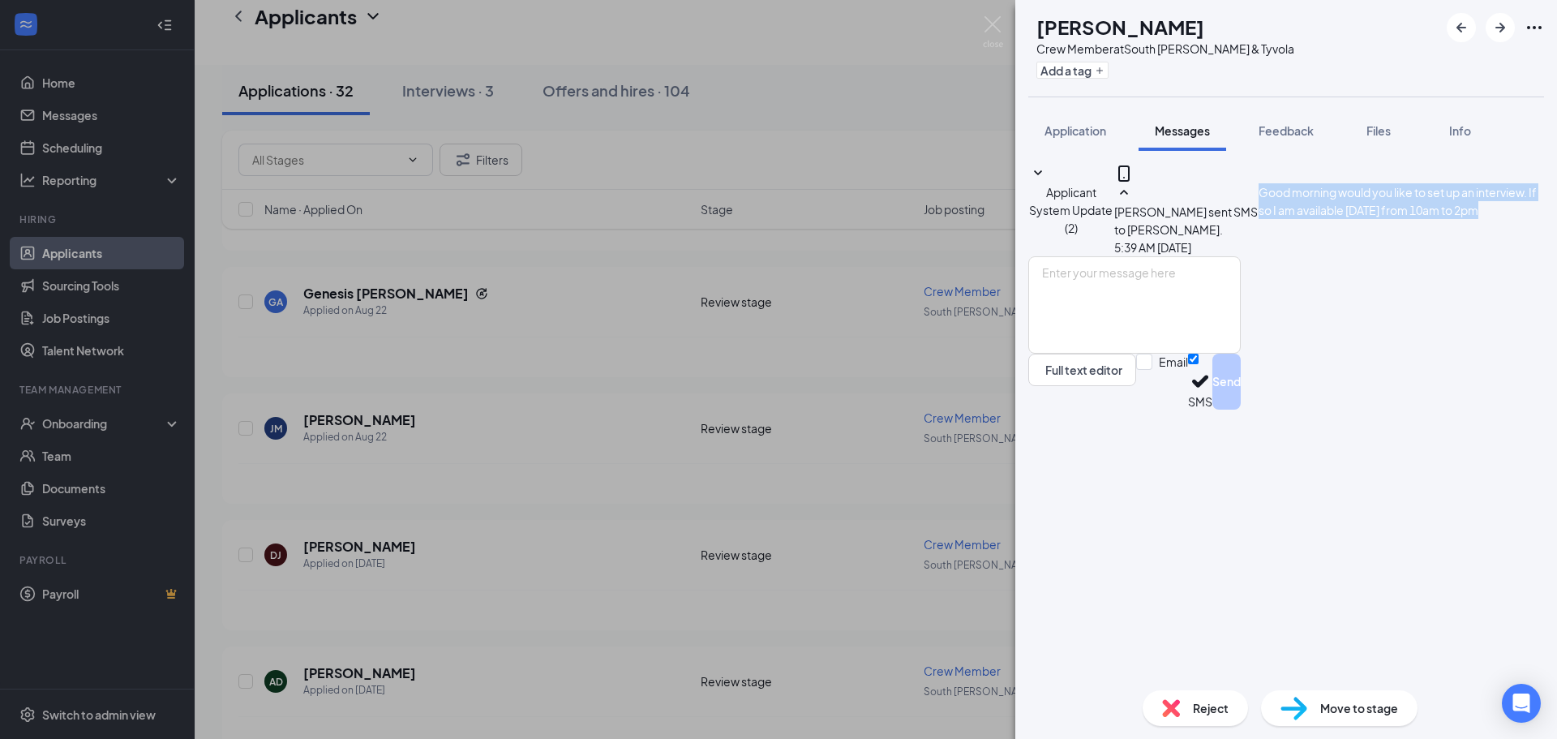
drag, startPoint x: 1148, startPoint y: 278, endPoint x: 1421, endPoint y: 298, distance: 274.0
click at [1421, 256] on div "Kimberly Gray sent SMS to Jewel McClendon. Today 5:39 AM Good morning would you…" at bounding box center [1329, 219] width 430 height 73
copy span "Good morning would you like to set up an interview. If so I am available Monday…"
drag, startPoint x: 995, startPoint y: 28, endPoint x: 446, endPoint y: 559, distance: 763.1
click at [995, 28] on img at bounding box center [993, 32] width 20 height 32
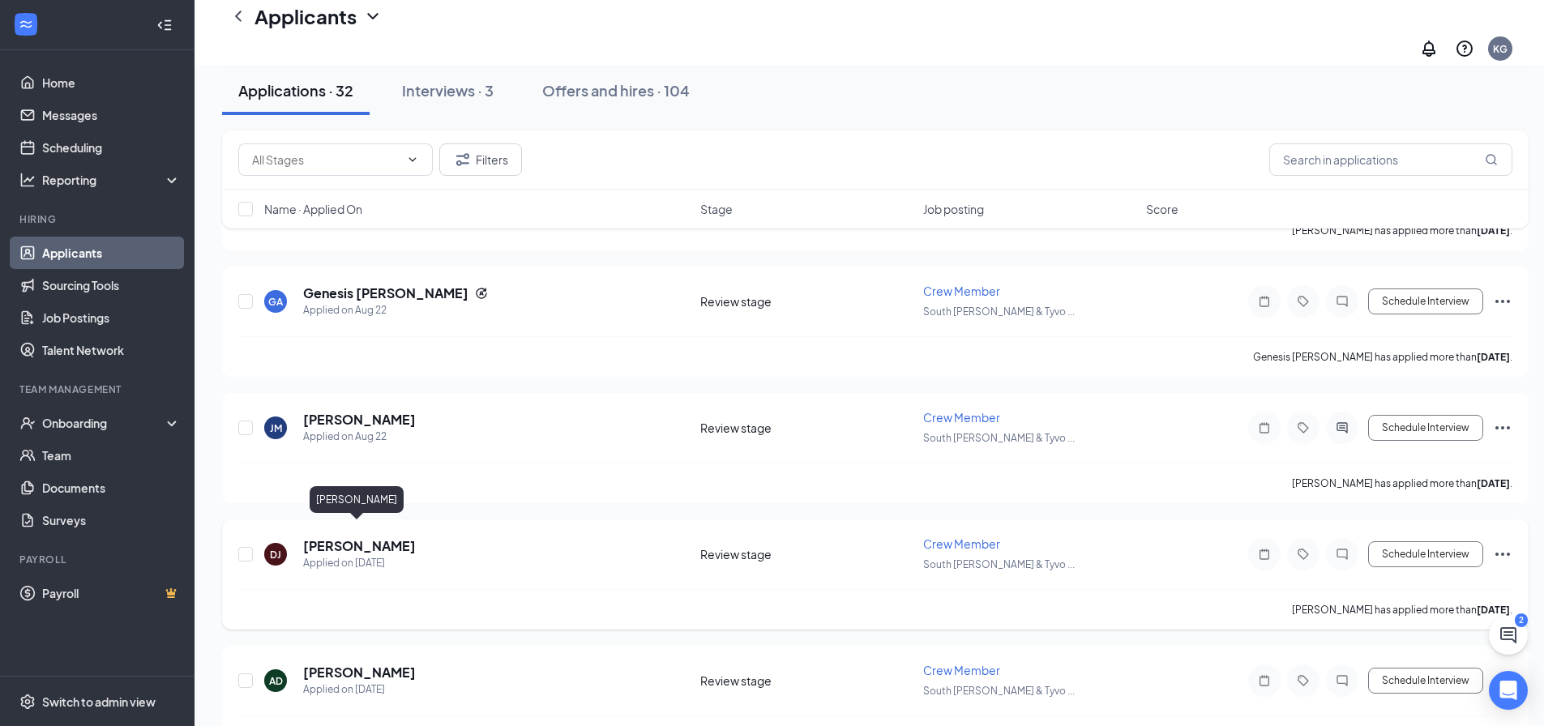
click at [360, 537] on h5 "[PERSON_NAME]" at bounding box center [359, 546] width 113 height 18
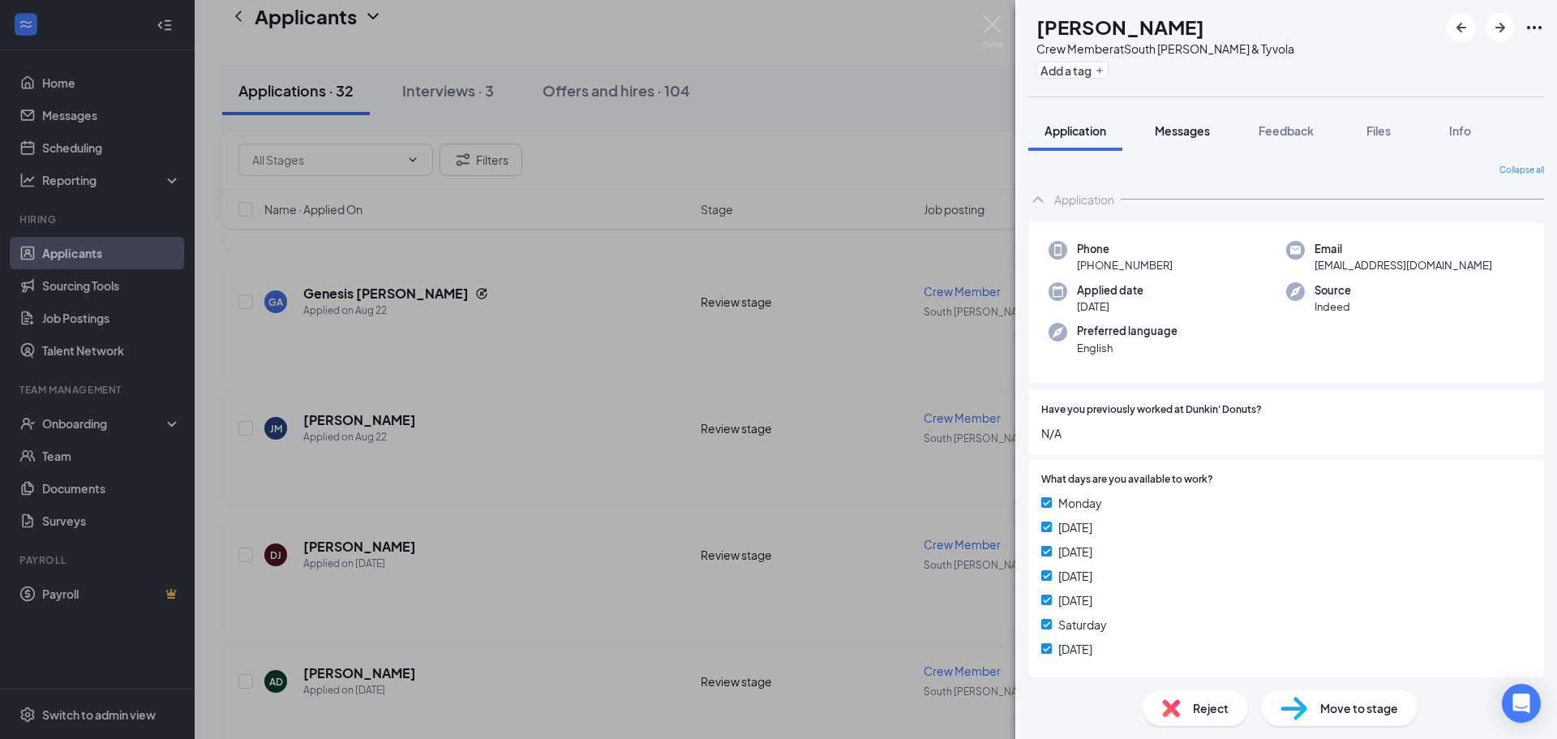
click at [1177, 126] on span "Messages" at bounding box center [1181, 130] width 55 height 15
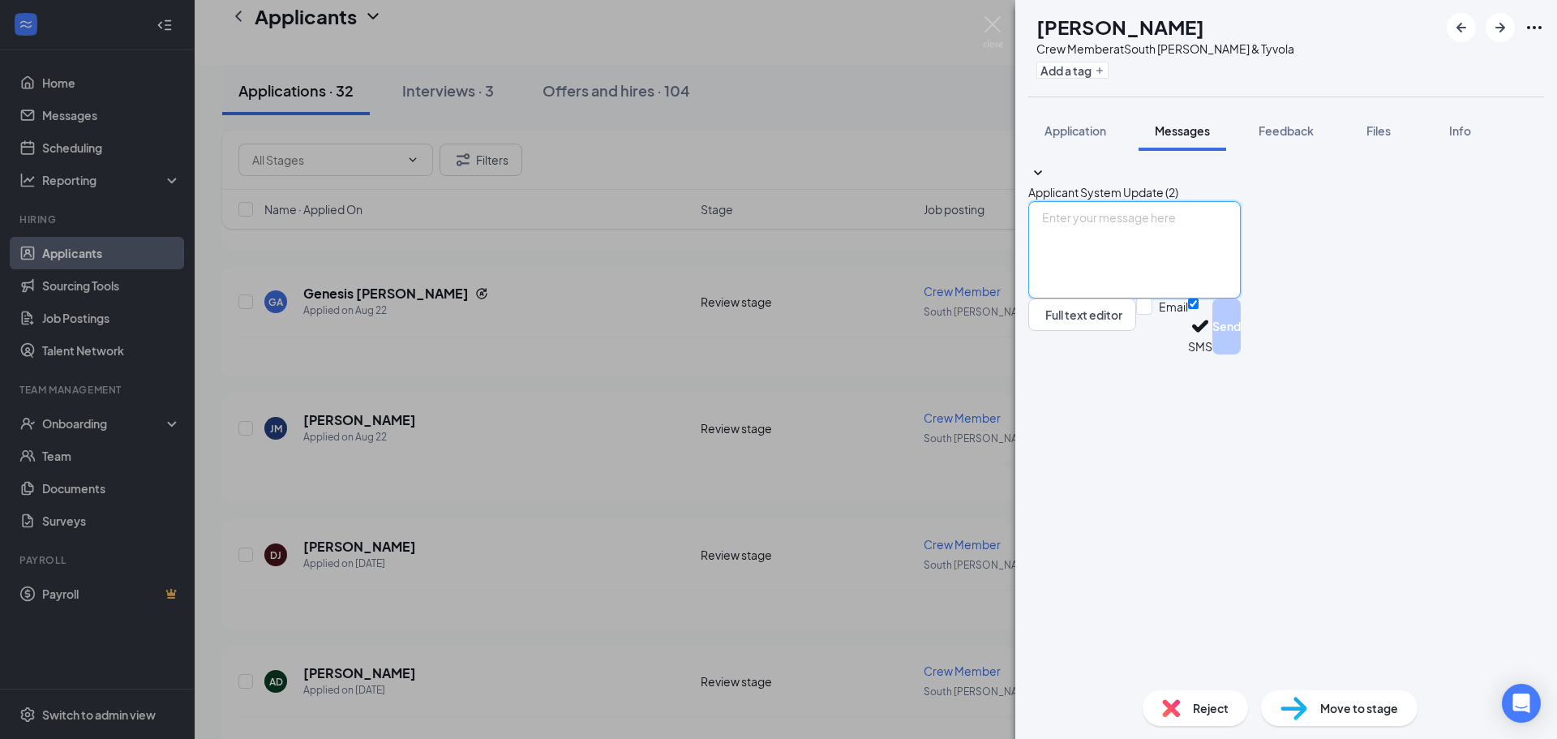
click at [1101, 298] on textarea at bounding box center [1134, 249] width 212 height 97
paste textarea "Good morning would you like to set up an interview. If so I am available Monday…"
click at [1190, 298] on textarea "Good morning would you like to set up an interview. If so I am available Monday…" at bounding box center [1134, 249] width 212 height 97
type textarea "Good morning would you like to set up an interview. If so I am available Monday…"
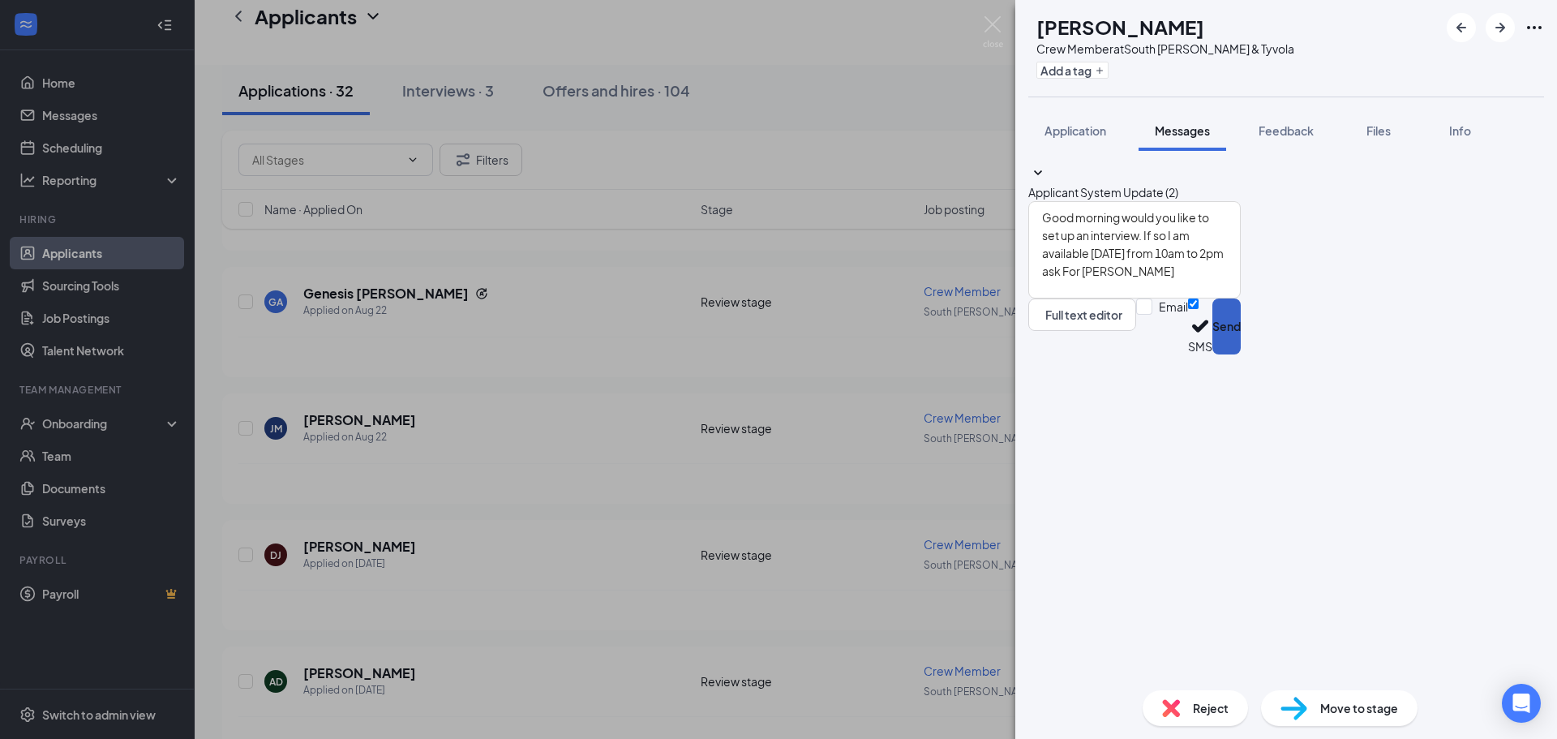
click at [1240, 354] on button "Send" at bounding box center [1226, 326] width 28 height 56
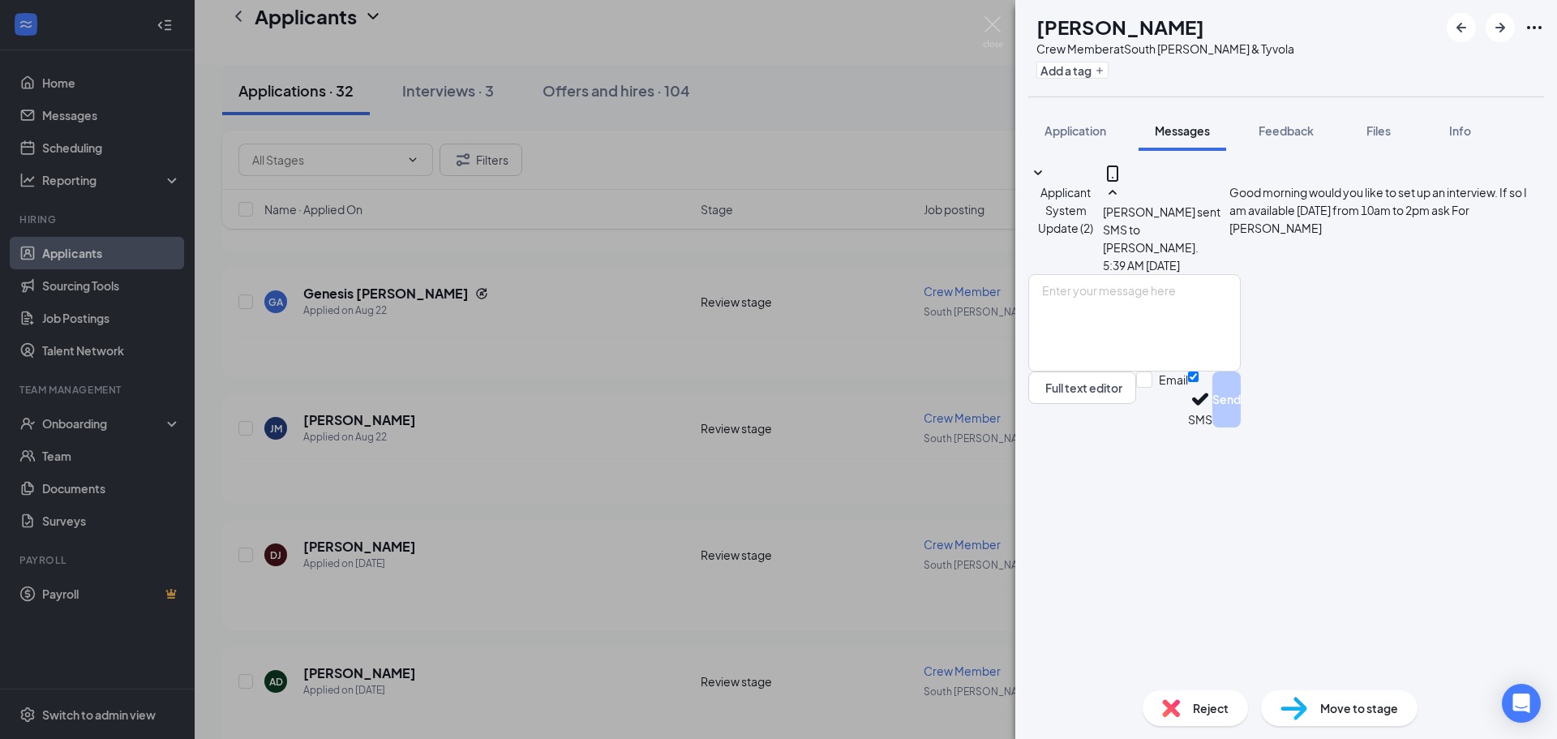
click at [996, 15] on div "DJ Destiny Jordan Crew Member at South Tryon & Tyvola Add a tag Application Mes…" at bounding box center [778, 369] width 1557 height 739
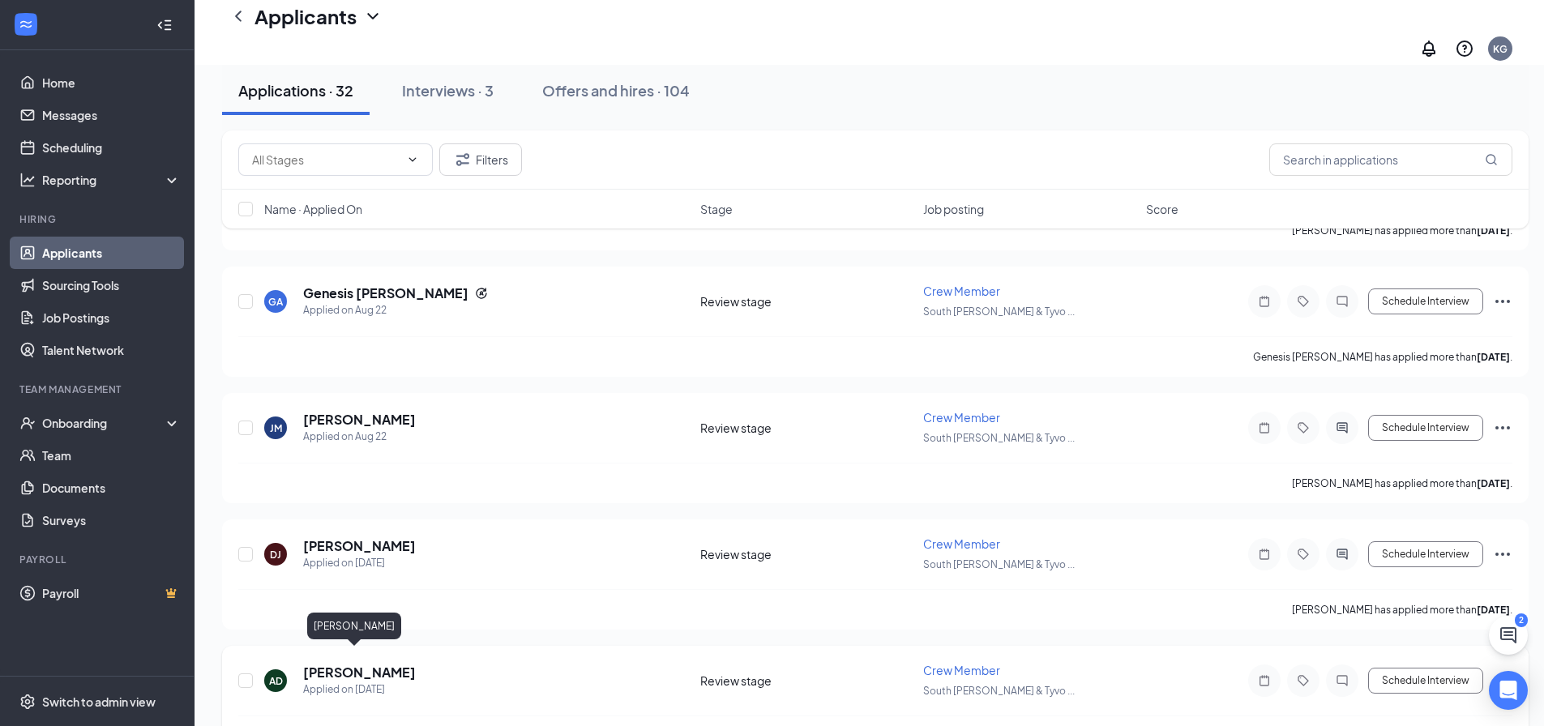
click at [336, 664] on h5 "[PERSON_NAME]" at bounding box center [359, 673] width 113 height 18
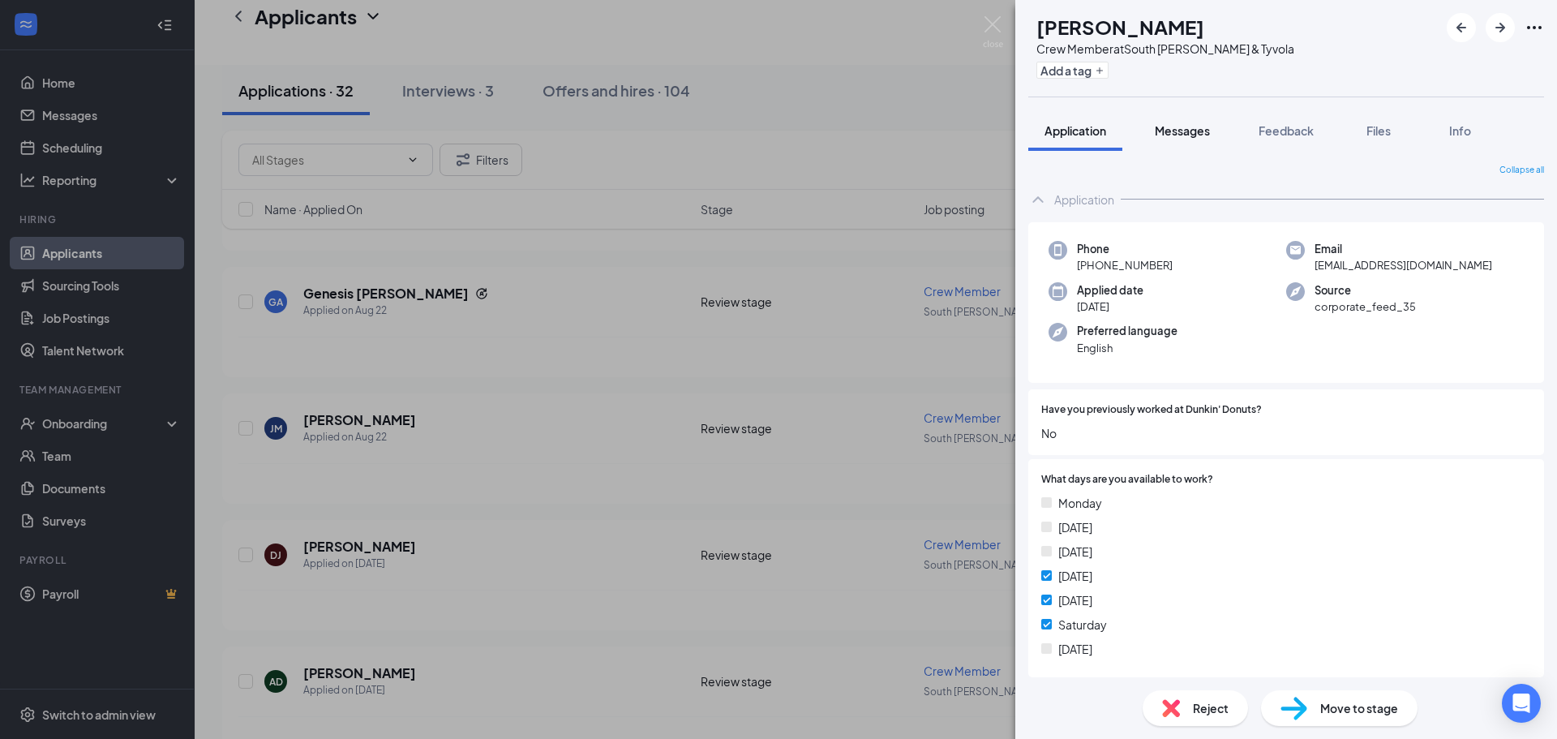
click at [1162, 141] on button "Messages" at bounding box center [1182, 130] width 88 height 41
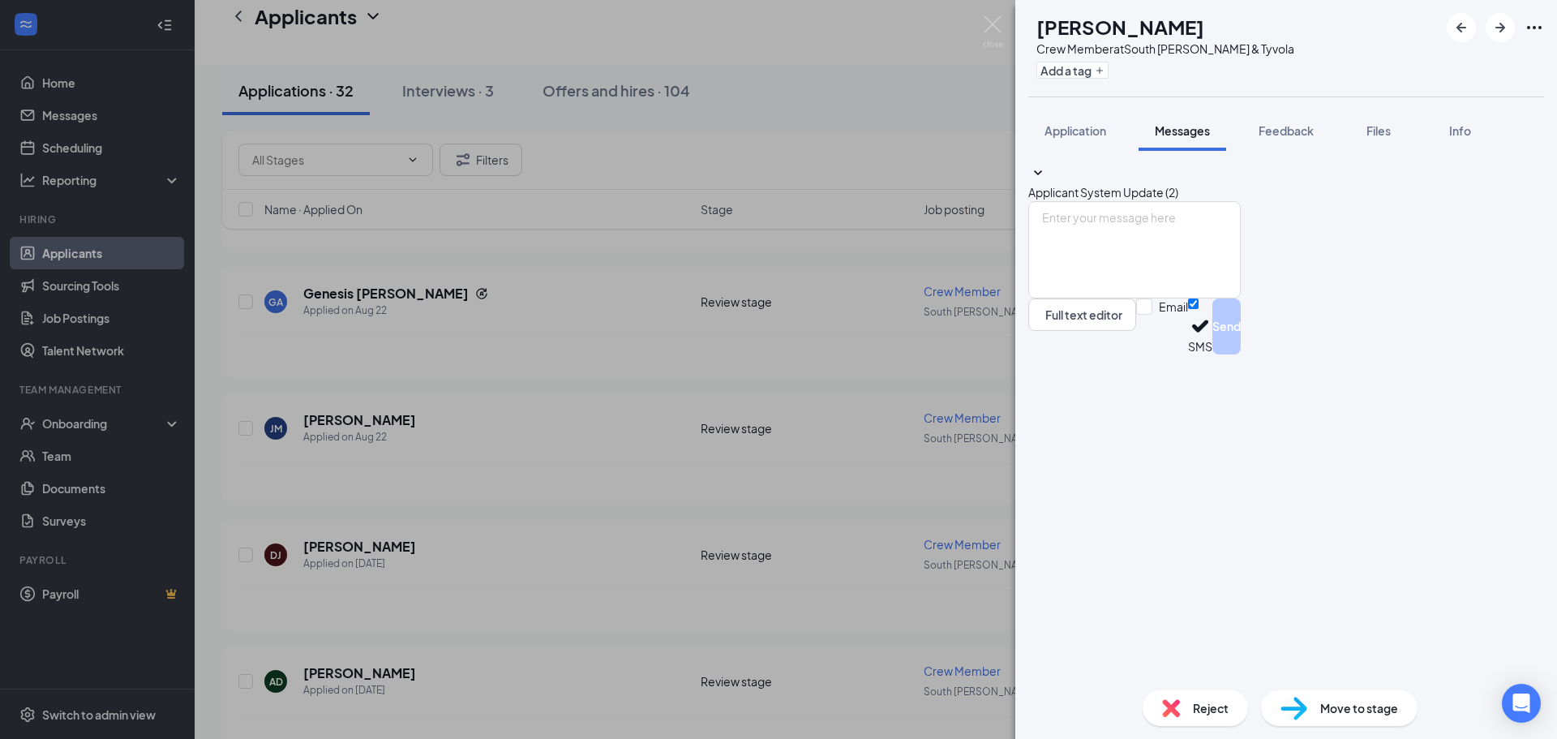
click at [1216, 711] on span "Reject" at bounding box center [1211, 708] width 36 height 18
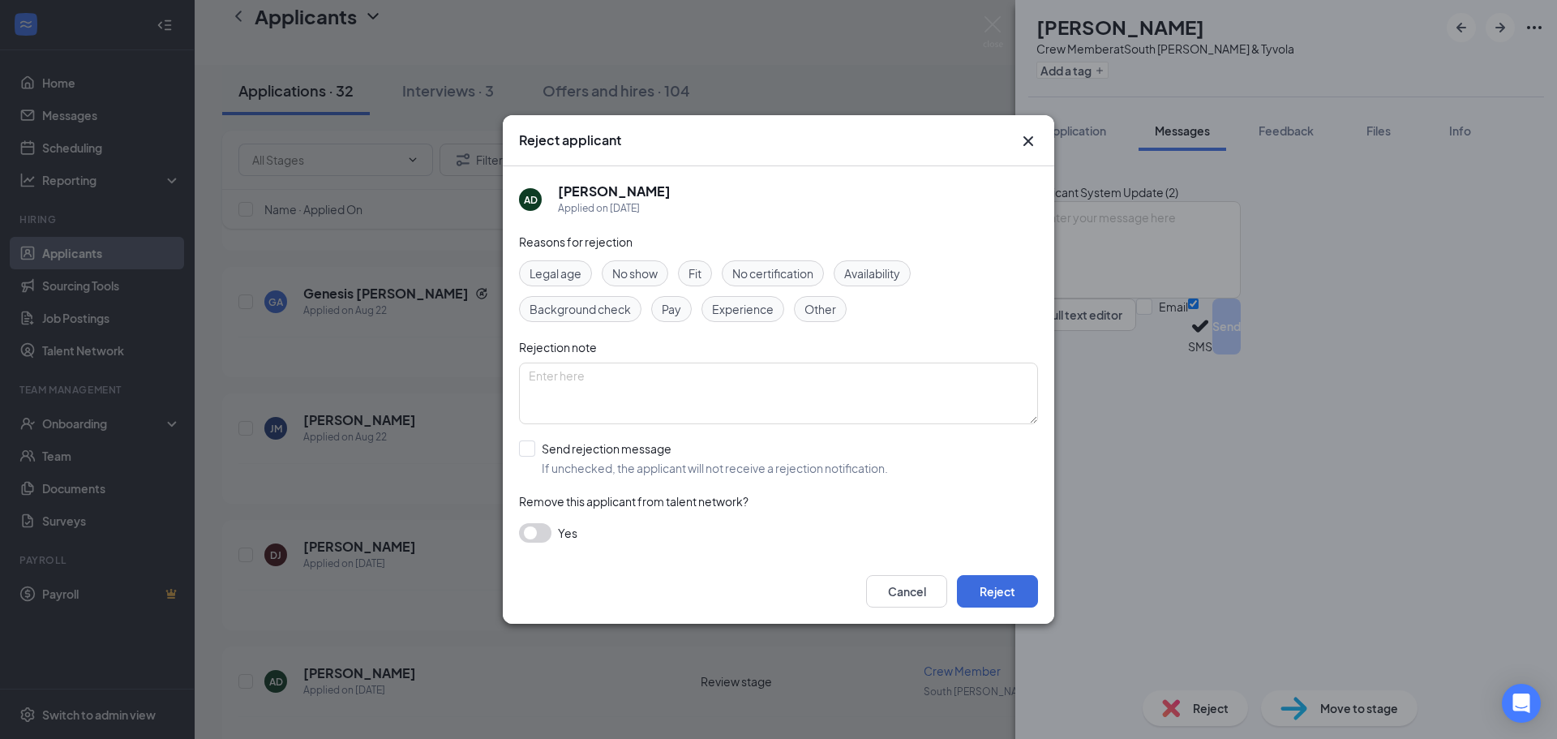
click at [853, 268] on span "Availability" at bounding box center [872, 273] width 56 height 18
click at [999, 599] on button "Reject" at bounding box center [997, 591] width 81 height 32
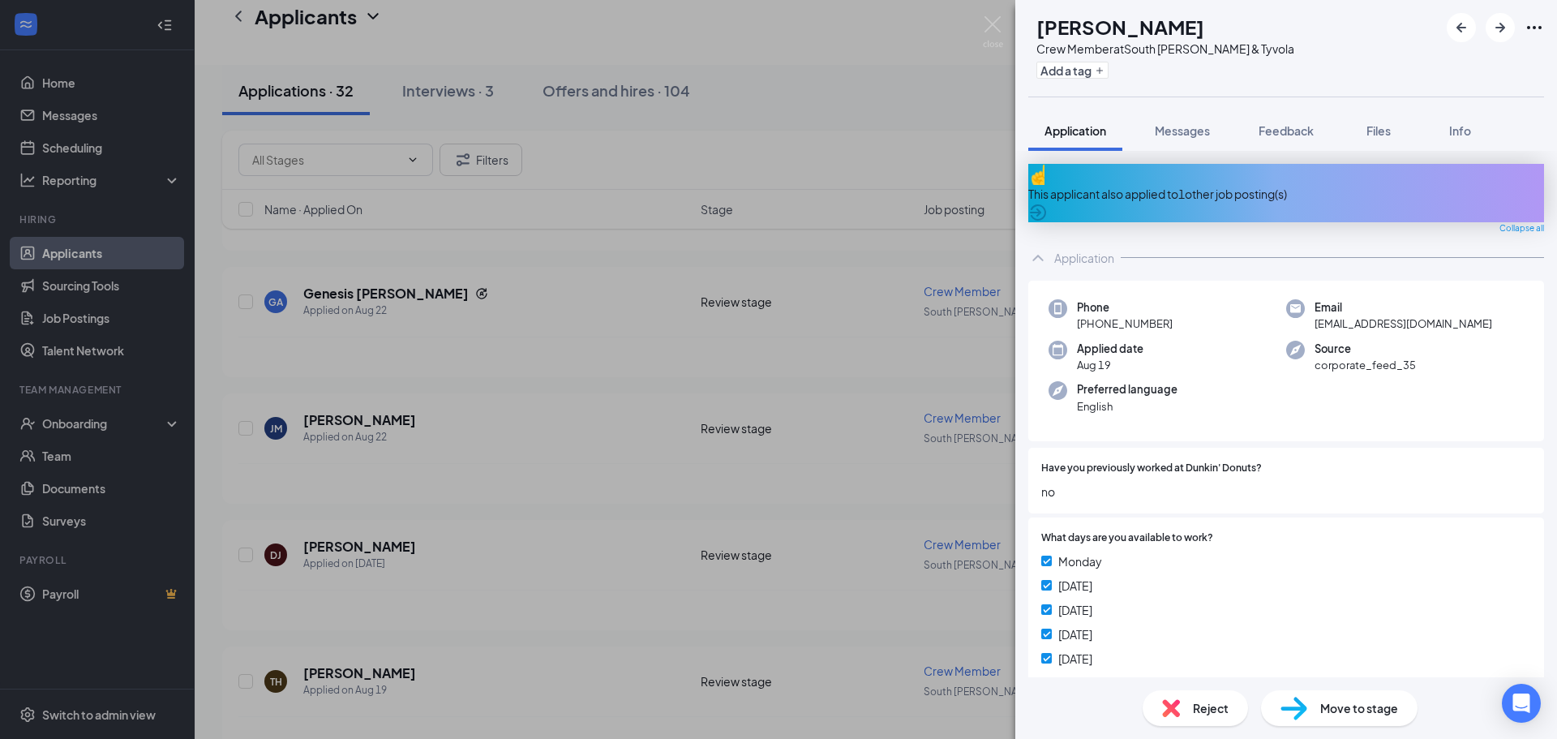
click at [1008, 19] on div "TH Timyia Houston Crew Member at South Tryon & Tyvola Add a tag Application Mes…" at bounding box center [778, 369] width 1557 height 739
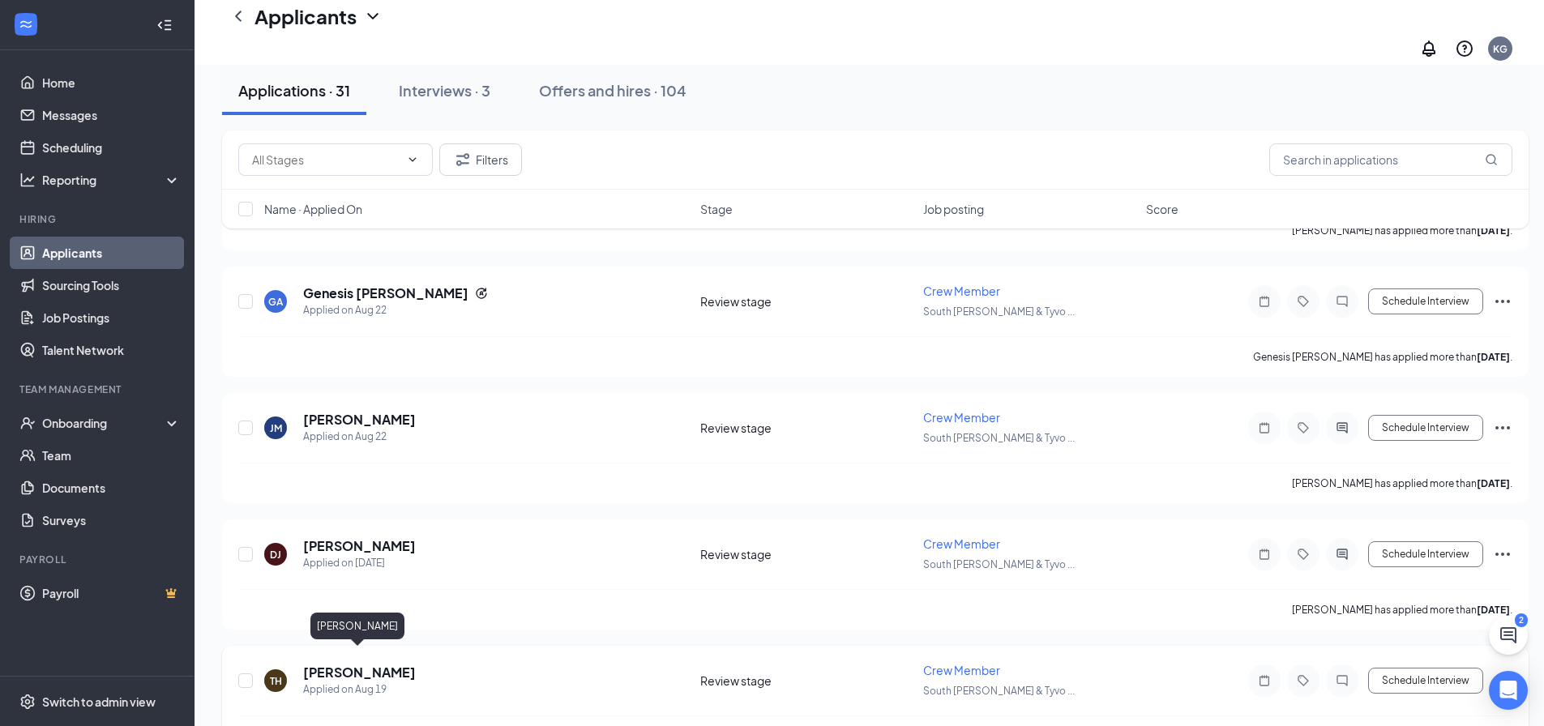
click at [336, 664] on h5 "[PERSON_NAME]" at bounding box center [359, 673] width 113 height 18
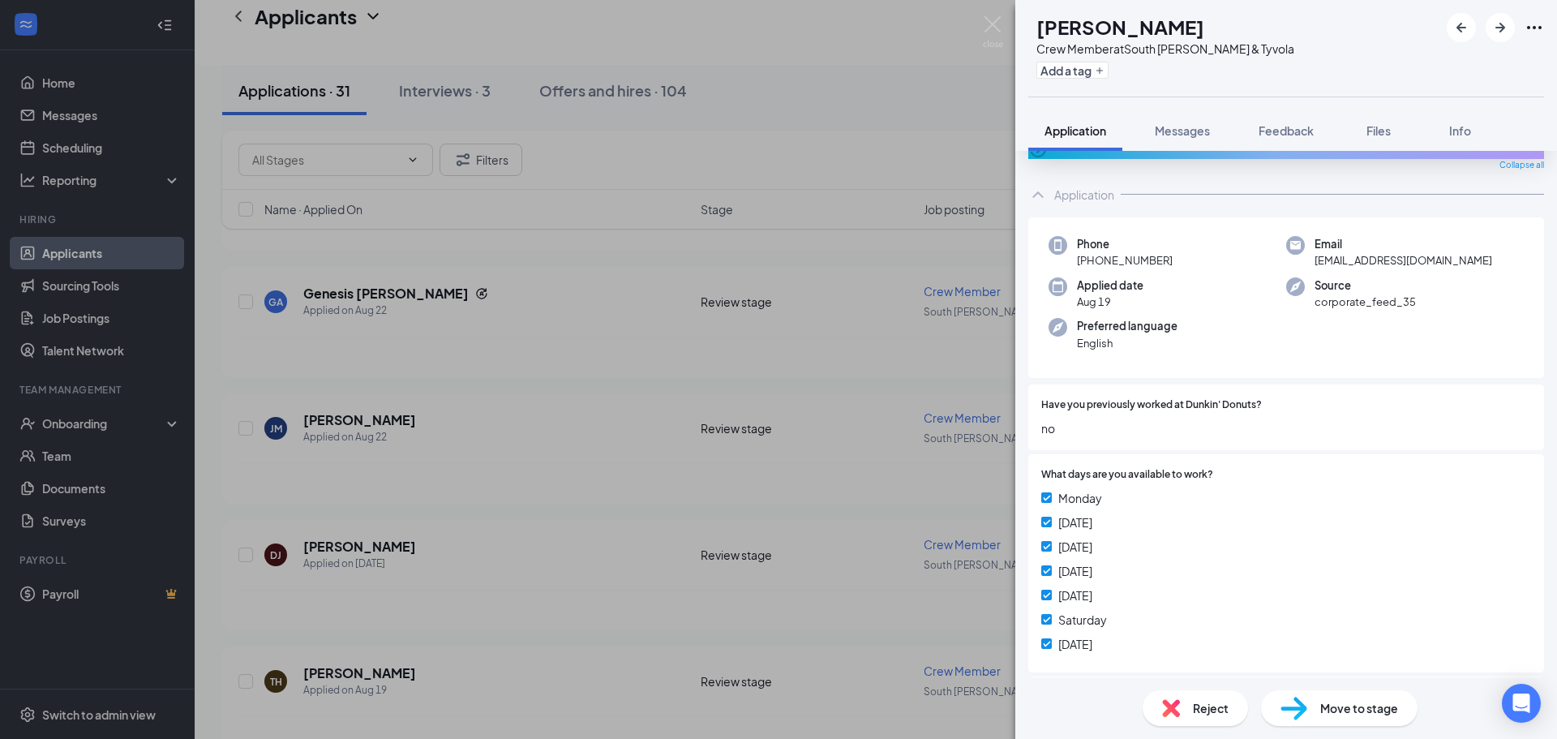
scroll to position [243, 0]
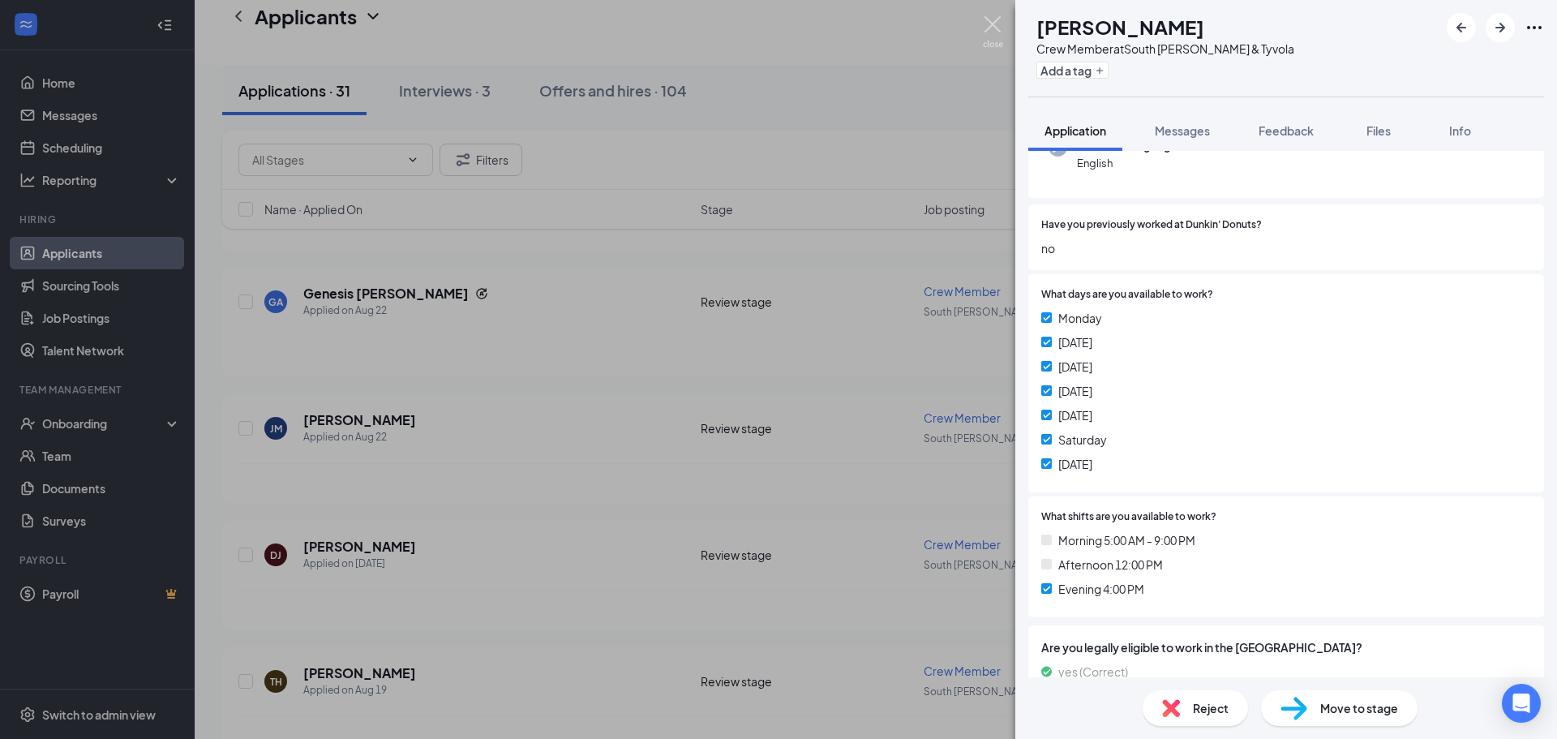
click at [992, 22] on img at bounding box center [993, 32] width 20 height 32
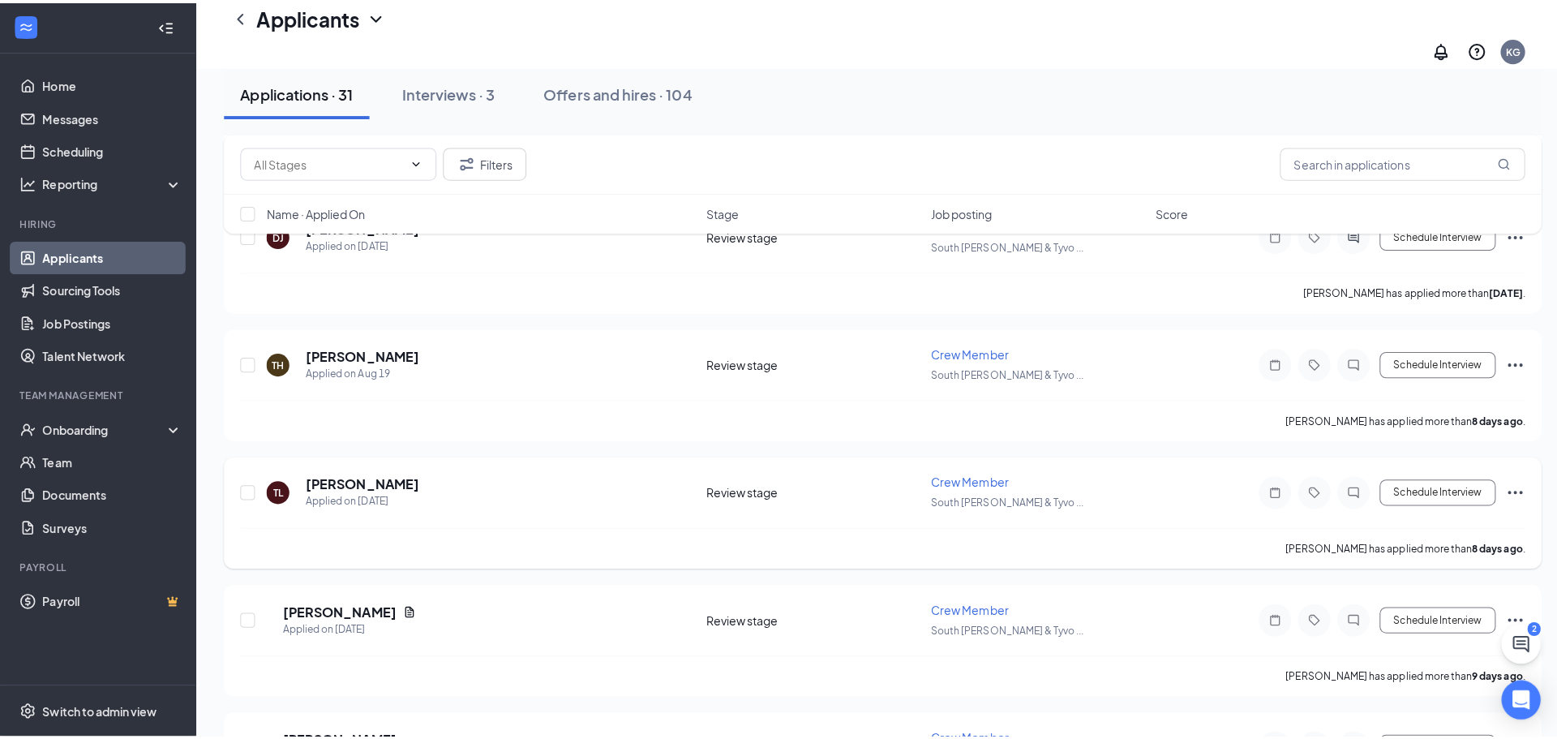
scroll to position [892, 0]
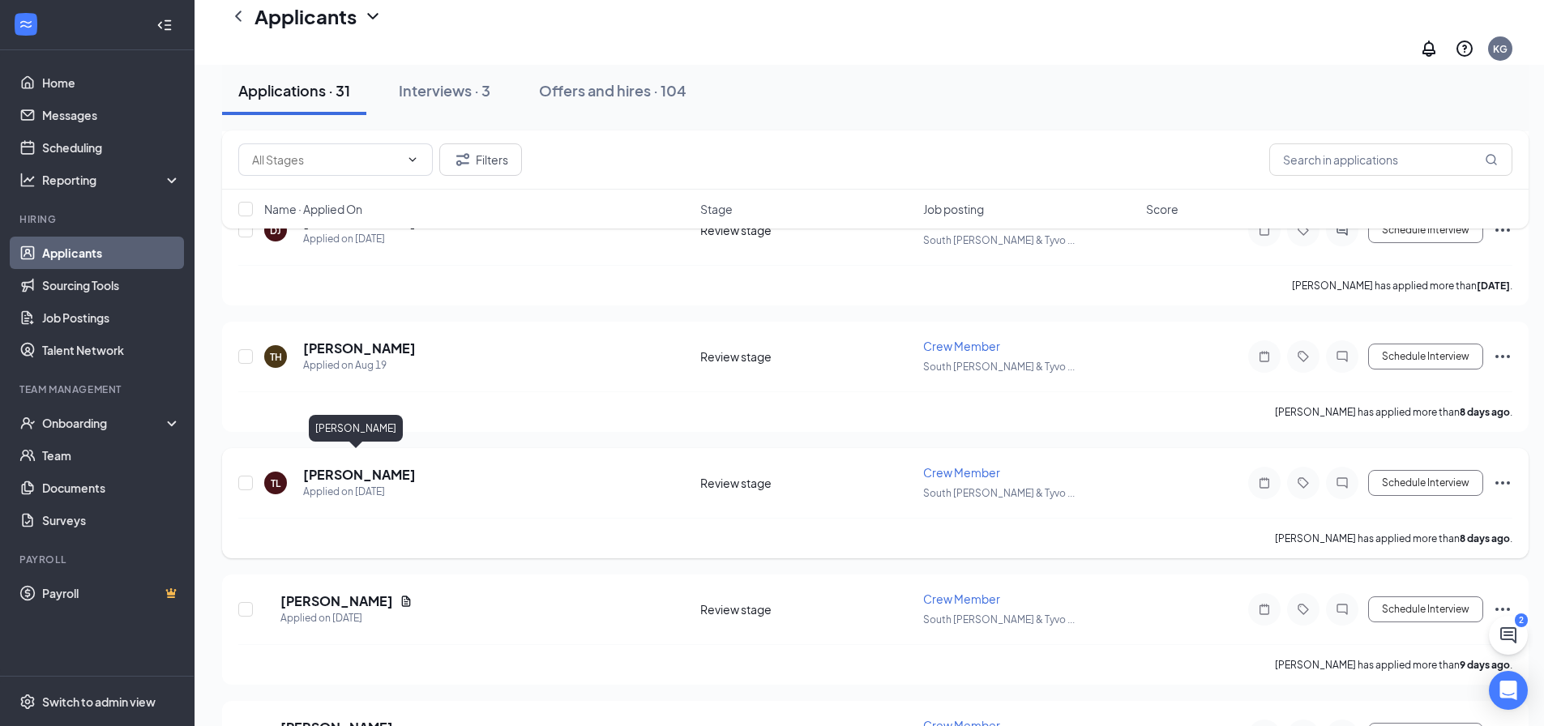
click at [334, 466] on h5 "[PERSON_NAME]" at bounding box center [359, 475] width 113 height 18
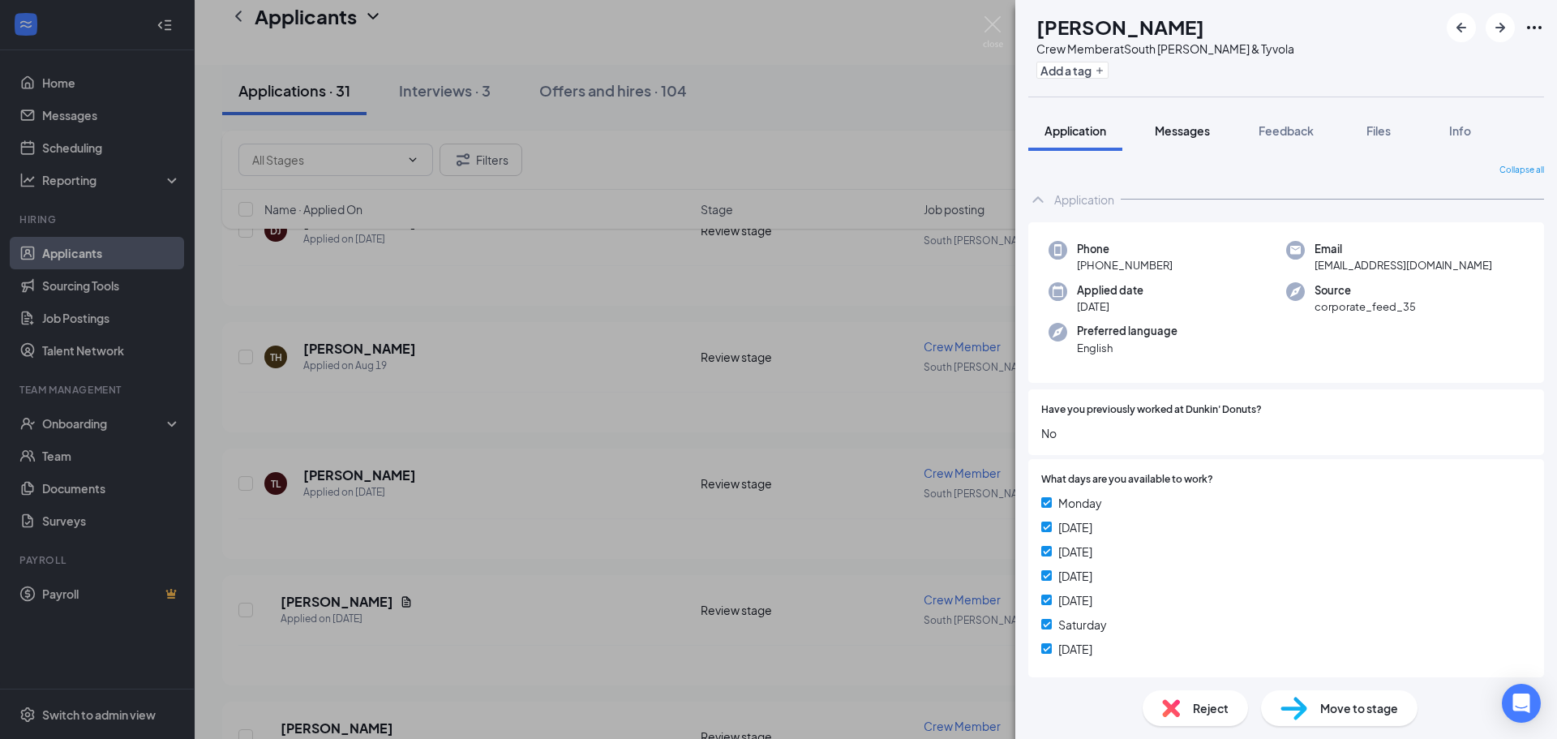
click at [1181, 131] on span "Messages" at bounding box center [1181, 130] width 55 height 15
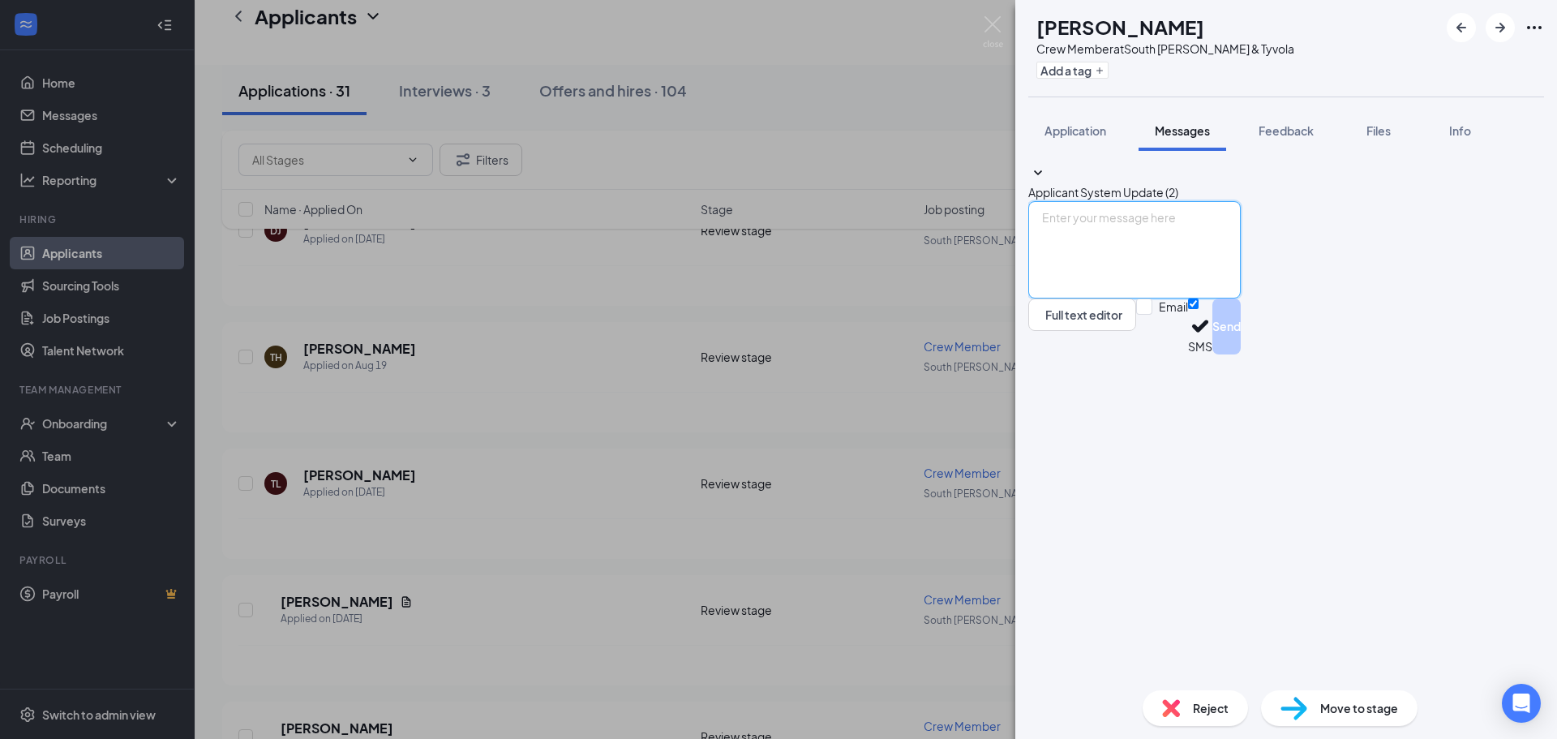
click at [1098, 298] on textarea at bounding box center [1134, 249] width 212 height 97
paste textarea "Good morning would you like to set up an interview. If so I am available Monday…"
click at [1175, 298] on textarea "Good morning would you like to set up an interview. If so I am available Monday…" at bounding box center [1134, 249] width 212 height 97
drag, startPoint x: 1286, startPoint y: 569, endPoint x: 1069, endPoint y: 542, distance: 218.2
click at [1069, 298] on textarea "Good morning would you like to set up an interview. If so I am available Monday…" at bounding box center [1134, 249] width 212 height 97
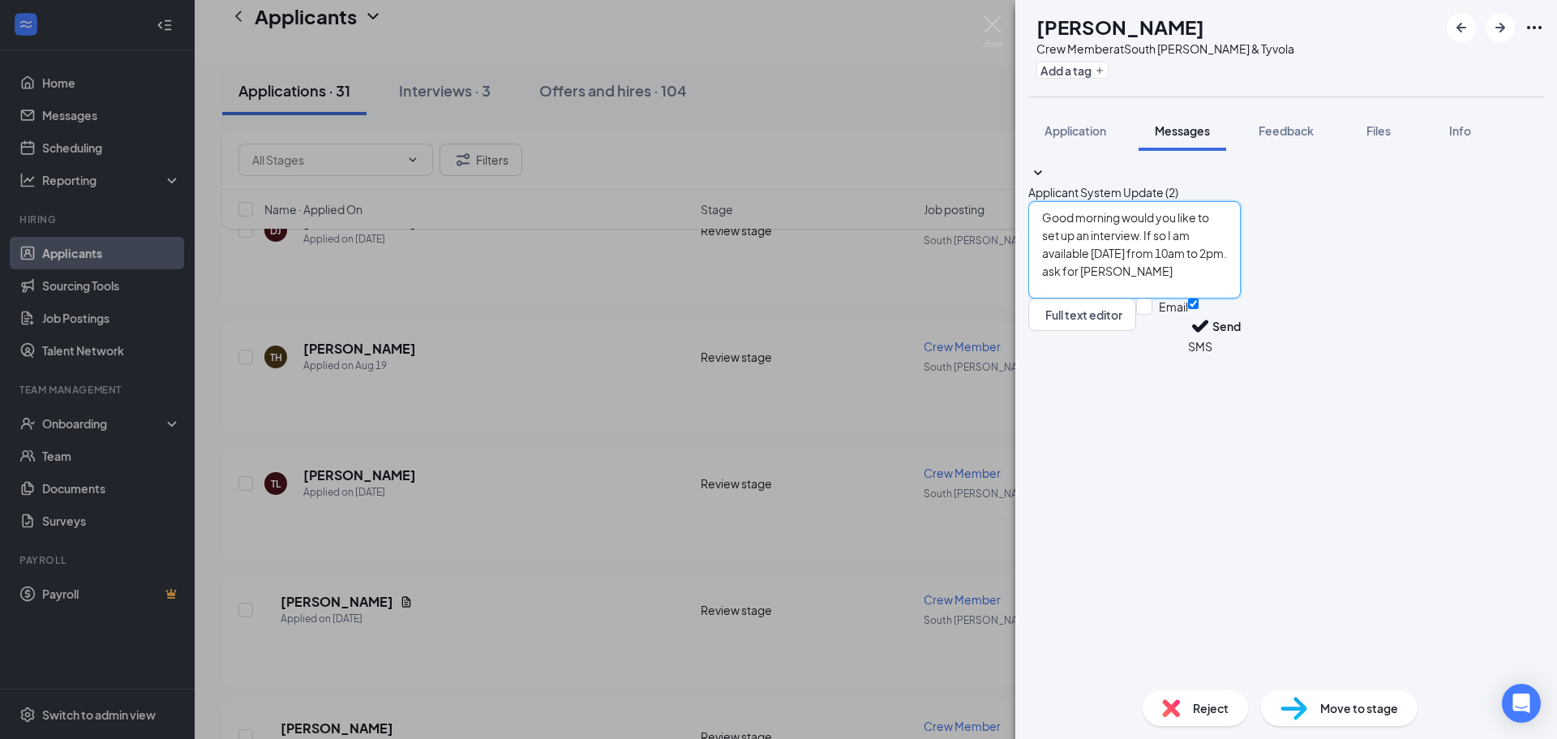
click at [1240, 298] on textarea "Good morning would you like to set up an interview. If so I am available Monday…" at bounding box center [1134, 249] width 212 height 97
type textarea "Good morning would you like to set up an interview. If so I am available Monday…"
click at [1240, 354] on button "Send" at bounding box center [1226, 326] width 28 height 56
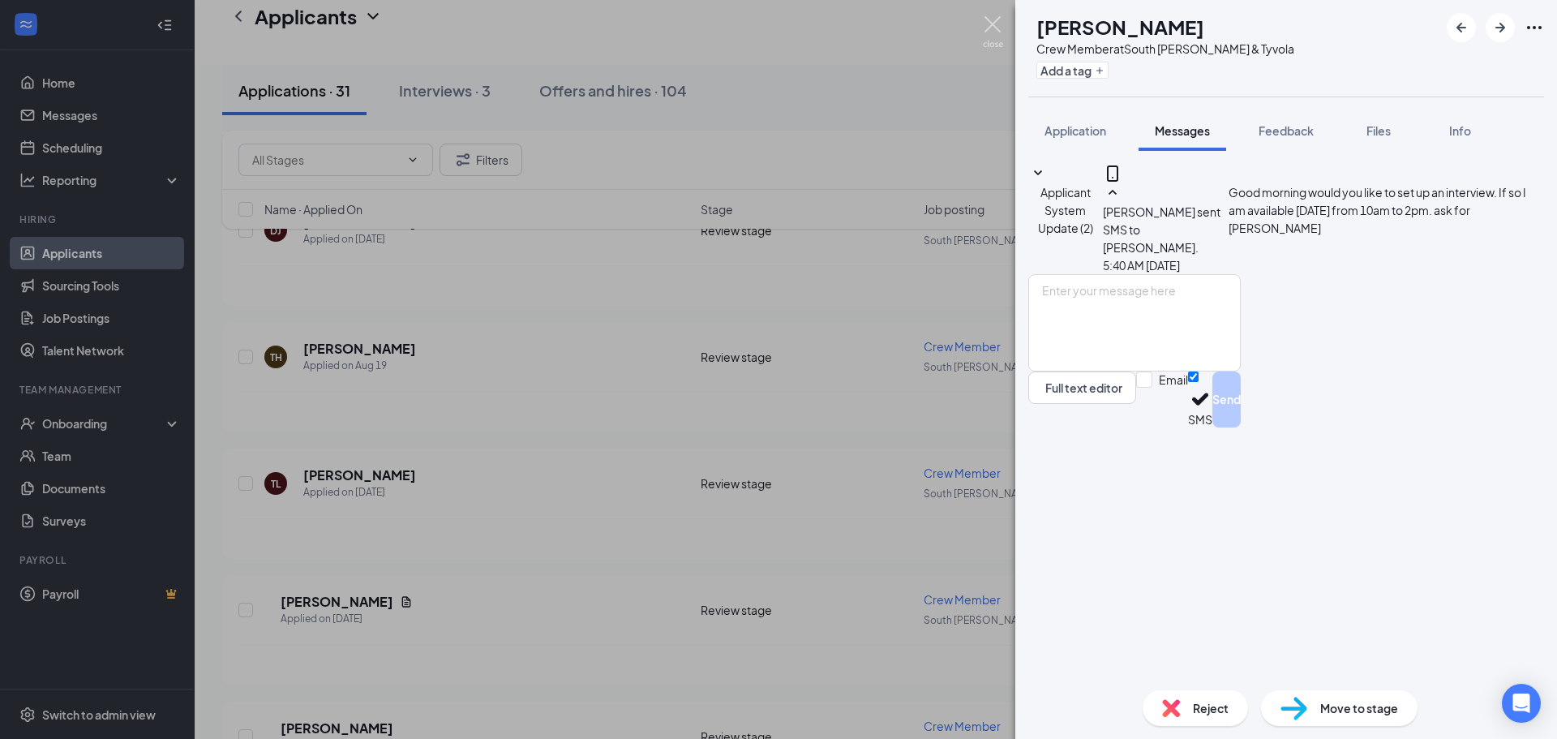
click at [991, 19] on img at bounding box center [993, 32] width 20 height 32
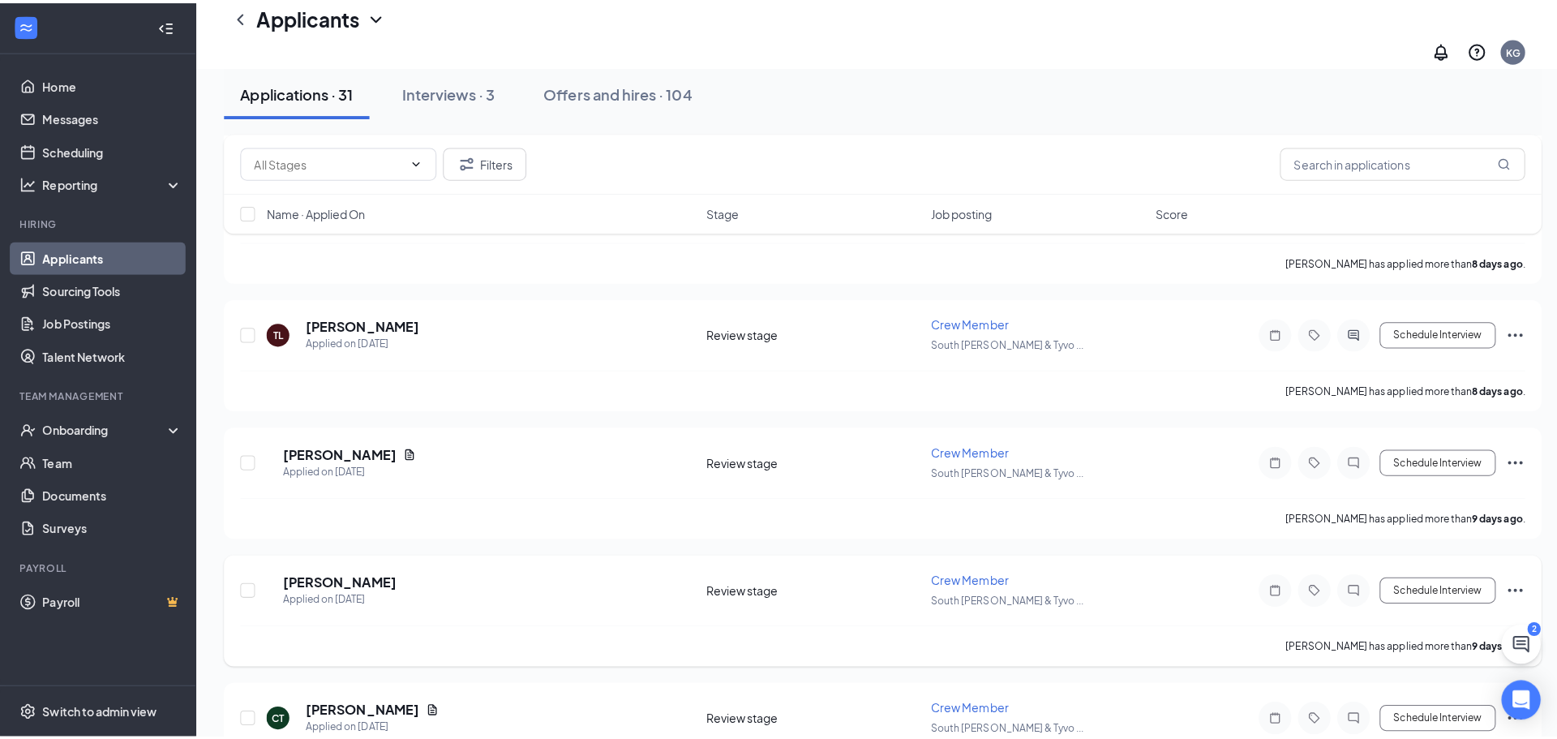
scroll to position [1054, 0]
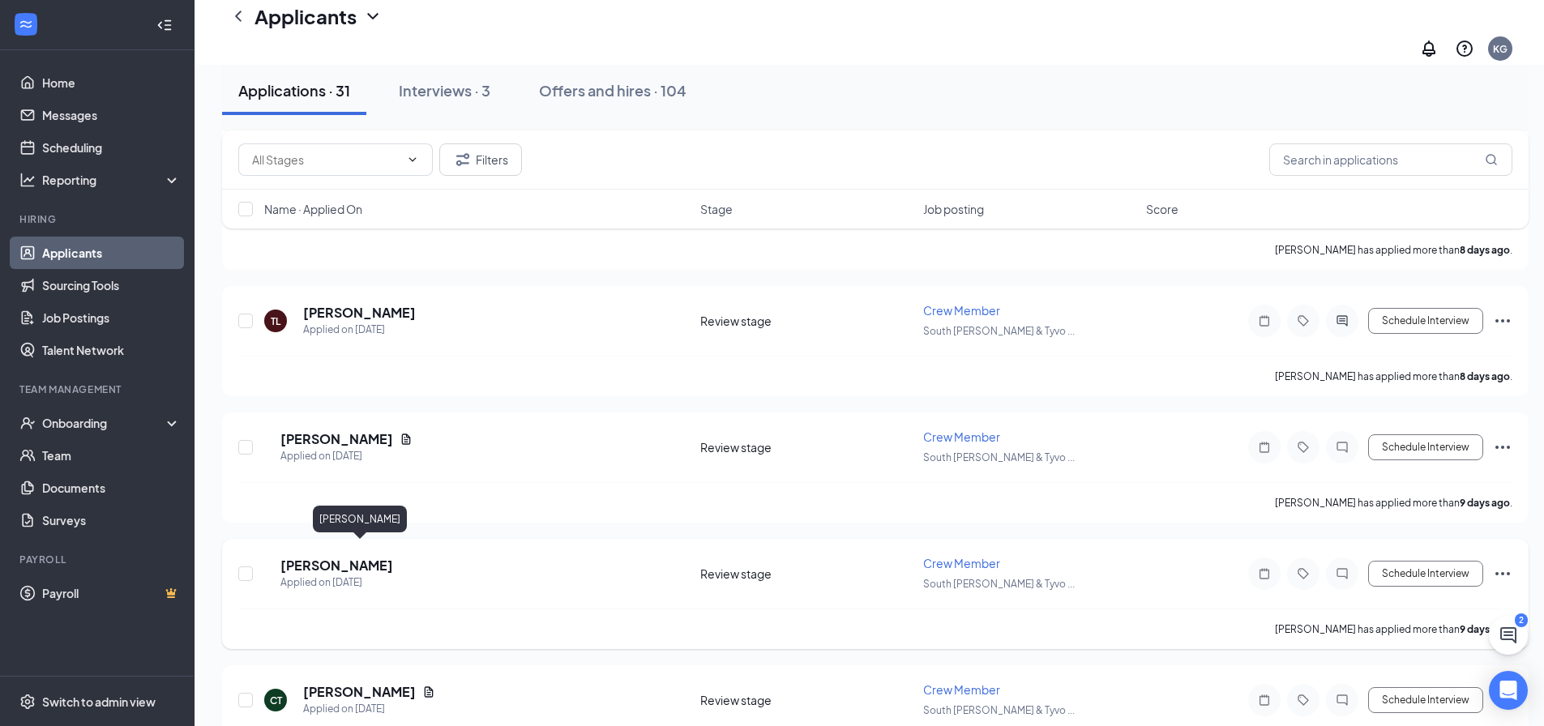
click at [393, 557] on h5 "[PERSON_NAME]" at bounding box center [336, 566] width 113 height 18
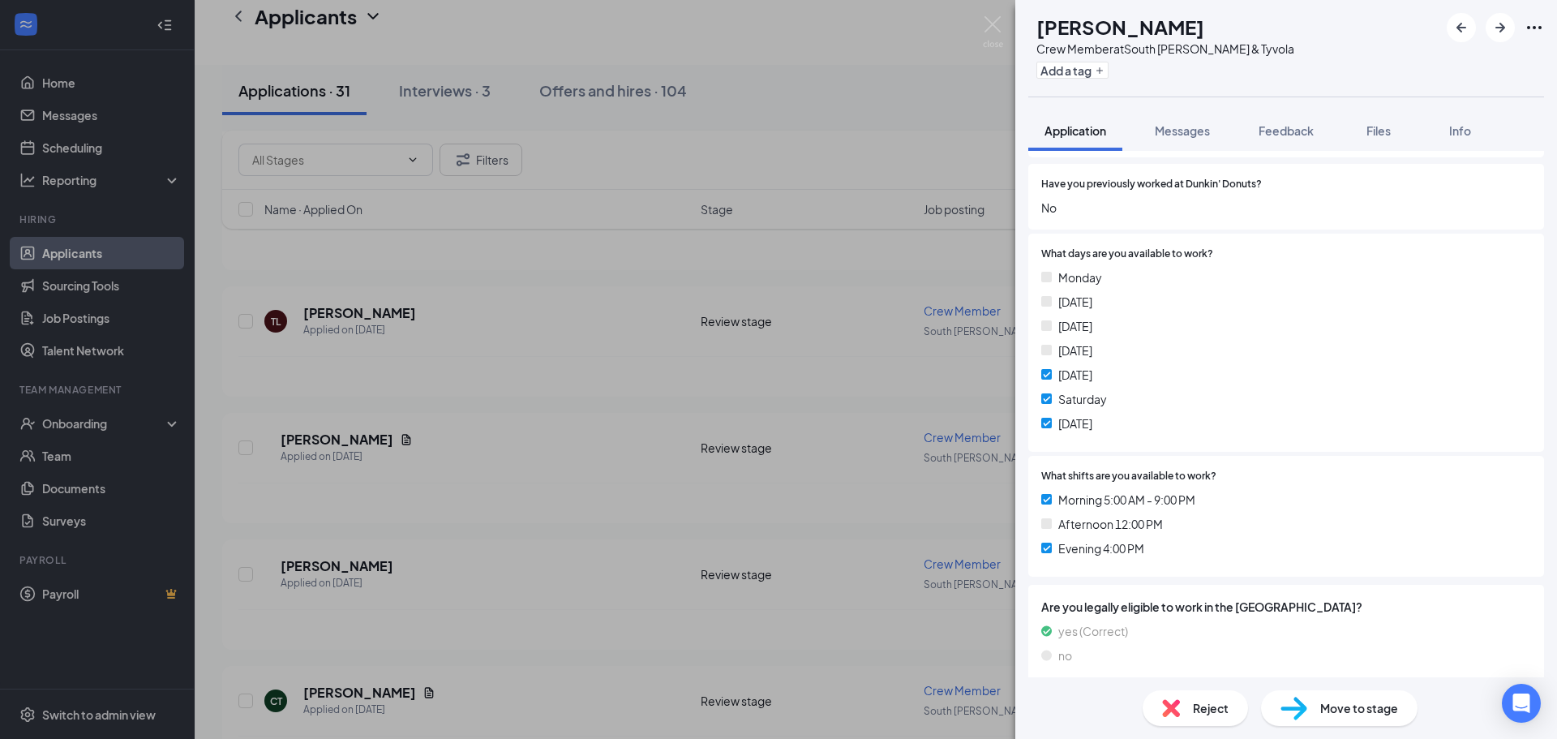
scroll to position [243, 0]
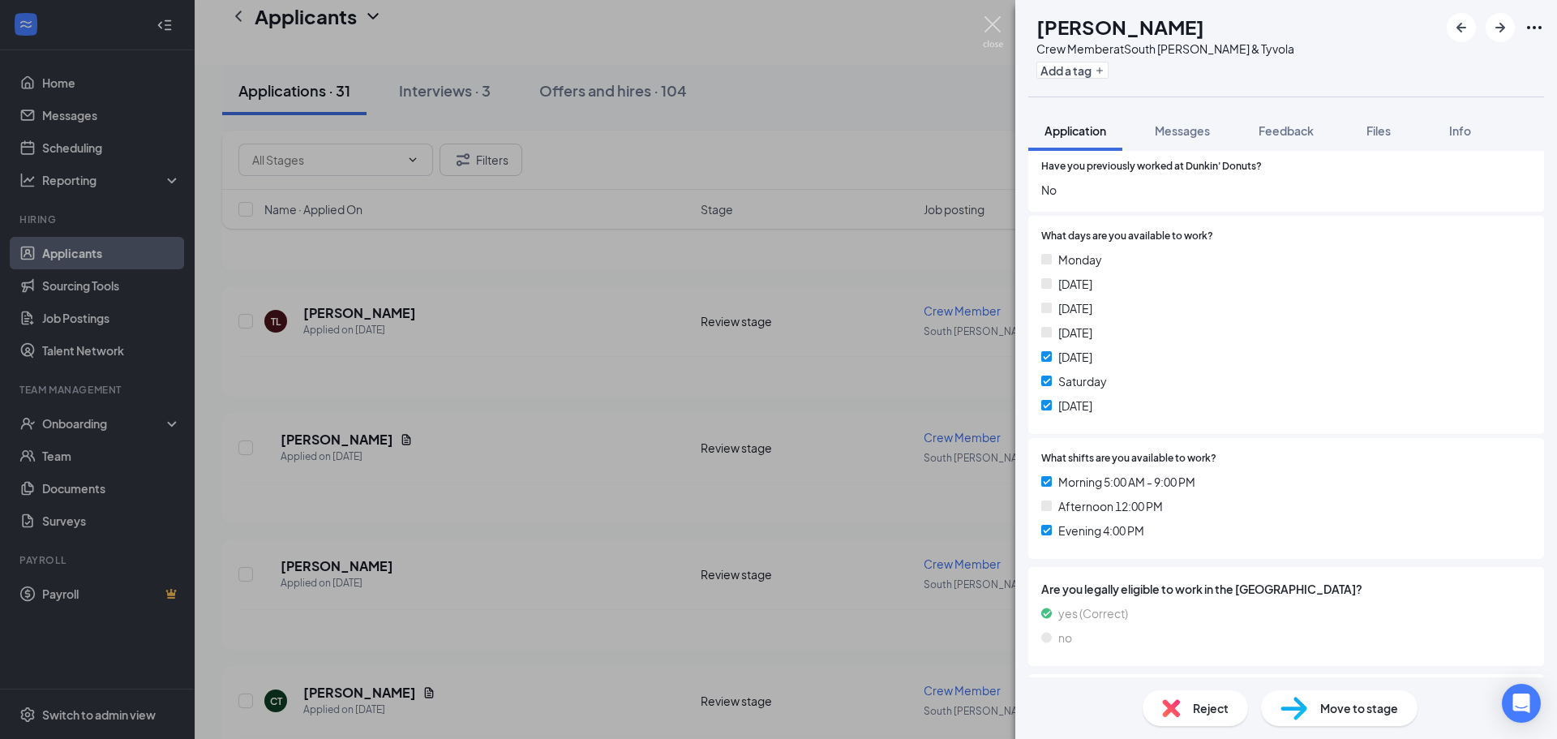
click at [990, 17] on img at bounding box center [993, 32] width 20 height 32
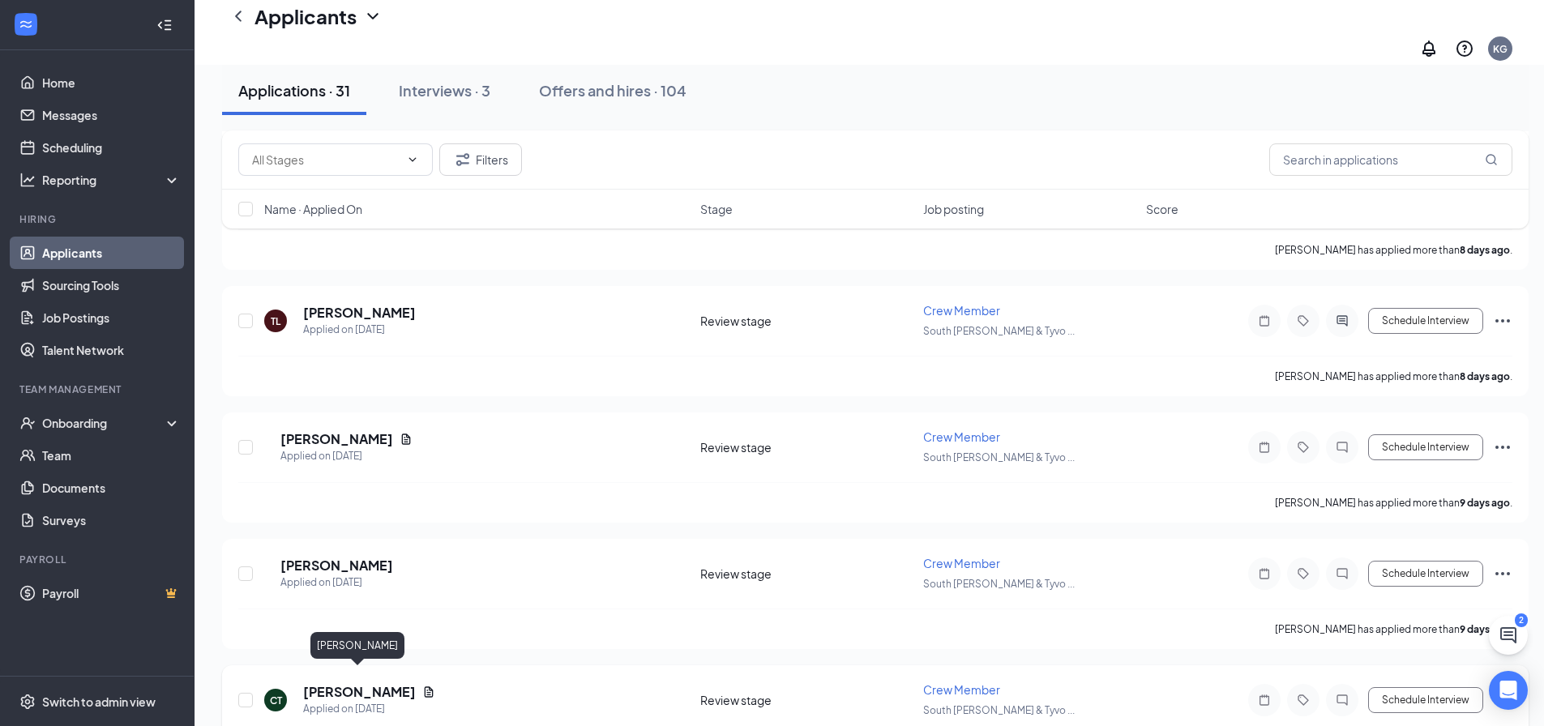
click at [369, 683] on h5 "[PERSON_NAME]" at bounding box center [359, 692] width 113 height 18
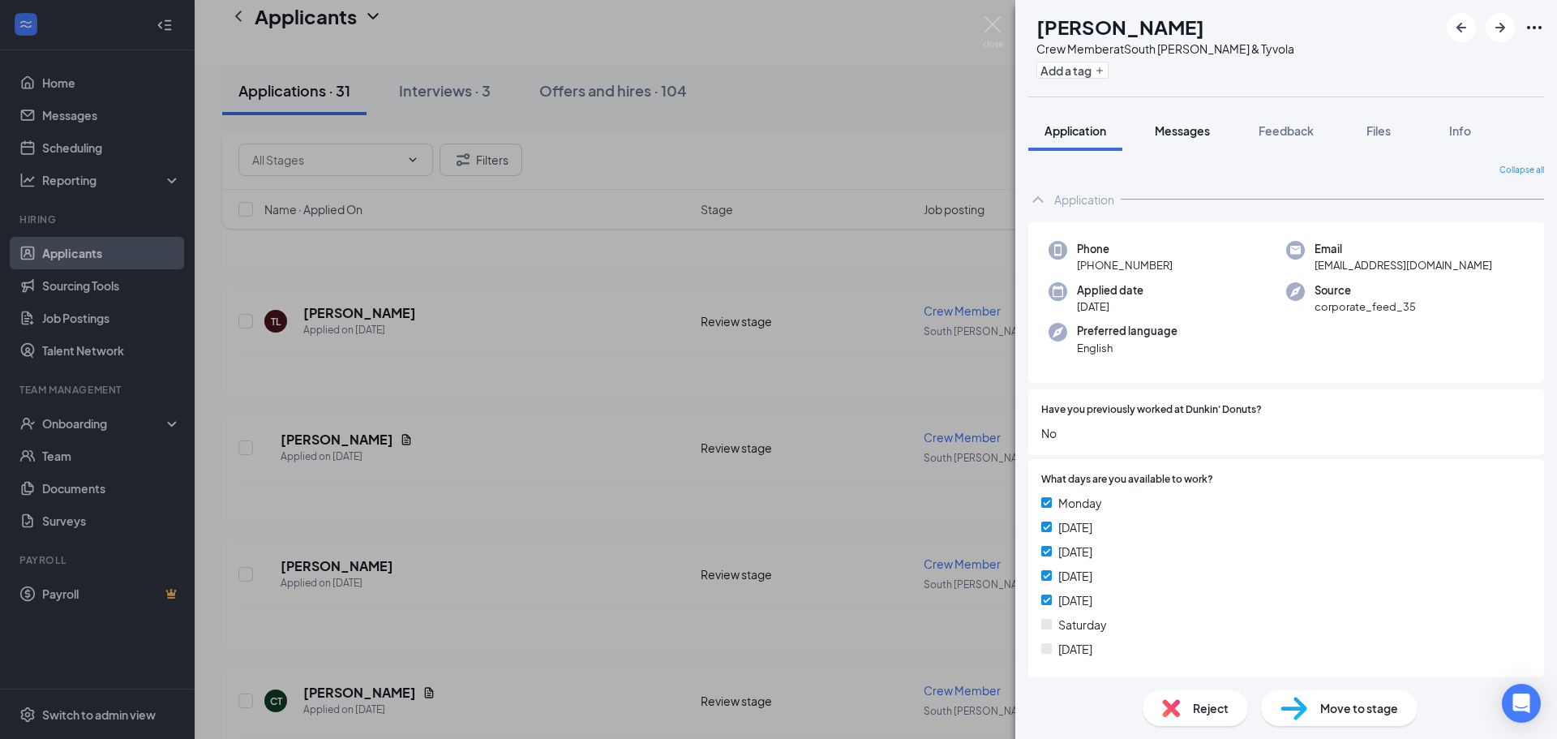
click at [1184, 134] on span "Messages" at bounding box center [1181, 130] width 55 height 15
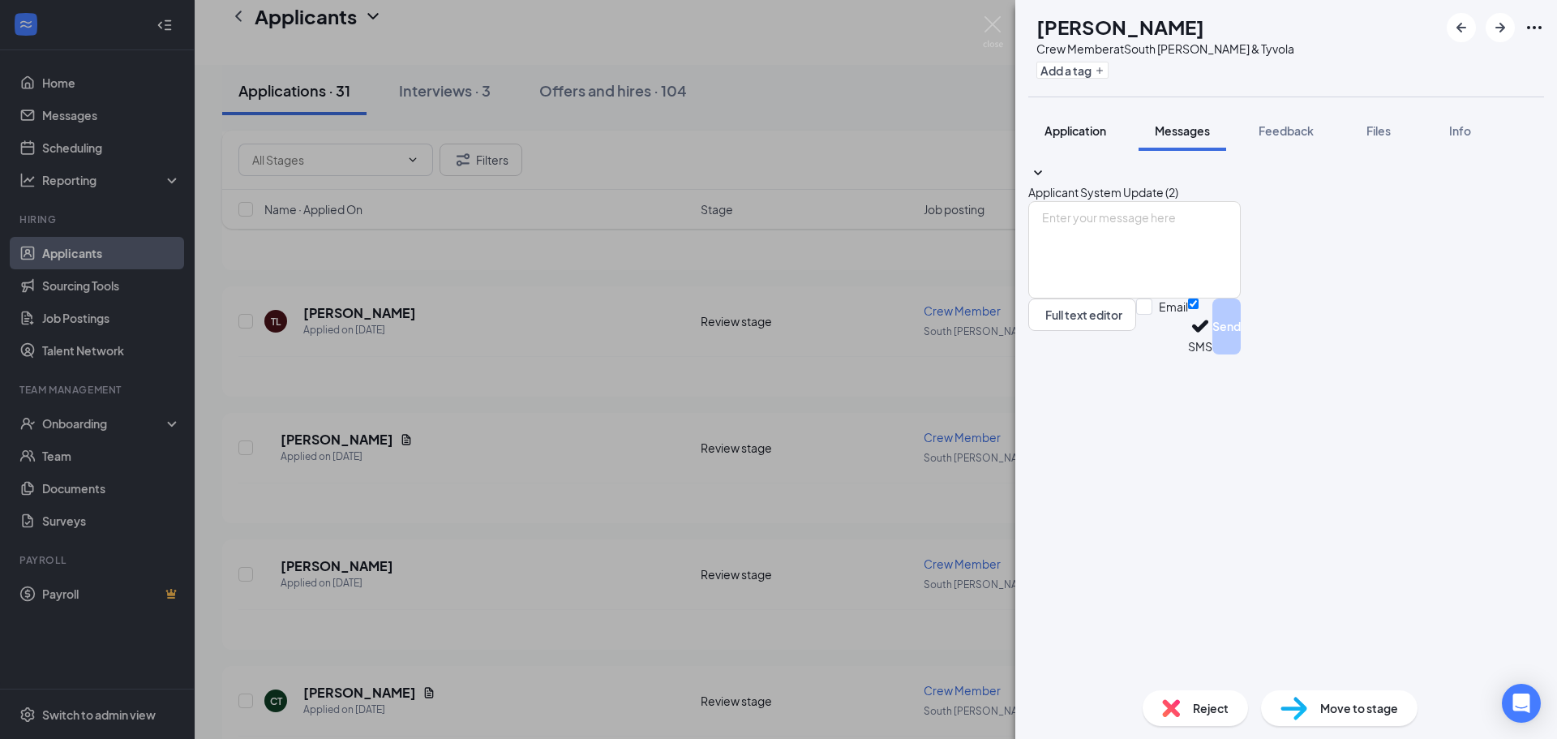
click at [1073, 131] on span "Application" at bounding box center [1075, 130] width 62 height 15
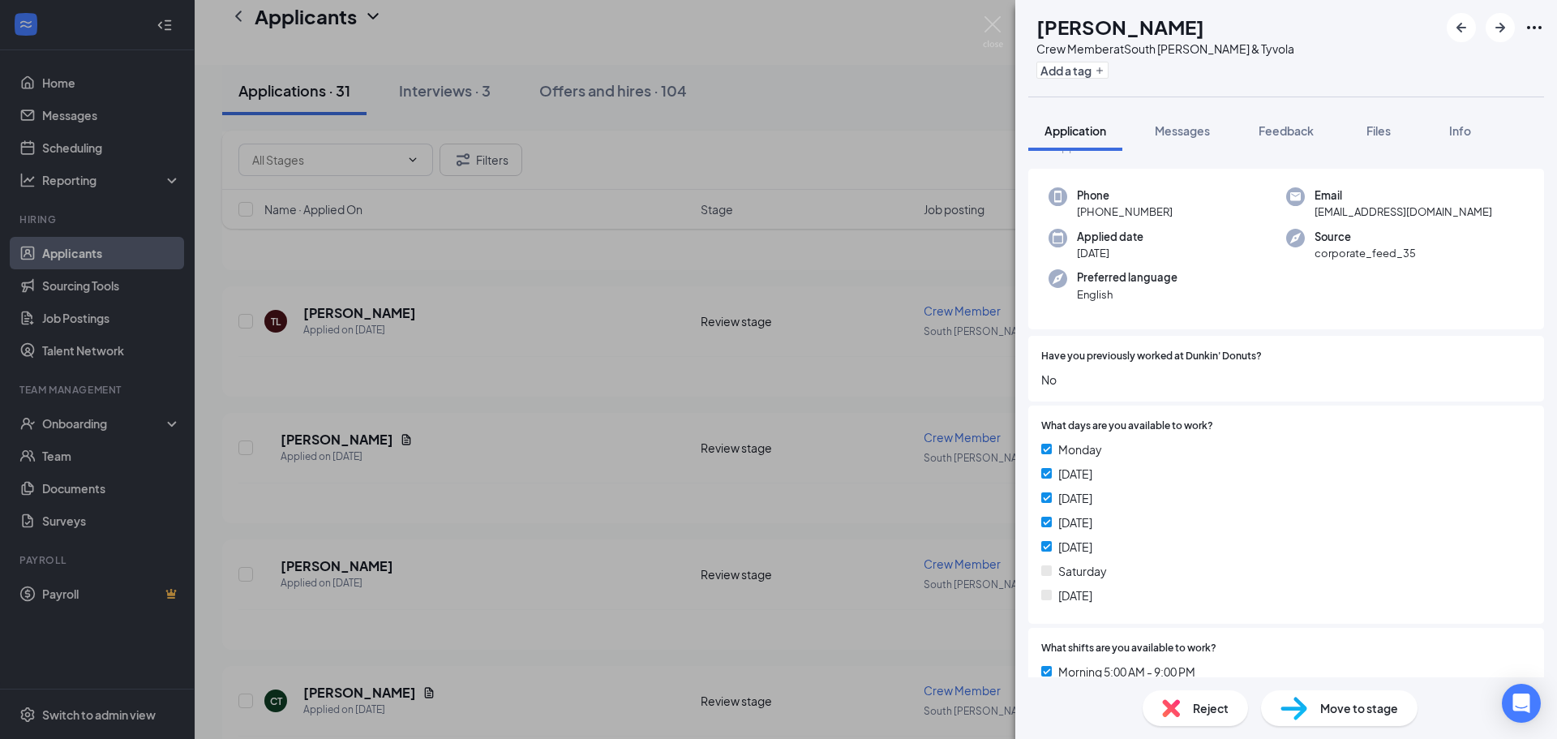
scroll to position [81, 0]
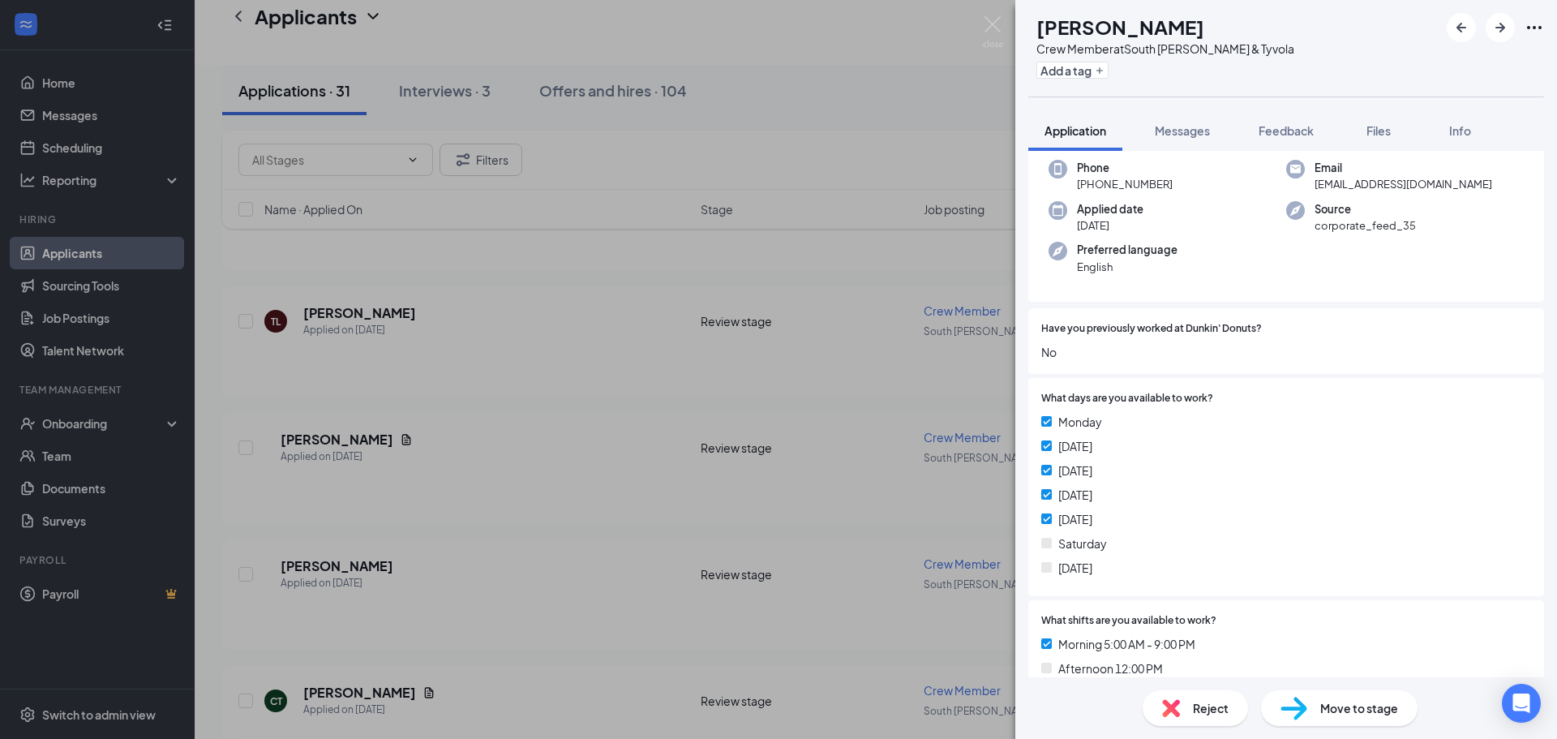
click at [1202, 713] on span "Reject" at bounding box center [1211, 708] width 36 height 18
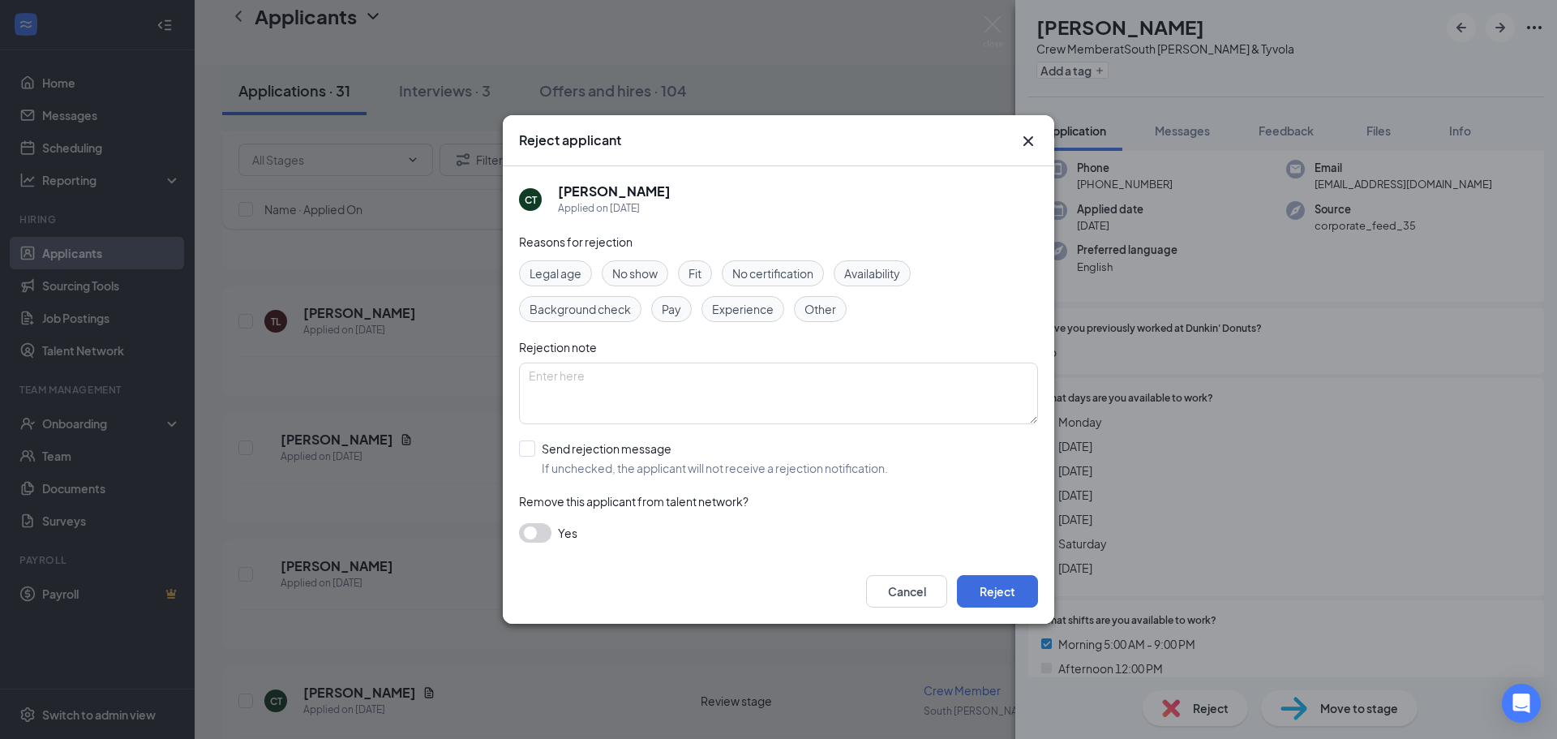
click at [879, 275] on span "Availability" at bounding box center [872, 273] width 56 height 18
click at [982, 584] on button "Reject" at bounding box center [997, 591] width 81 height 32
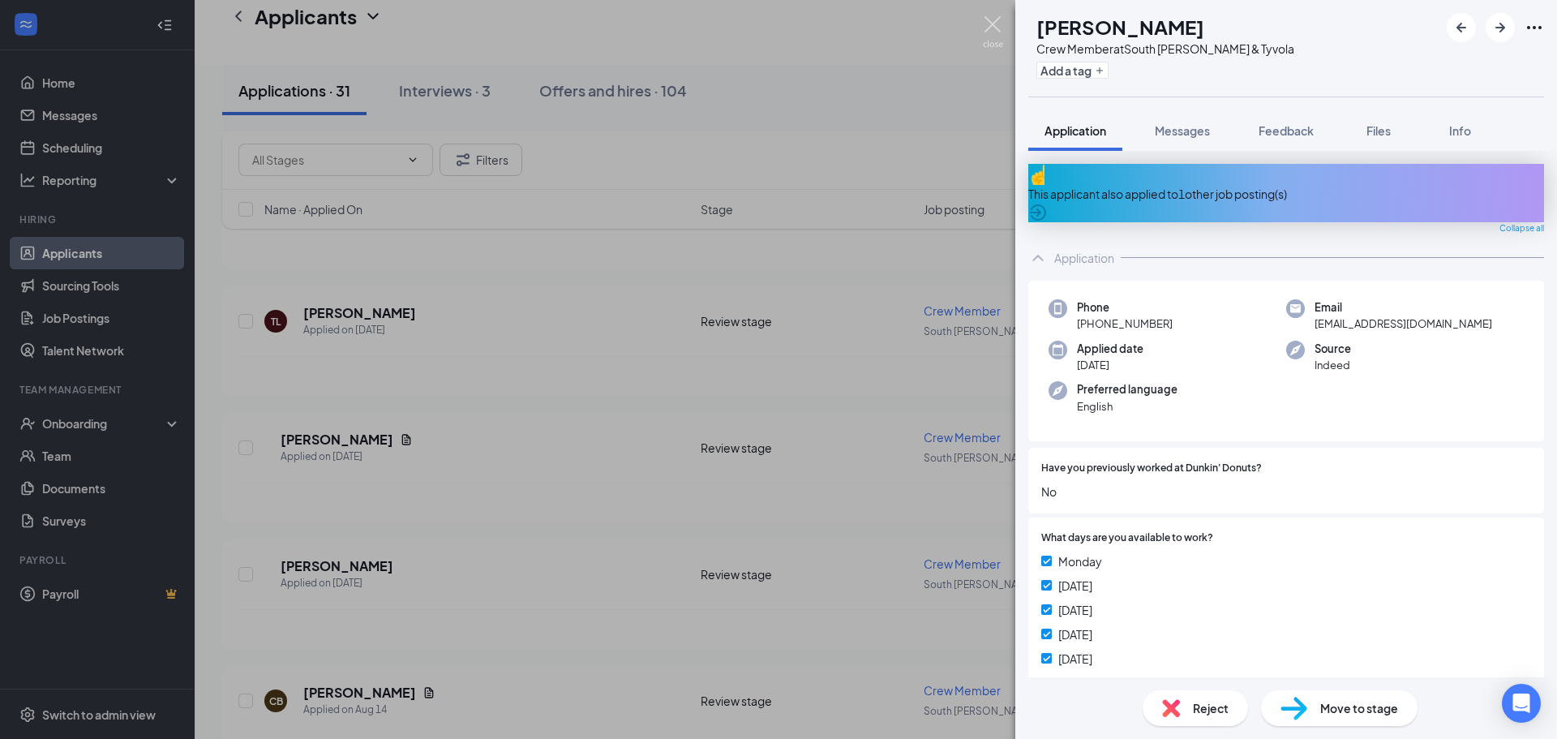
click at [991, 24] on img at bounding box center [993, 32] width 20 height 32
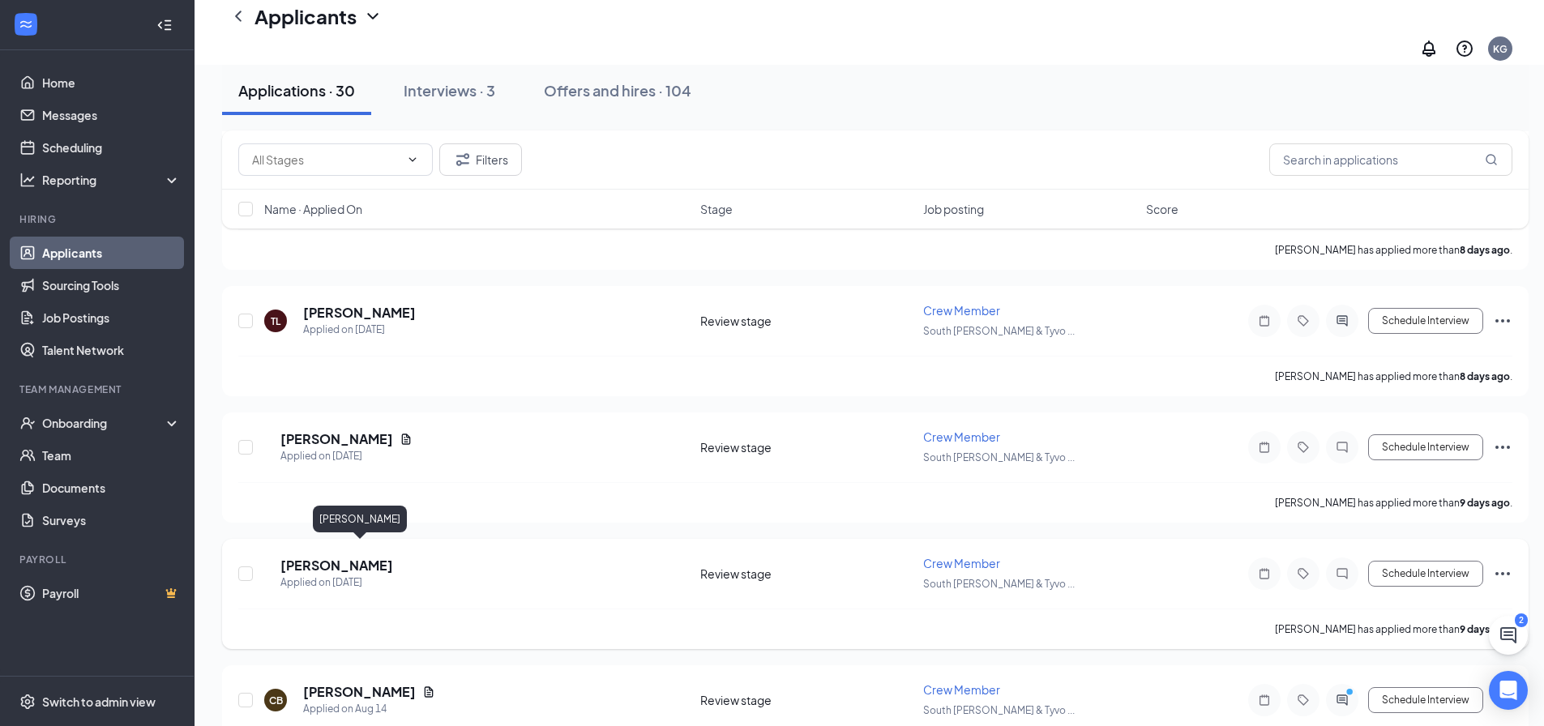
click at [393, 557] on h5 "[PERSON_NAME]" at bounding box center [336, 566] width 113 height 18
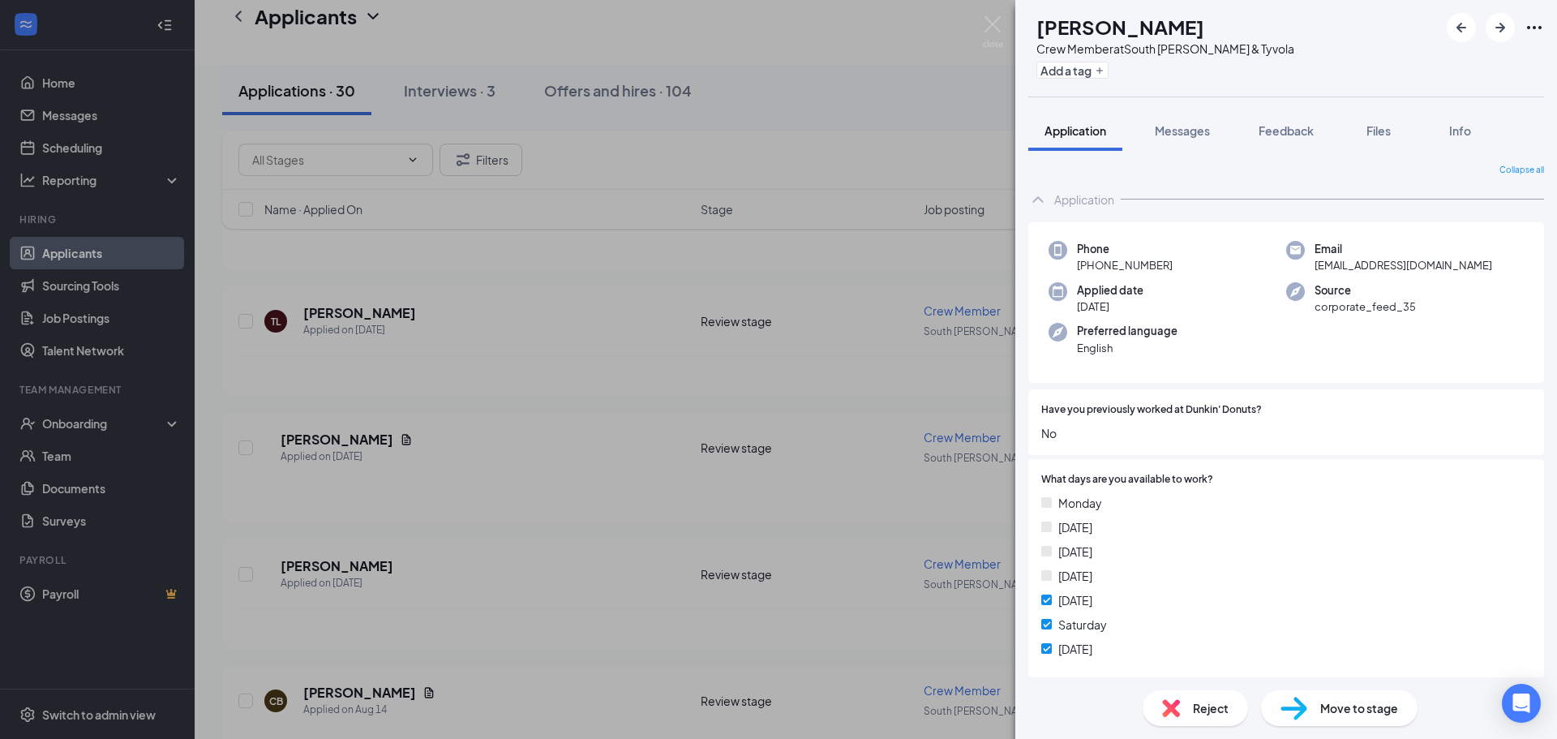
click at [379, 681] on div "CP Courtney Pettway Crew Member at South Tryon & Tyvola Add a tag Application M…" at bounding box center [778, 369] width 1557 height 739
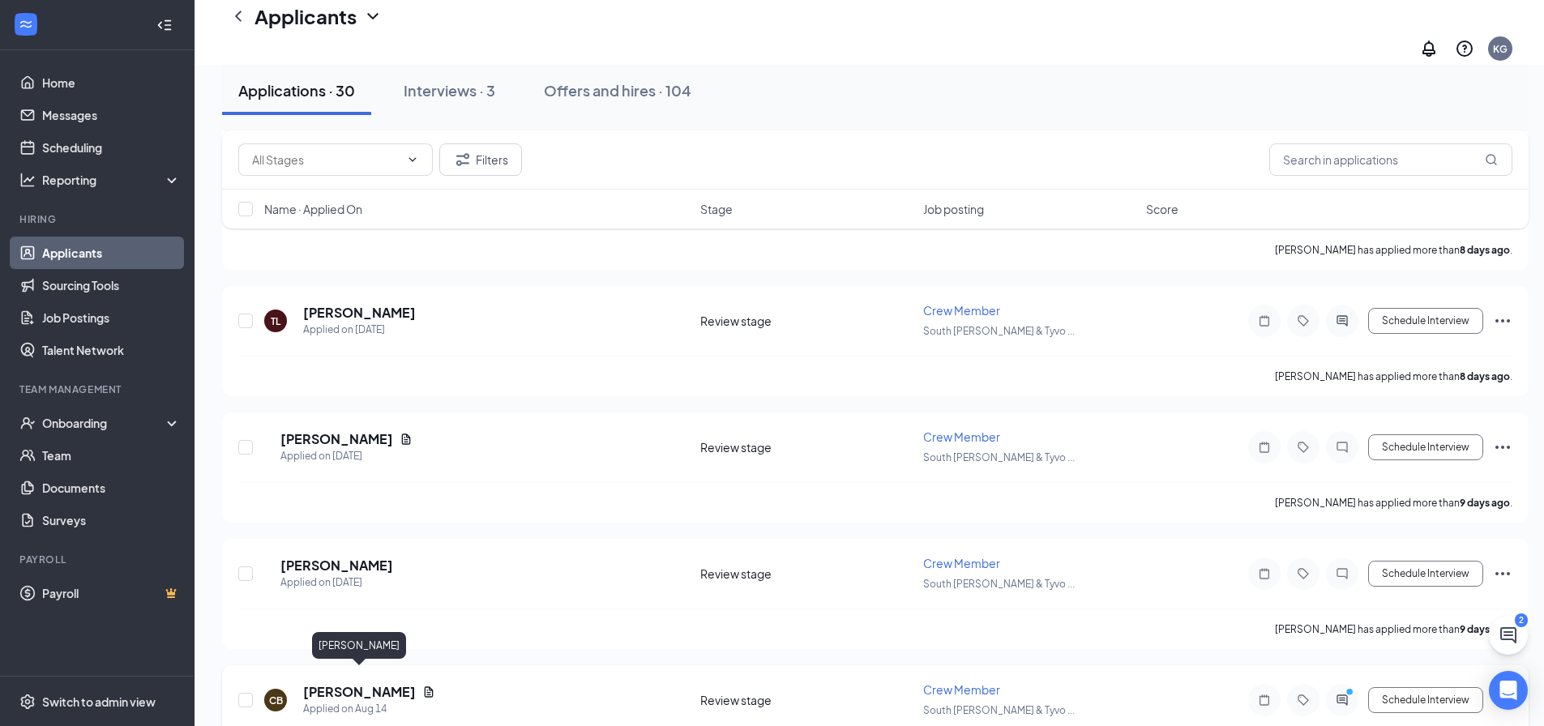
click at [379, 683] on h5 "[PERSON_NAME]" at bounding box center [359, 692] width 113 height 18
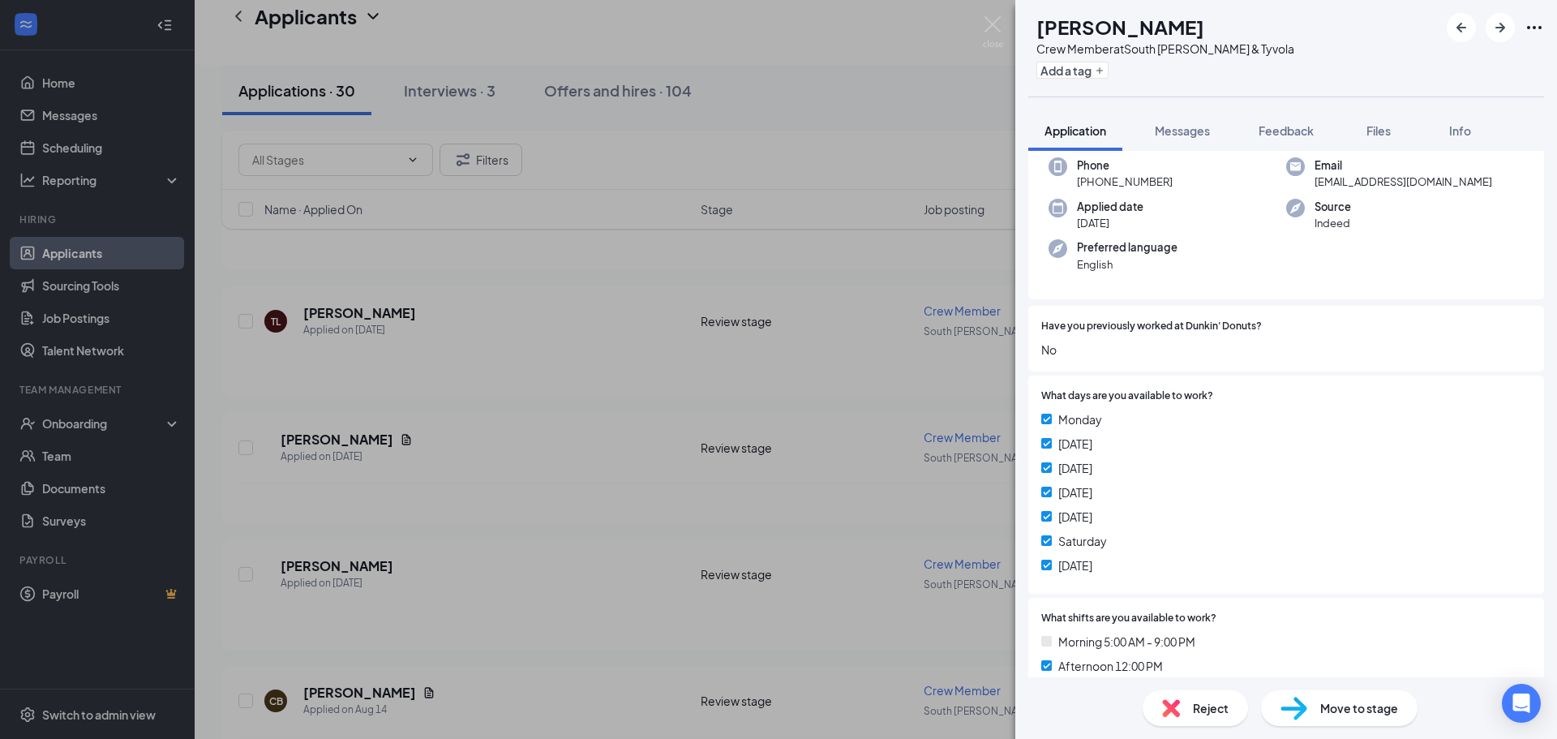
scroll to position [81, 0]
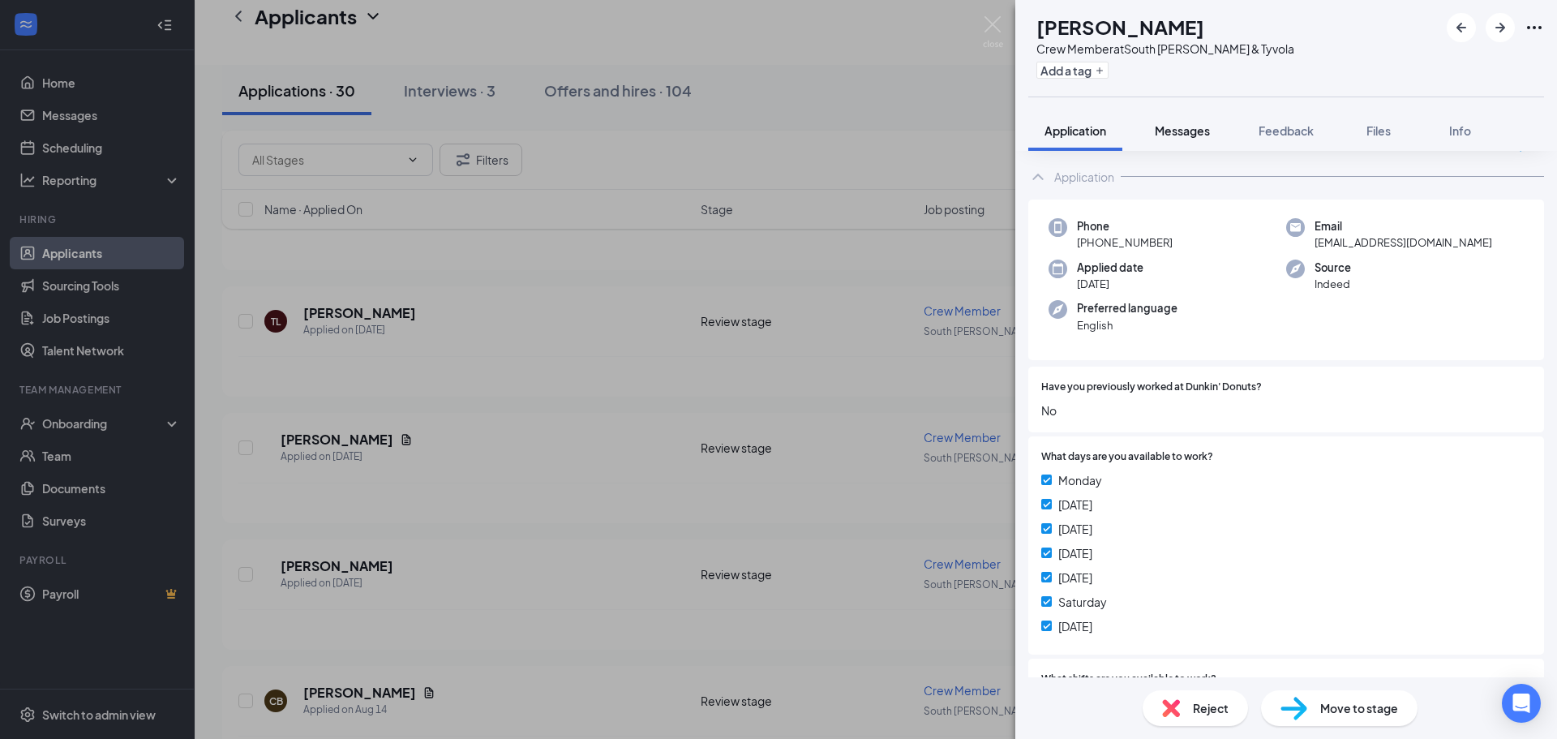
click at [1173, 134] on span "Messages" at bounding box center [1181, 130] width 55 height 15
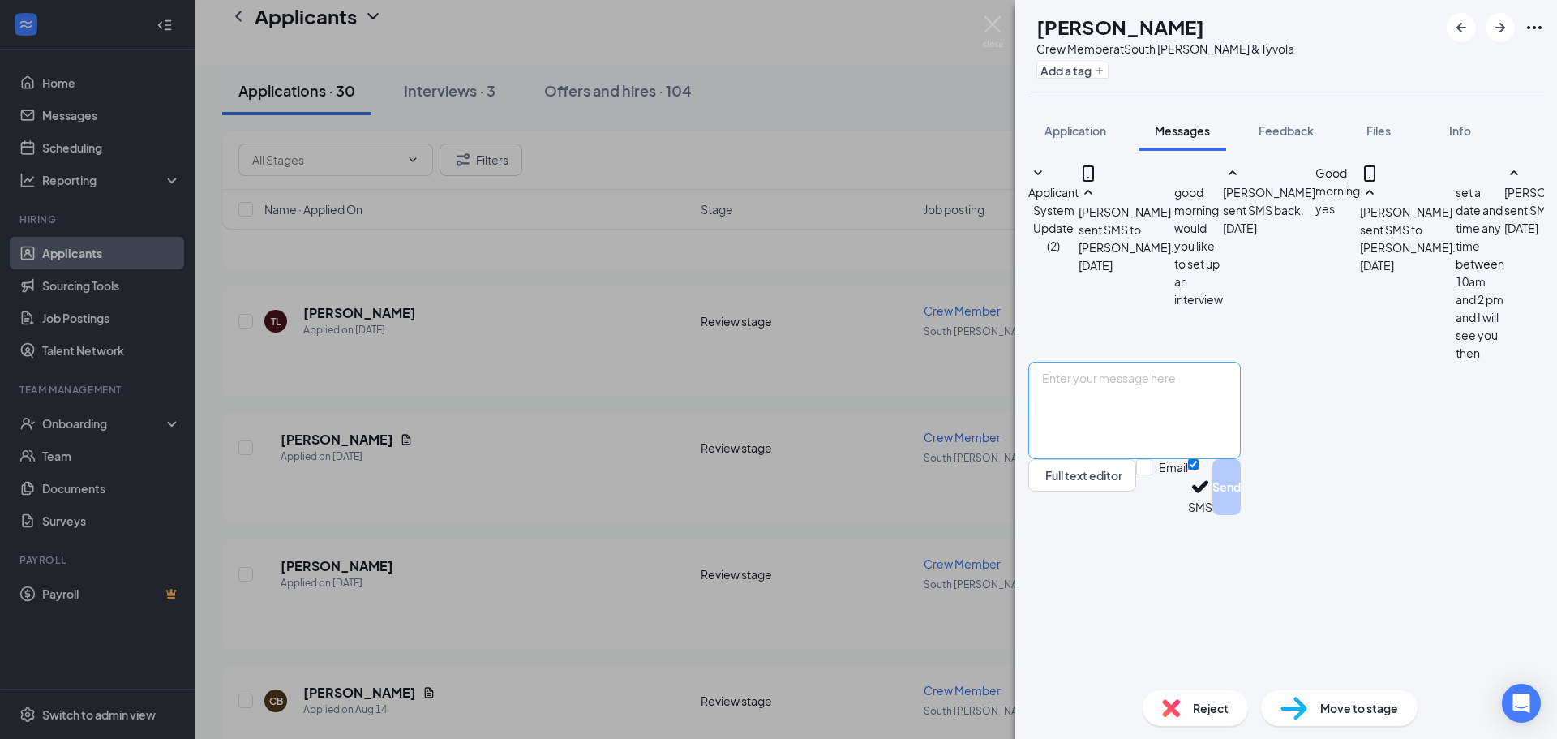
scroll to position [292, 0]
click at [1081, 459] on textarea at bounding box center [1134, 410] width 212 height 97
click at [1155, 459] on textarea "south Tryon and tyvola" at bounding box center [1134, 410] width 212 height 97
click at [1159, 459] on textarea "south Tryon and tyvola" at bounding box center [1134, 410] width 212 height 97
type textarea "south Tryon and Tyvola"
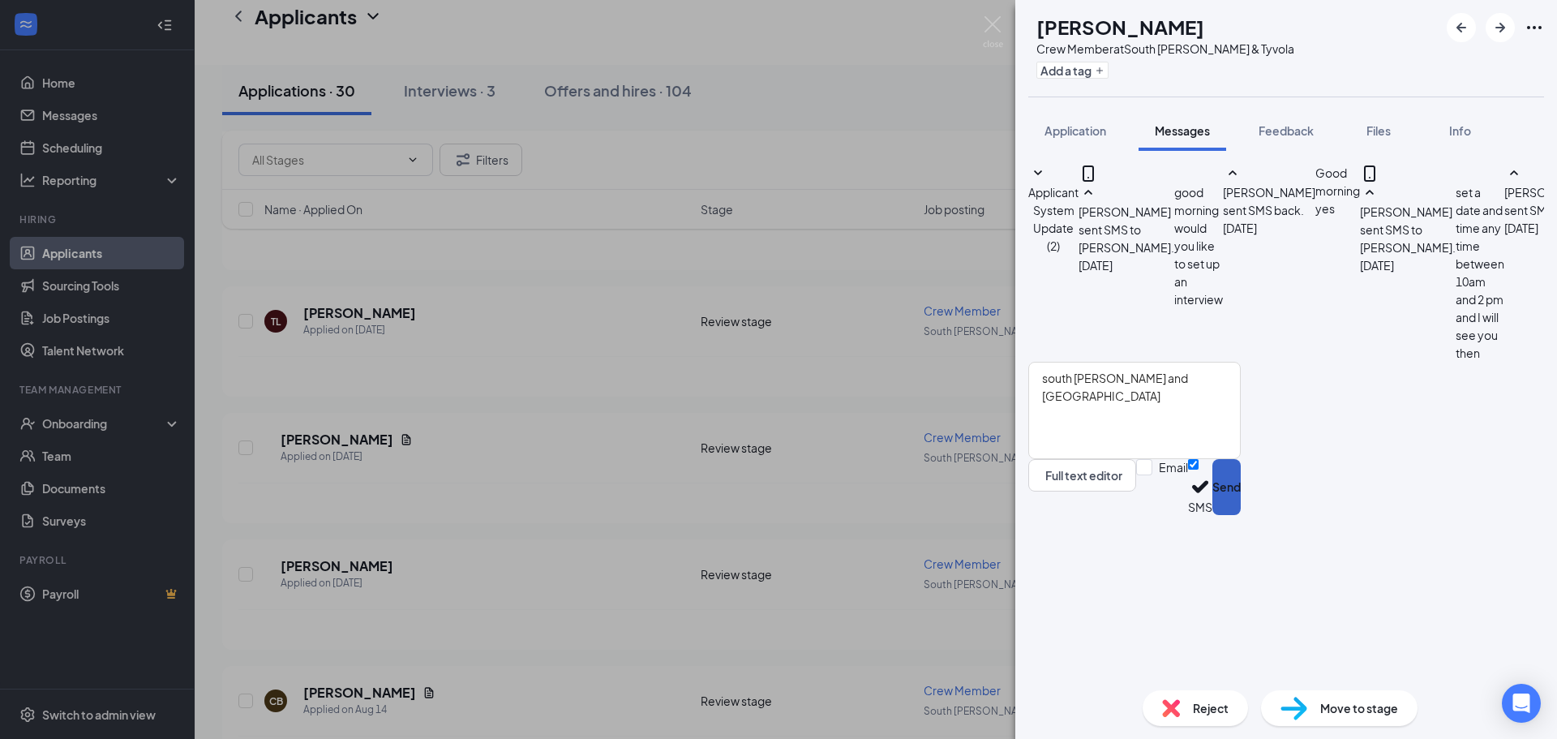
click at [1240, 515] on button "Send" at bounding box center [1226, 487] width 28 height 56
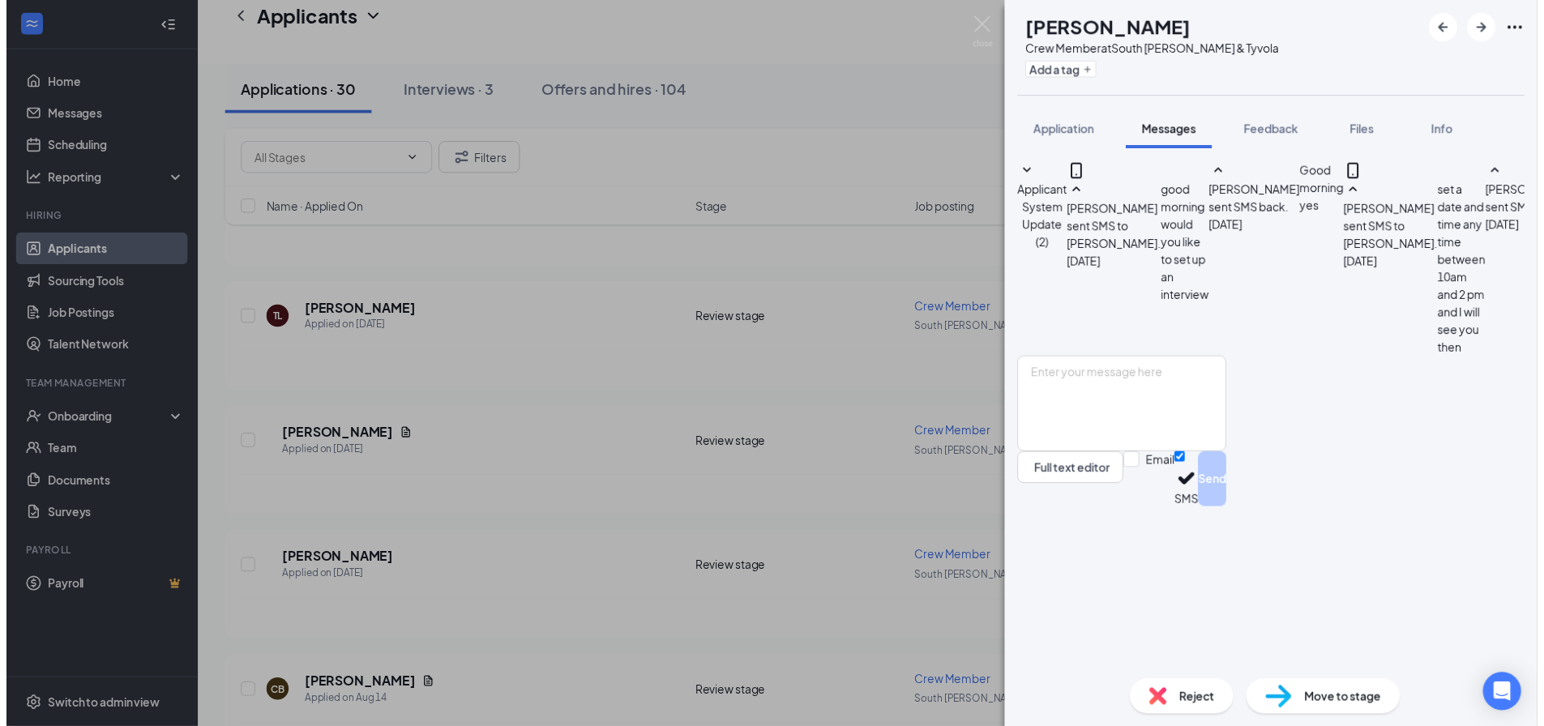
scroll to position [396, 0]
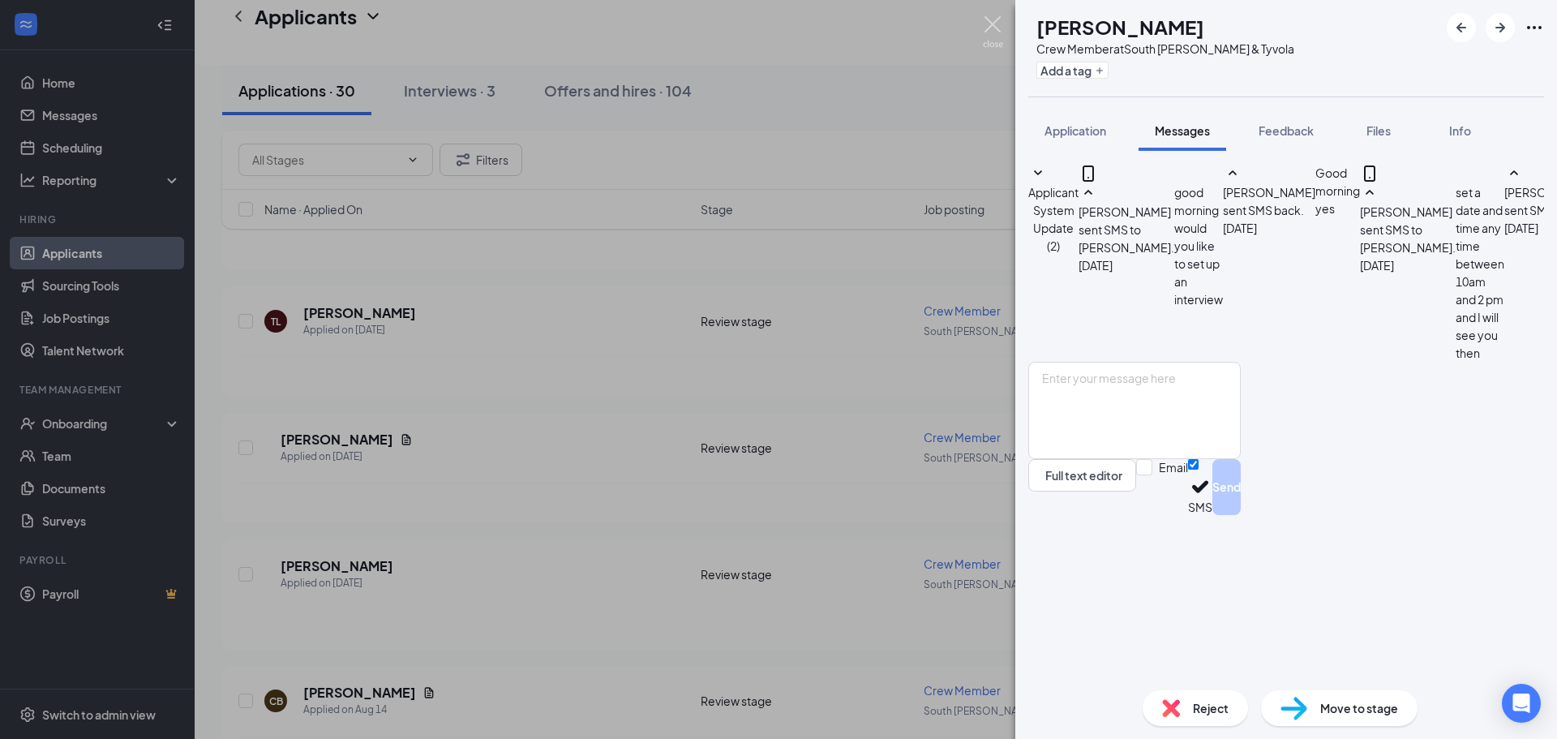
click at [989, 30] on img at bounding box center [993, 32] width 20 height 32
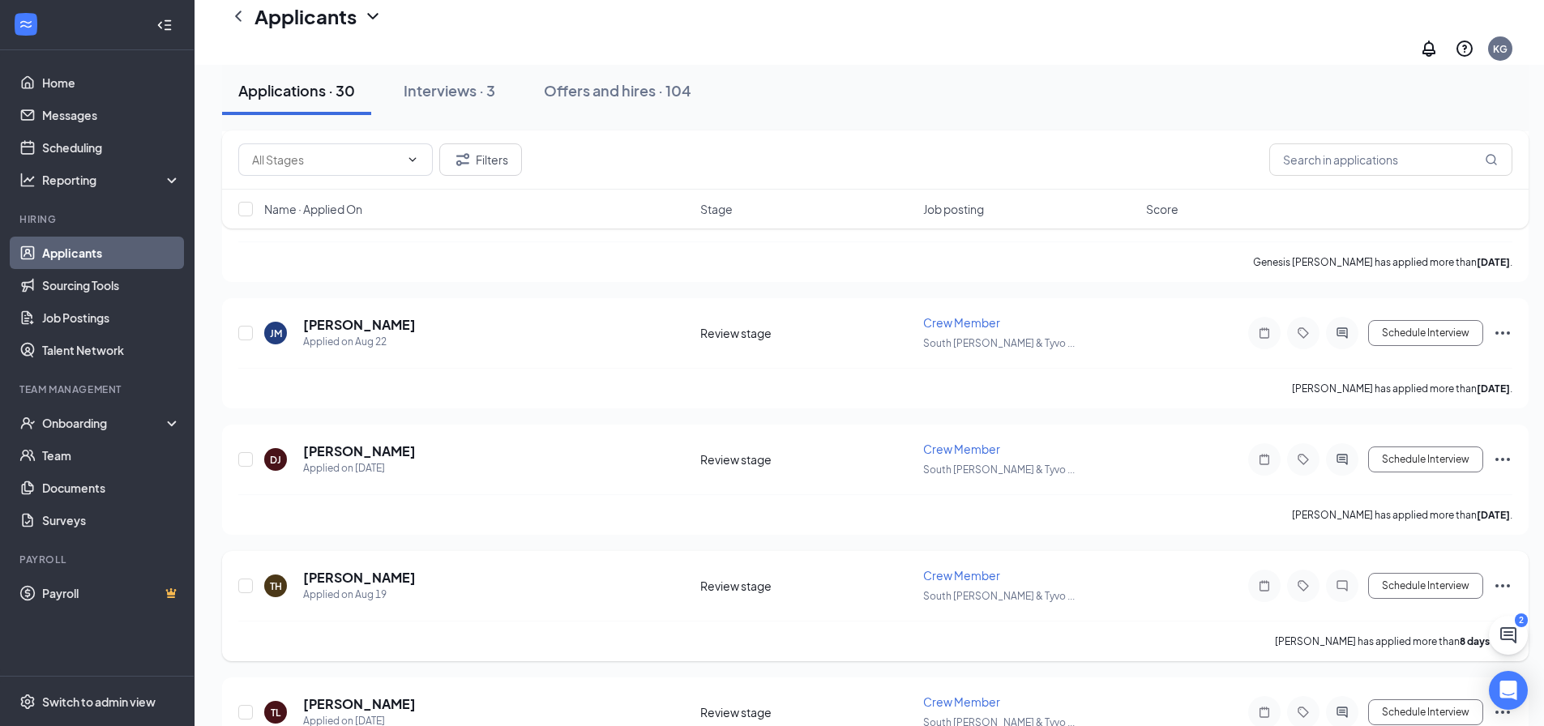
scroll to position [243, 0]
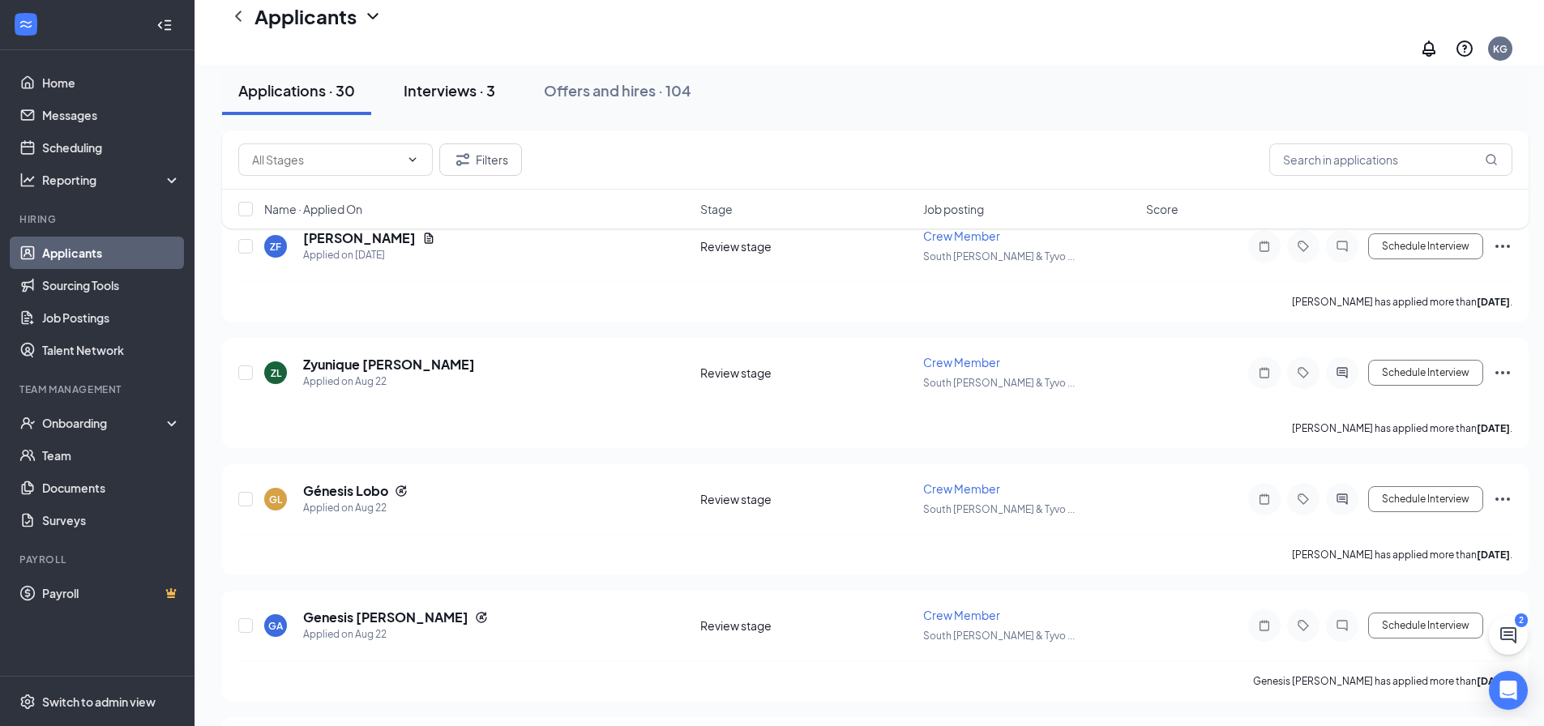
click at [446, 89] on div "Interviews · 3" at bounding box center [450, 90] width 92 height 20
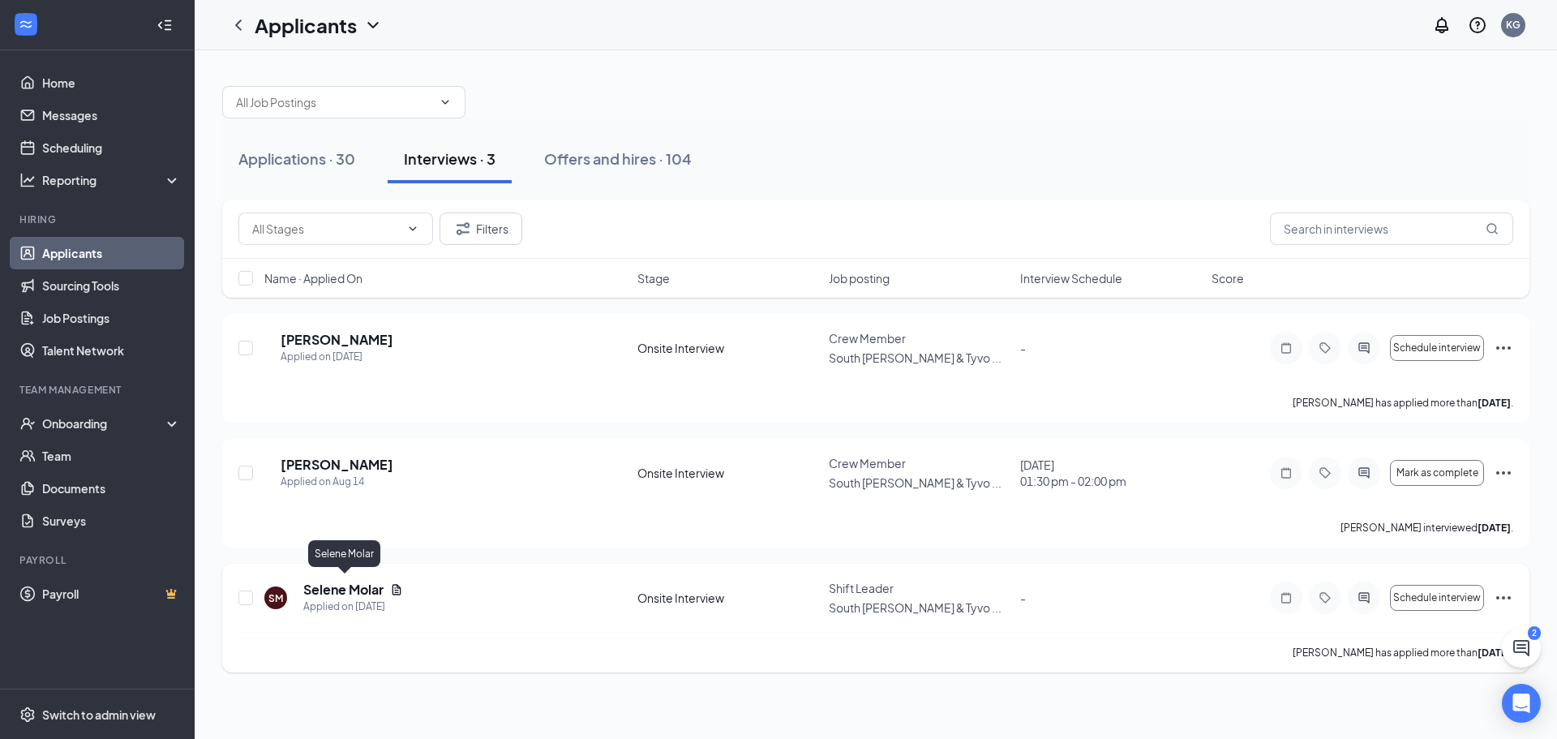
click at [331, 584] on h5 "Selene Molar" at bounding box center [343, 589] width 80 height 18
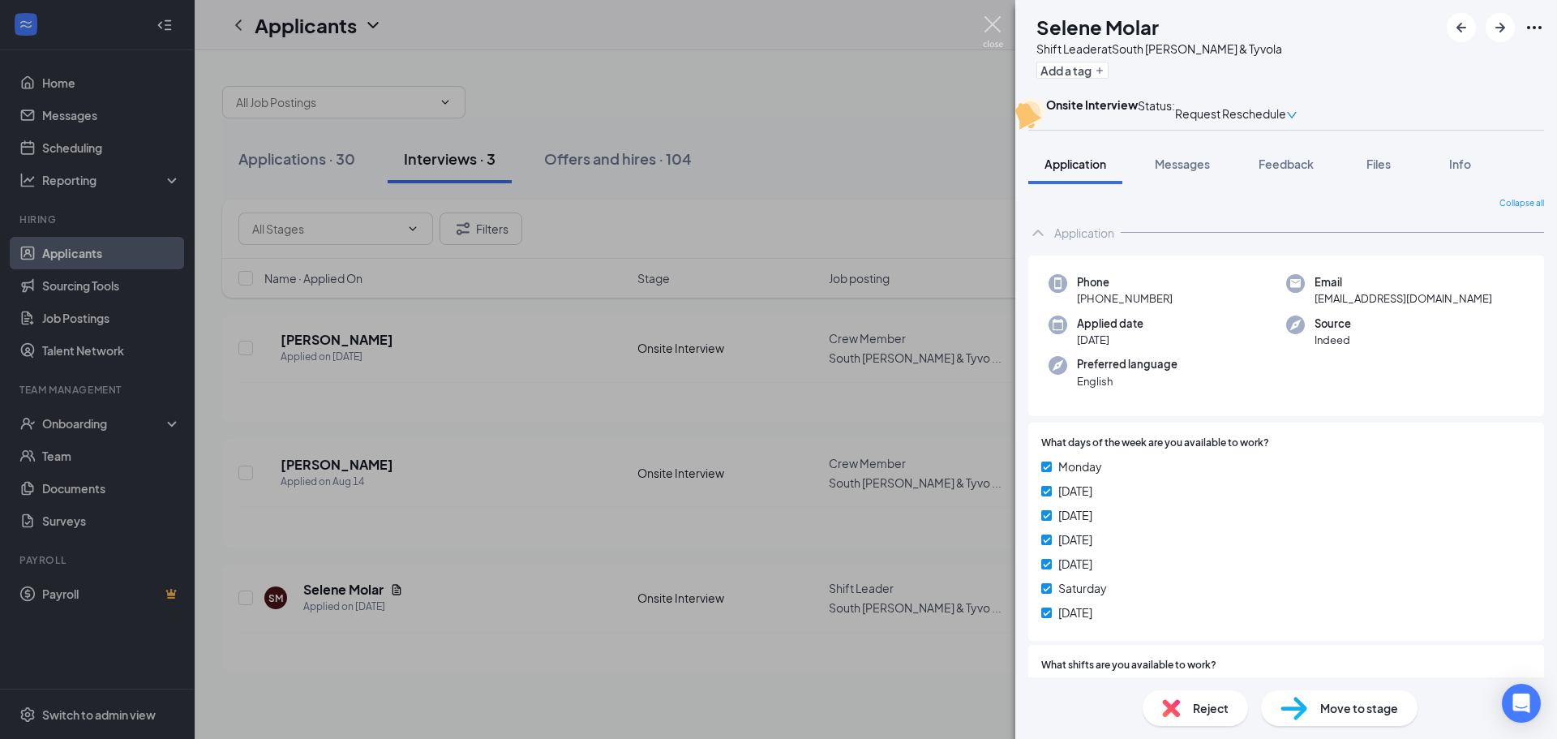
click at [991, 26] on img at bounding box center [993, 32] width 20 height 32
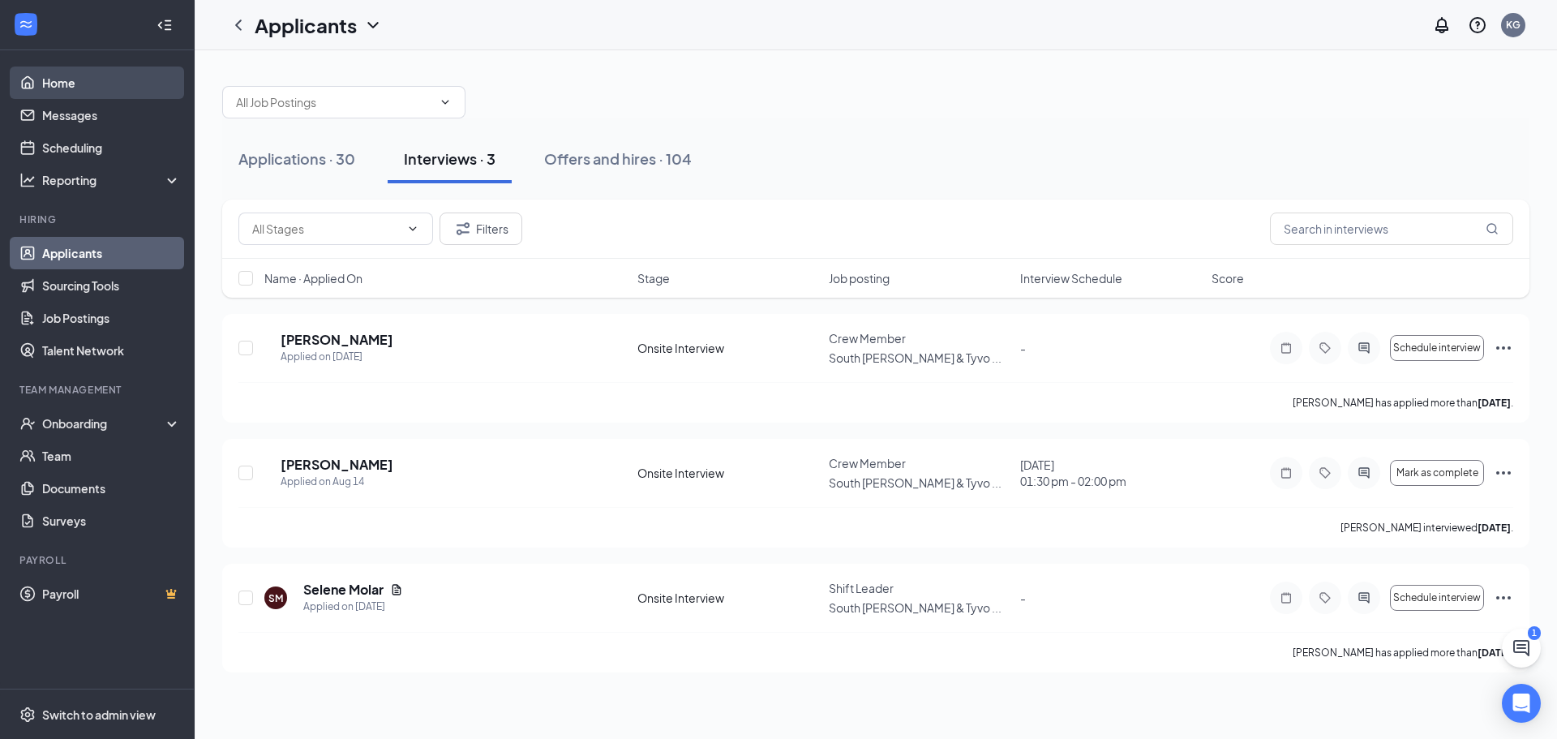
click at [49, 90] on link "Home" at bounding box center [111, 82] width 139 height 32
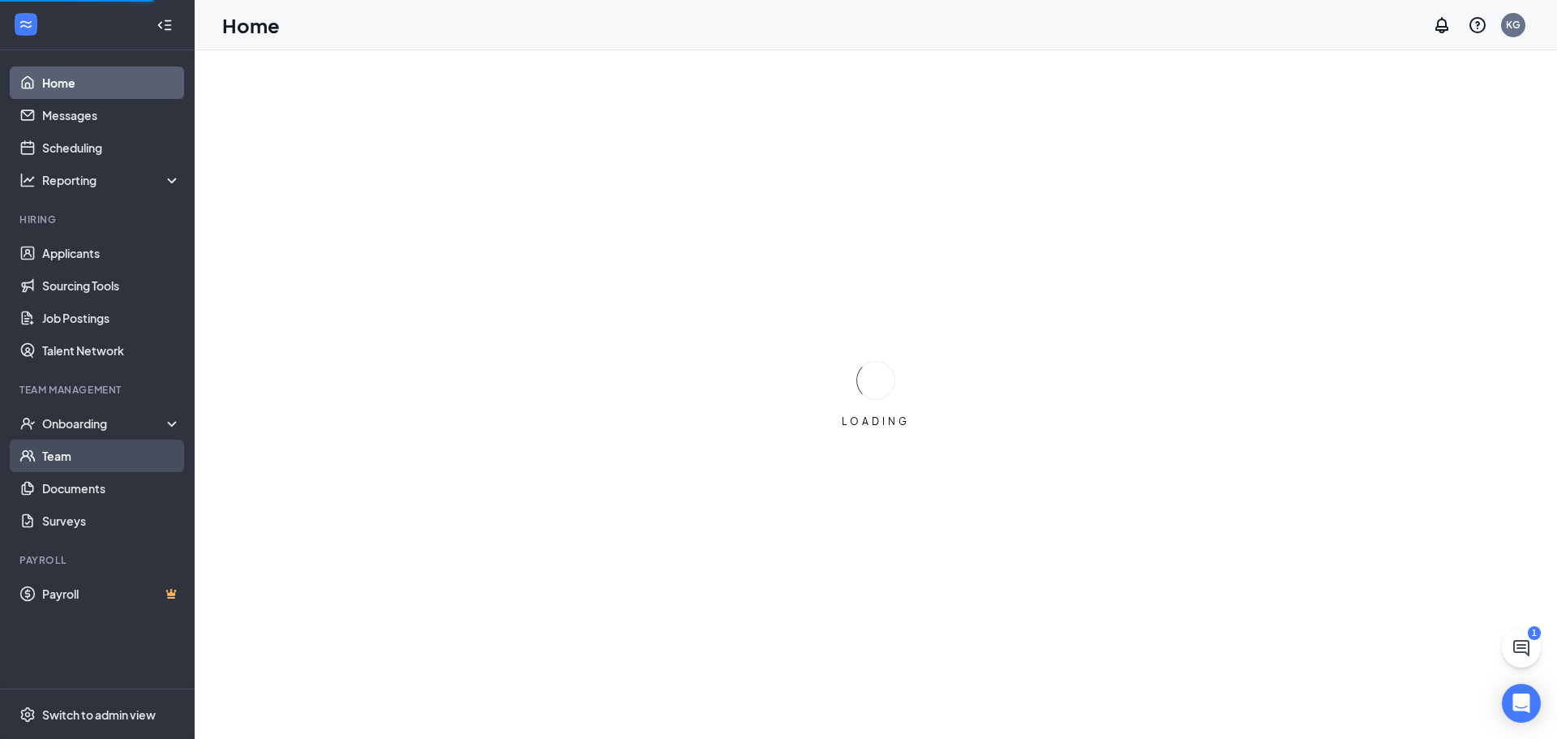
click at [62, 458] on link "Team" at bounding box center [111, 455] width 139 height 32
